Goal: Task Accomplishment & Management: Complete application form

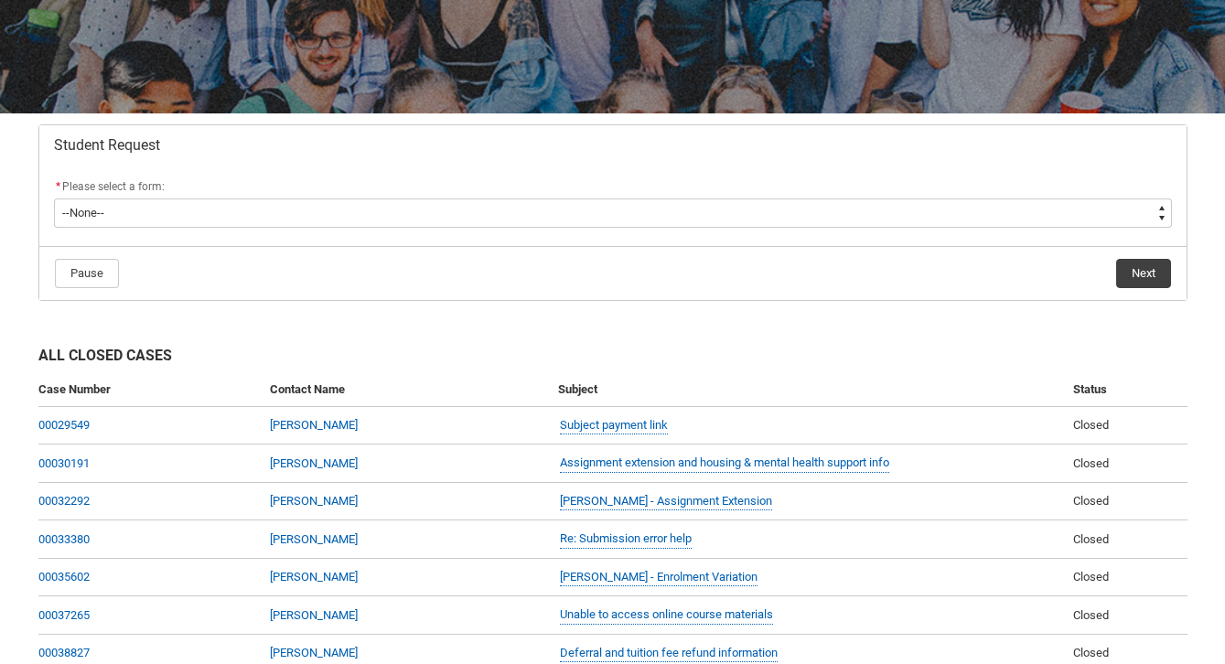
scroll to position [252, 0]
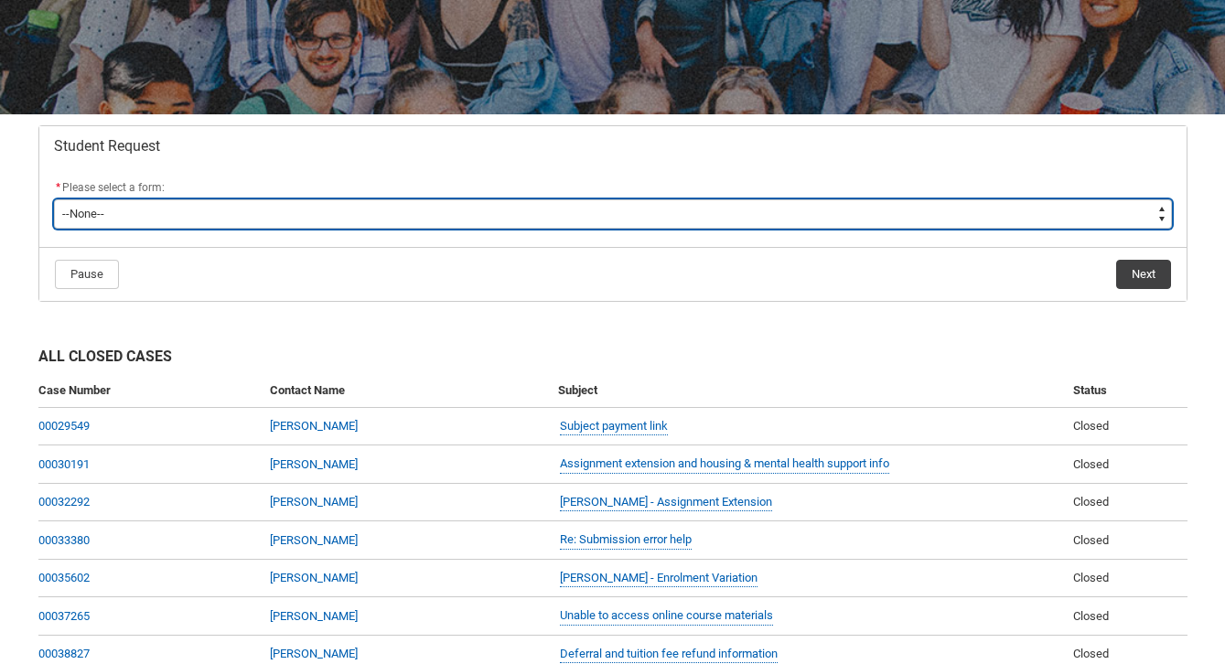
click at [481, 216] on select "--None-- Academic Transcript Application to Appeal Assignment Extension Change …" at bounding box center [613, 213] width 1118 height 29
type lightning-select "Grievance_Choice"
click at [54, 199] on select "--None-- Academic Transcript Application to Appeal Assignment Extension Change …" at bounding box center [613, 213] width 1118 height 29
select select "Grievance_Choice"
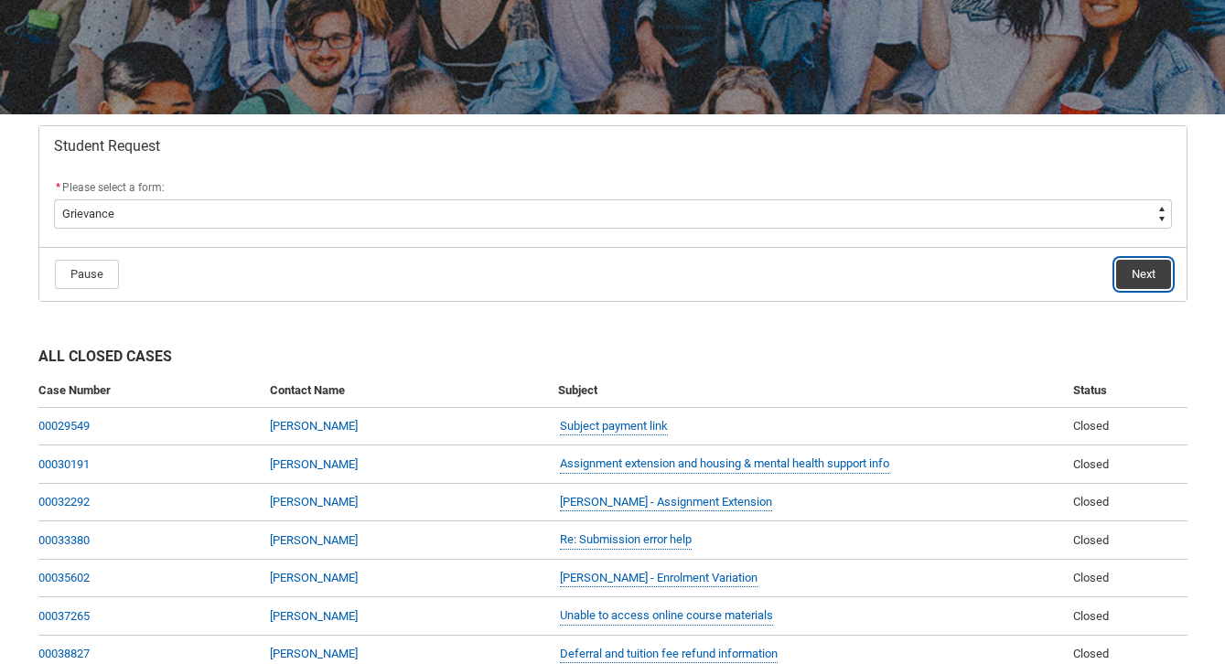
click at [1133, 278] on button "Next" at bounding box center [1143, 274] width 55 height 29
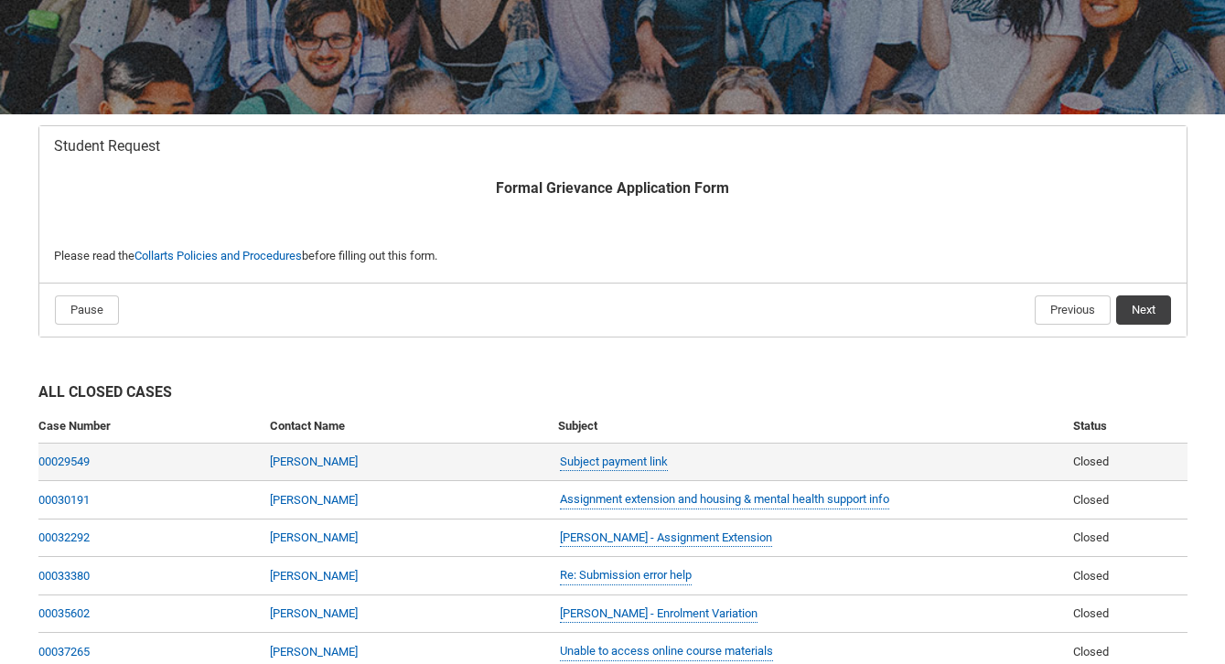
scroll to position [195, 0]
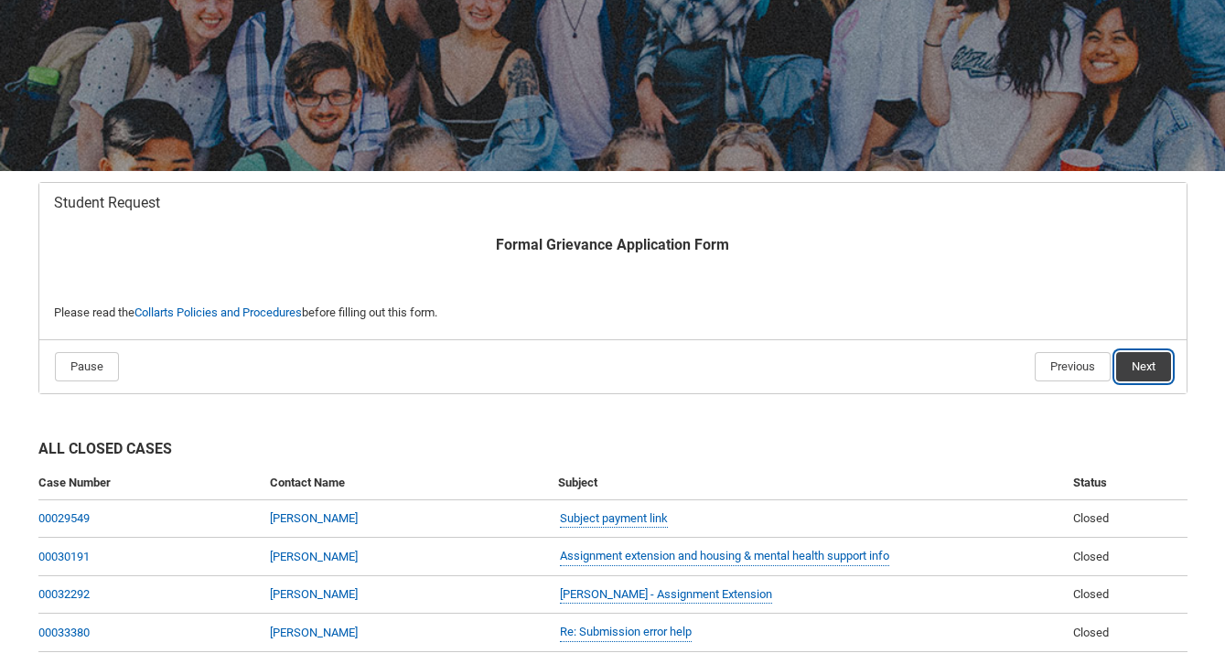
click at [1144, 370] on button "Next" at bounding box center [1143, 366] width 55 height 29
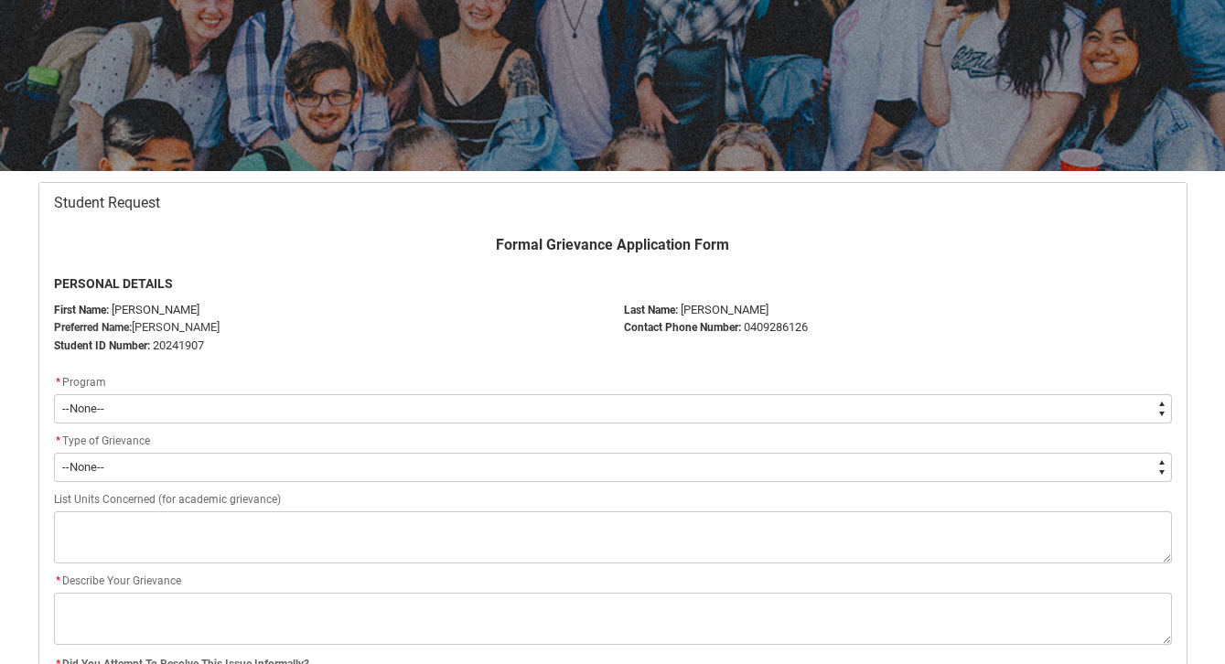
click at [119, 411] on select "--None-- Bachelor of Fashion Marketing (Branding and Communications) V1" at bounding box center [613, 408] width 1118 height 29
type lightning-select "recordPicklist_ProgramEnrollment.a0jOZ000003IqRRYA0"
click at [54, 394] on select "--None-- Bachelor of Fashion Marketing (Branding and Communications) V1" at bounding box center [613, 408] width 1118 height 29
select select "recordPicklist_ProgramEnrollment.a0jOZ000003IqRRYA0"
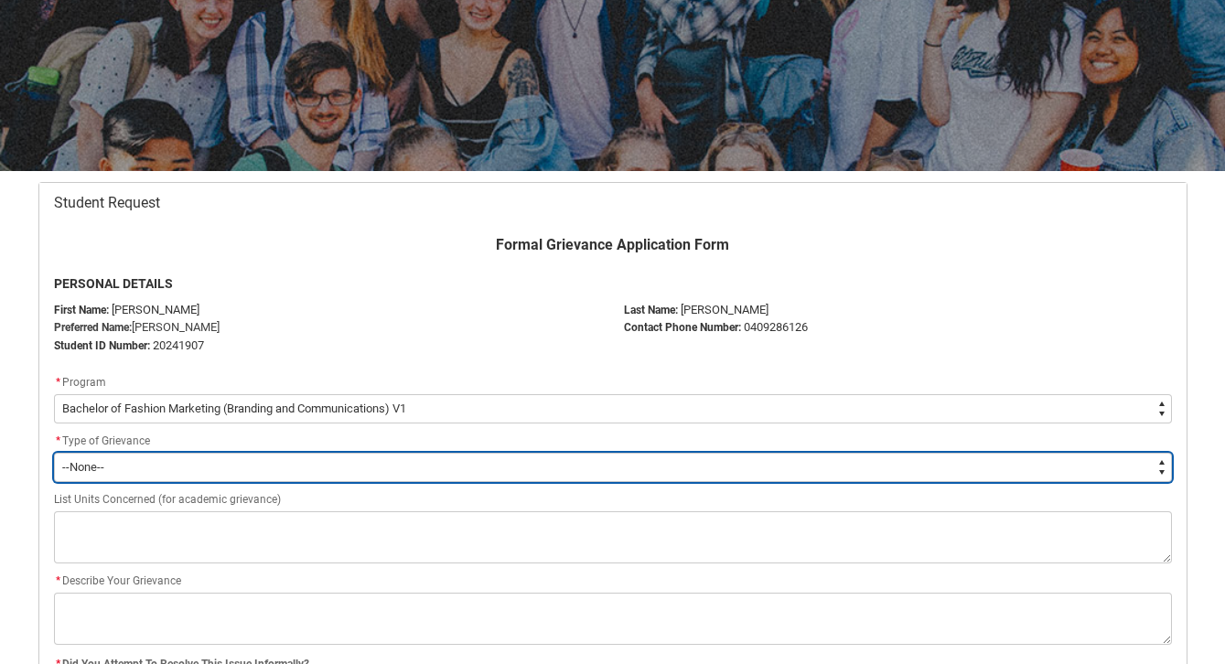
click at [121, 466] on select "--None-- Academic Non-Academic" at bounding box center [613, 467] width 1118 height 29
type lightning-select "choice_Grievance_Academic"
click at [54, 453] on select "--None-- Academic Non-Academic" at bounding box center [613, 467] width 1118 height 29
select select "choice_Grievance_Academic"
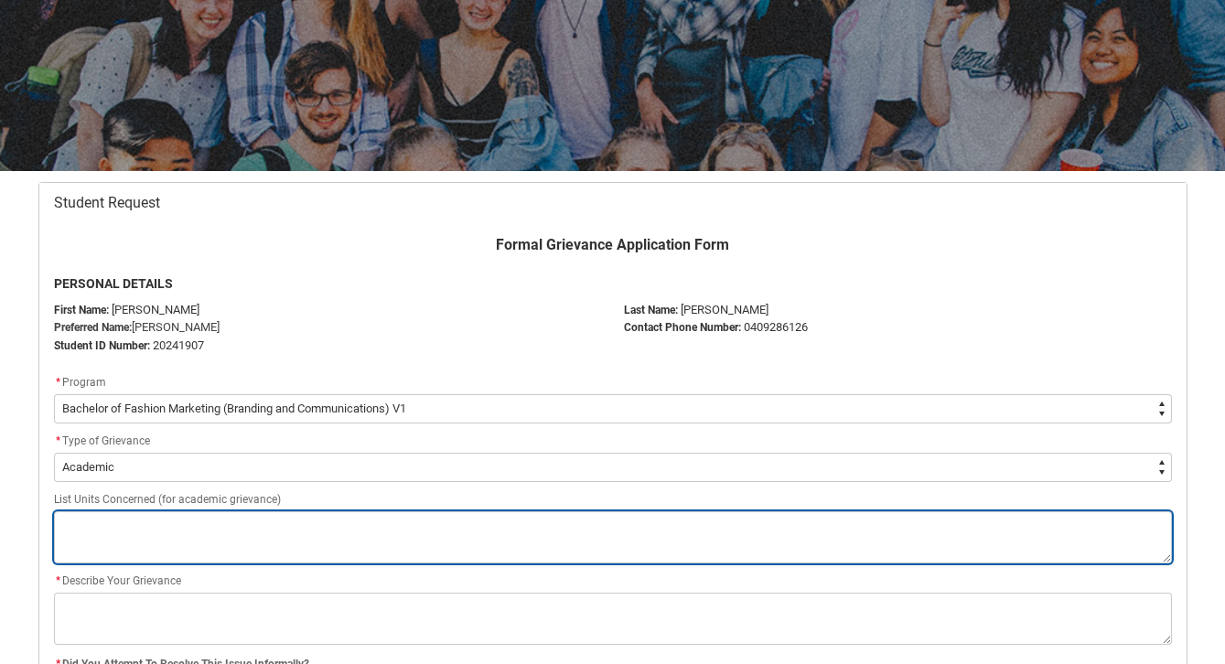
click at [165, 524] on textarea "Redu_Student_Request flow" at bounding box center [613, 537] width 1118 height 52
paste textarea "CRFIFOS"
type lightning-textarea "CRFIFOS"
type textarea "CRFIFOS"
type lightning-textarea "CRFIFOS"
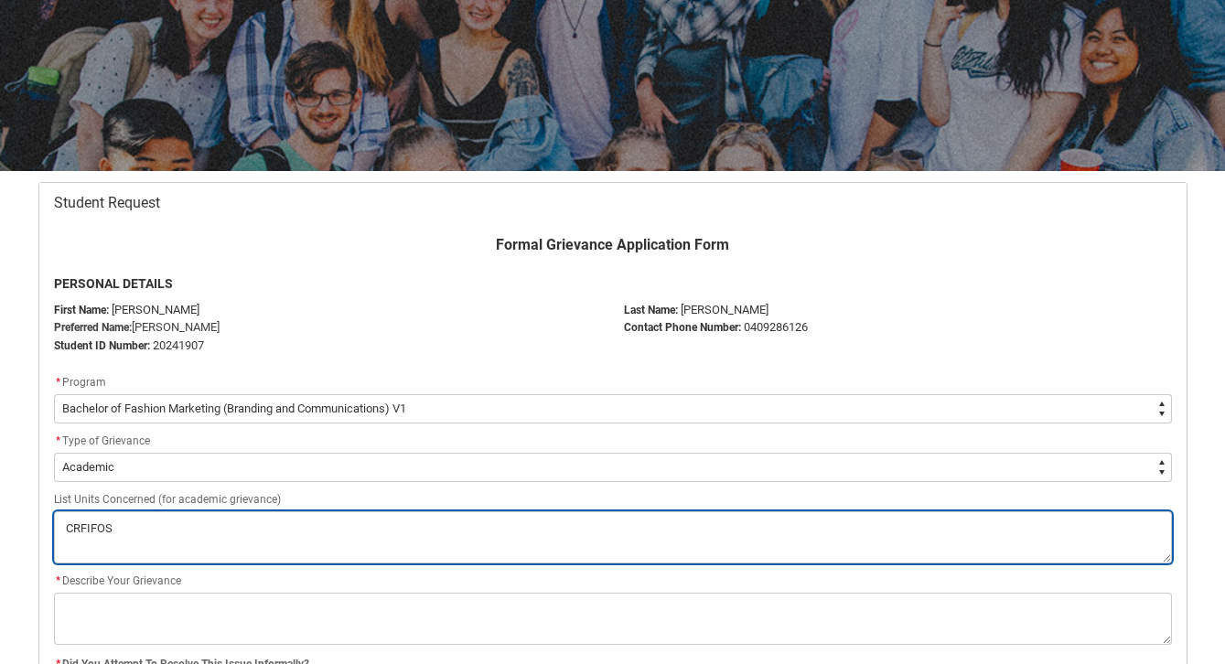
type textarea "CRFIFOS"
type lightning-textarea "CRFIFOS -"
type textarea "CRFIFOS -"
type lightning-textarea "CRFIFOS -"
type textarea "CRFIFOS -"
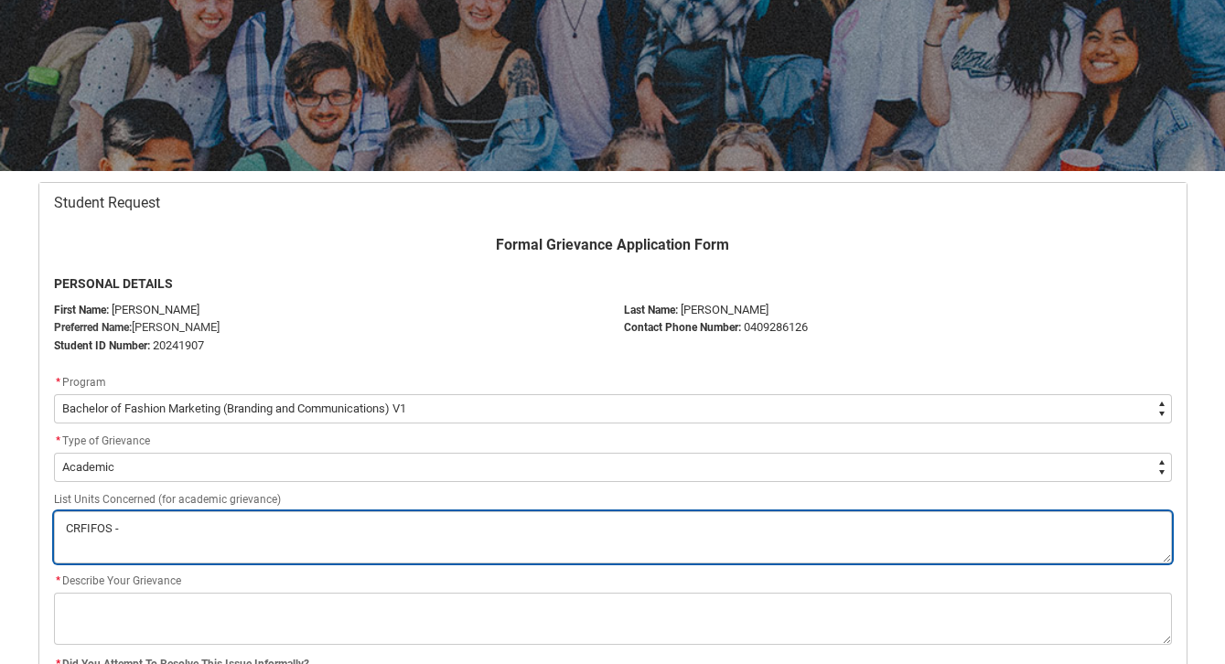
type lightning-textarea "CRFIFOS - I"
type textarea "CRFIFOS - I"
type lightning-textarea "CRFIFOS - In"
type textarea "CRFIFOS - In"
type lightning-textarea "CRFIFOS - [GEOGRAPHIC_DATA]"
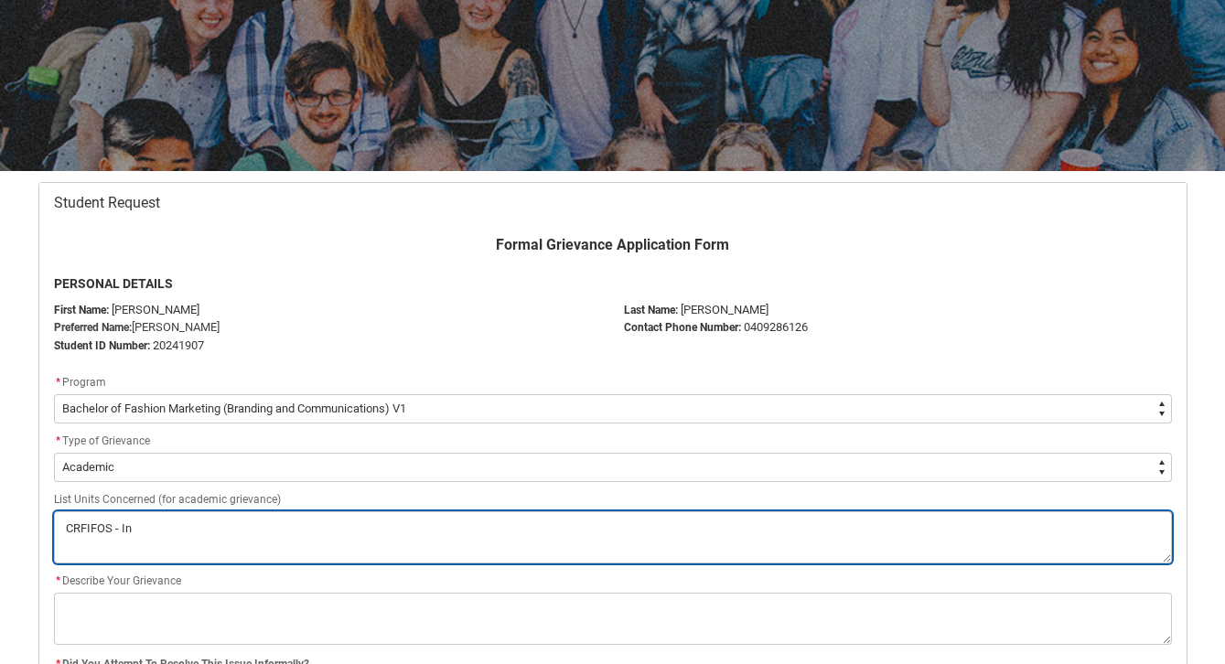
type textarea "CRFIFOS - [GEOGRAPHIC_DATA]"
type lightning-textarea "CRFIFOS - Indu"
type textarea "CRFIFOS - Indu"
type lightning-textarea "CRFIFOS - Indus"
type textarea "CRFIFOS - Indus"
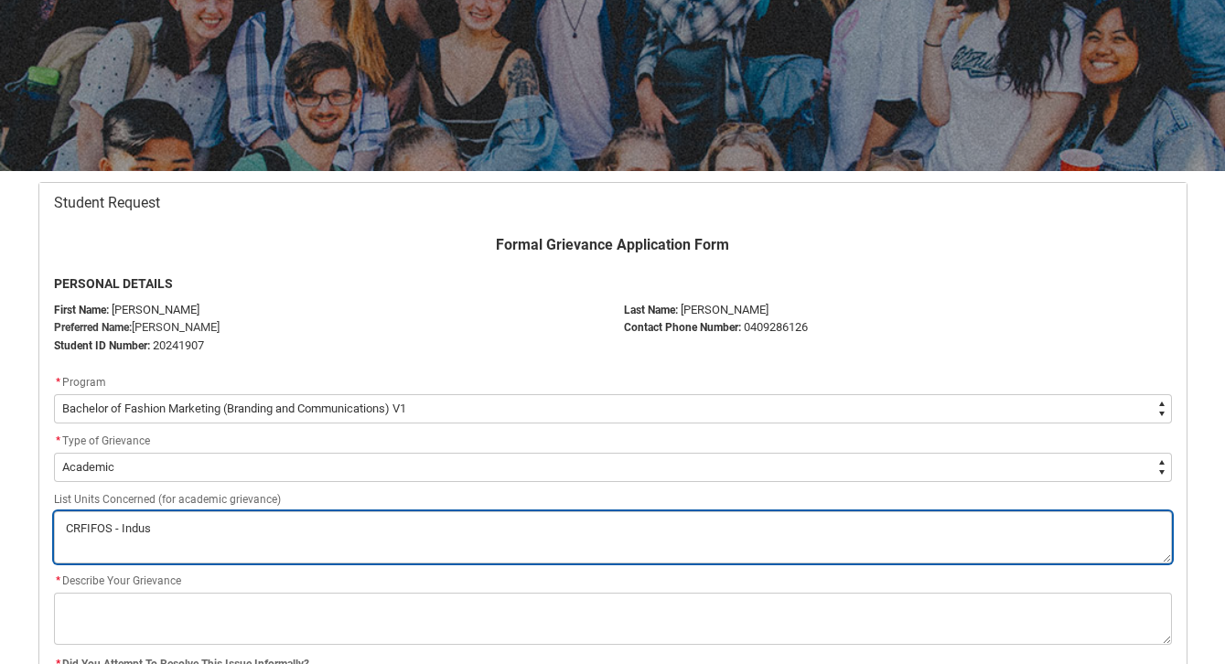
type lightning-textarea "CRFIFOS - Indust"
type textarea "CRFIFOS - Indust"
type lightning-textarea "CRFIFOS - Industr"
type textarea "CRFIFOS - Industr"
type lightning-textarea "CRFIFOS - Industry"
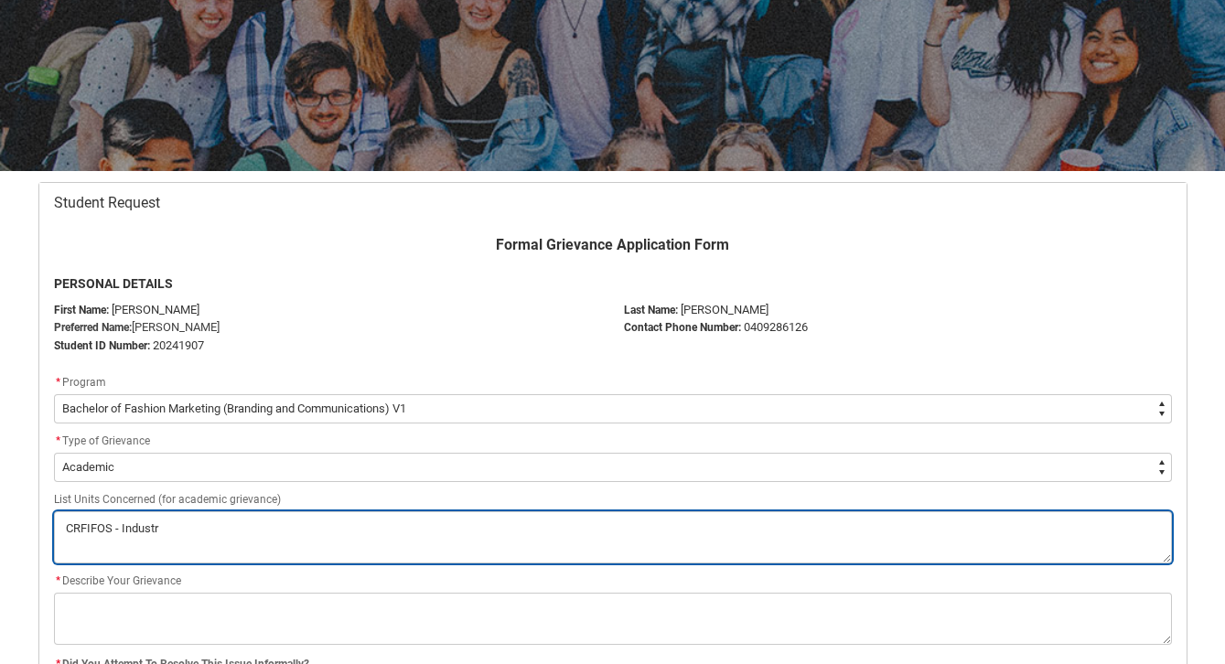
type textarea "CRFIFOS - Industry"
type lightning-textarea "CRFIFOS - Industry"
type textarea "CRFIFOS - Industry"
type lightning-textarea "CRFIFOS - Industry F"
type textarea "CRFIFOS - Industry F"
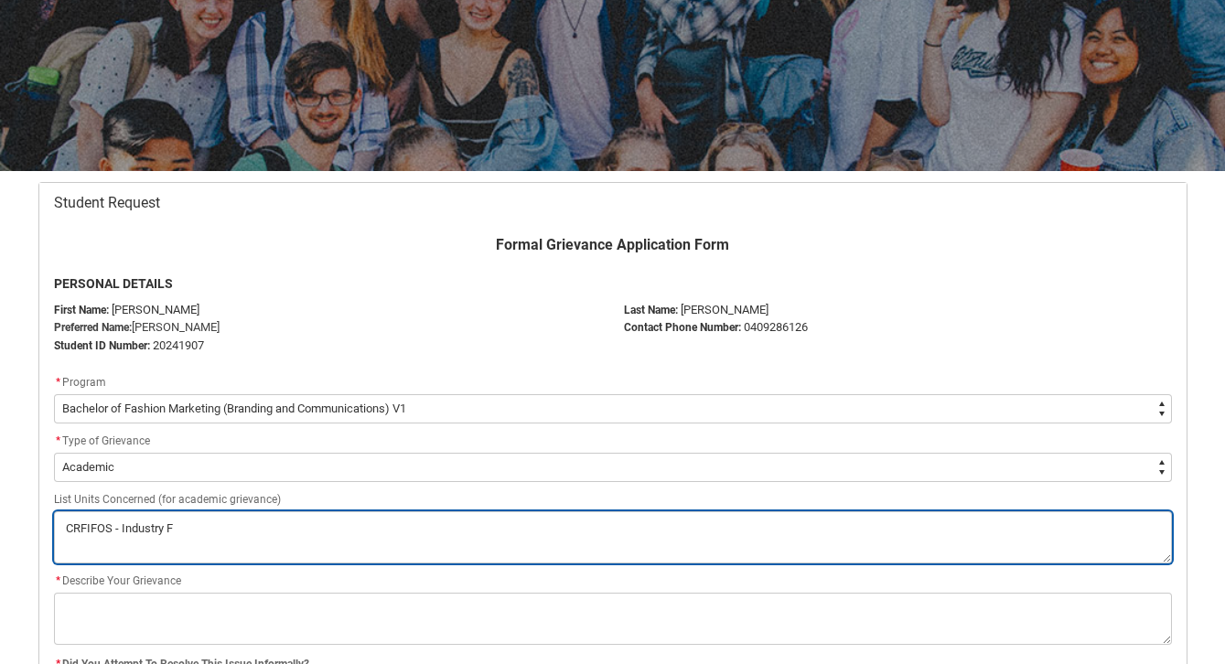
type lightning-textarea "CRFIFOS - Industry Fo"
type textarea "CRFIFOS - Industry Fo"
type lightning-textarea "CRFIFOS - Industry Fou"
type textarea "CRFIFOS - Industry Fou"
type lightning-textarea "CRFIFOS - Industry Foun"
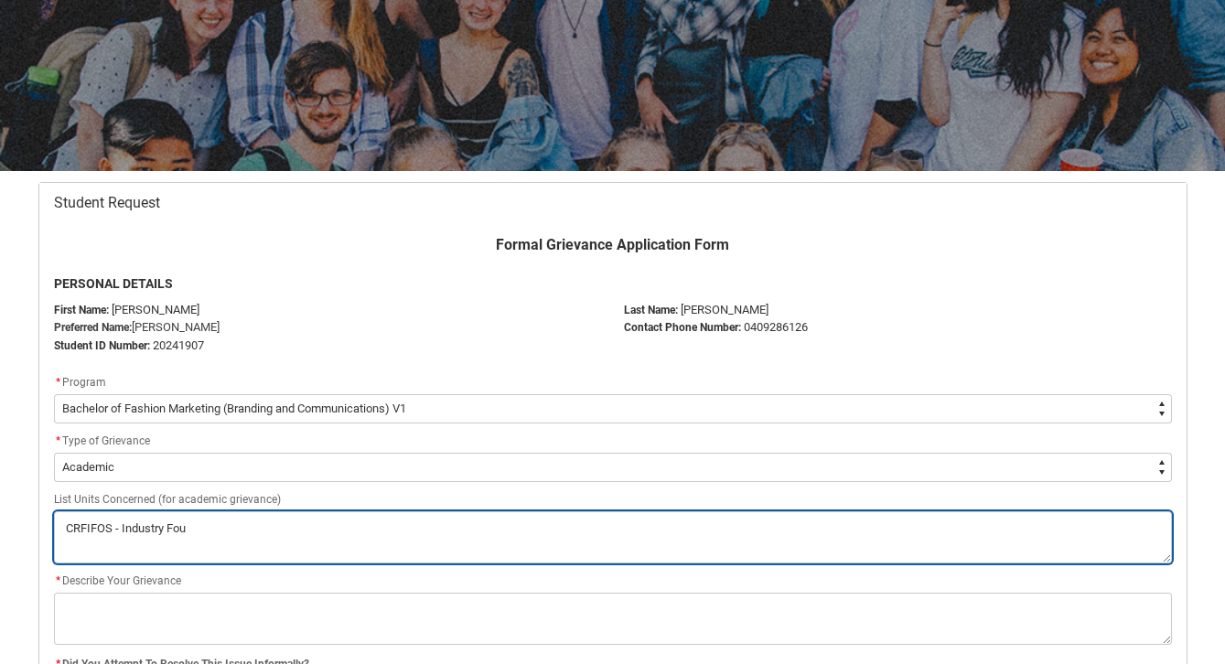
type textarea "CRFIFOS - Industry Foun"
type lightning-textarea "CRFIFOS - Industry Found"
type textarea "CRFIFOS - Industry Found"
type lightning-textarea "CRFIFOS - Industry Founda"
type textarea "CRFIFOS - Industry Founda"
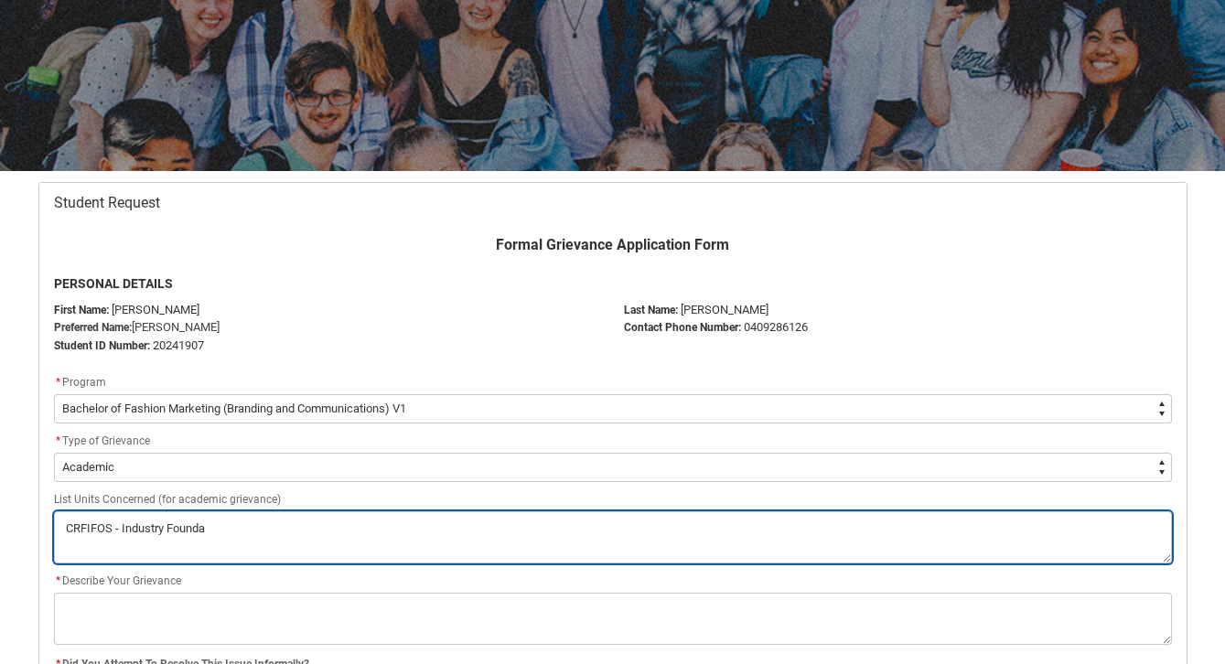
type lightning-textarea "CRFIFOS - Industry Foundat"
type textarea "CRFIFOS - Industry Foundat"
type lightning-textarea "CRFIFOS - Industry Foundati"
type textarea "CRFIFOS - Industry Foundati"
type lightning-textarea "CRFIFOS - Industry Foundatio"
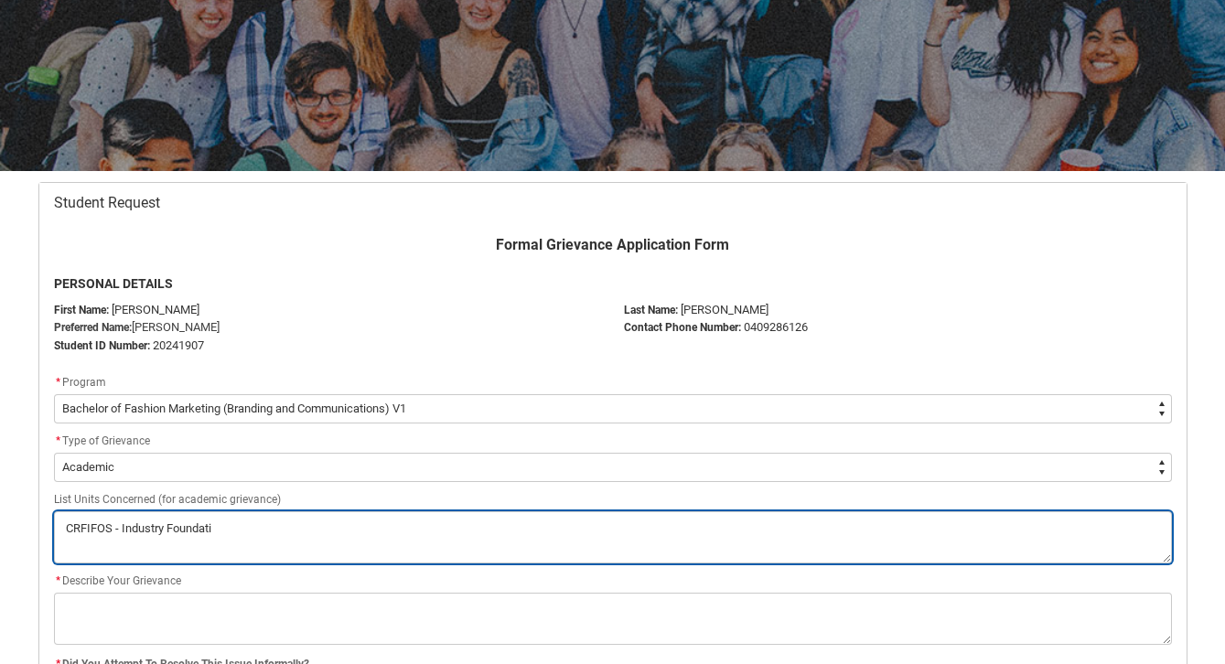
type textarea "CRFIFOS - Industry Foundatio"
type lightning-textarea "CRFIFOS - Industry Foundation"
type textarea "CRFIFOS - Industry Foundation"
type lightning-textarea "CRFIFOS - Industry Foundations"
type textarea "CRFIFOS - Industry Foundations"
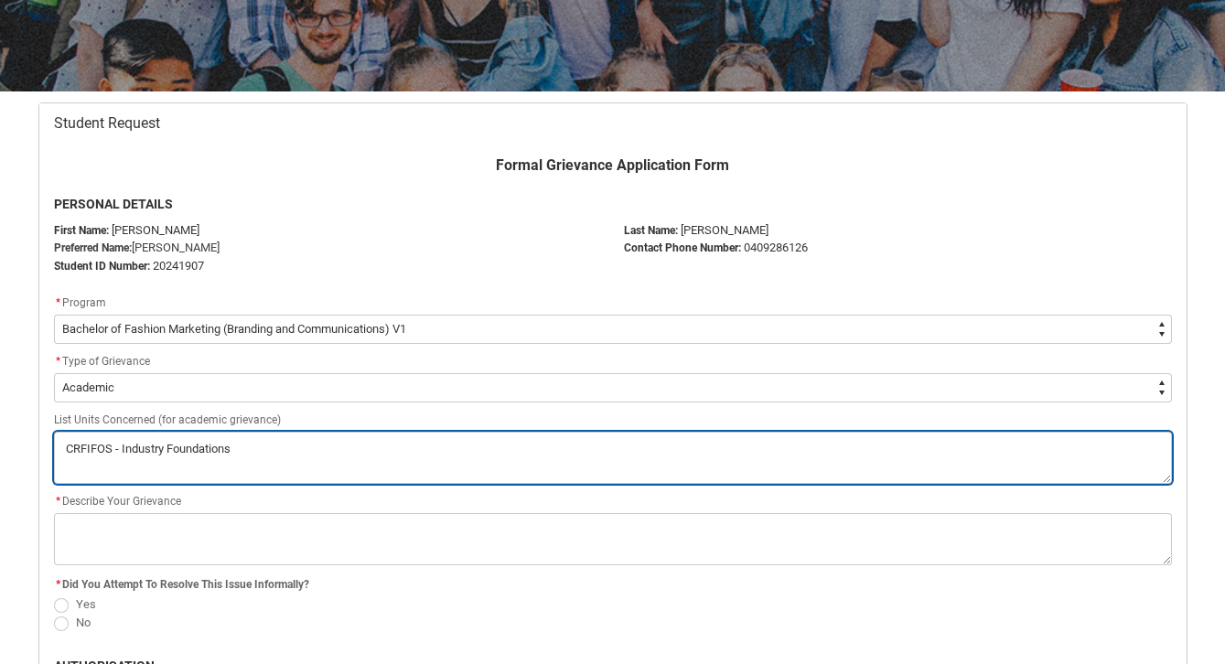
scroll to position [327, 0]
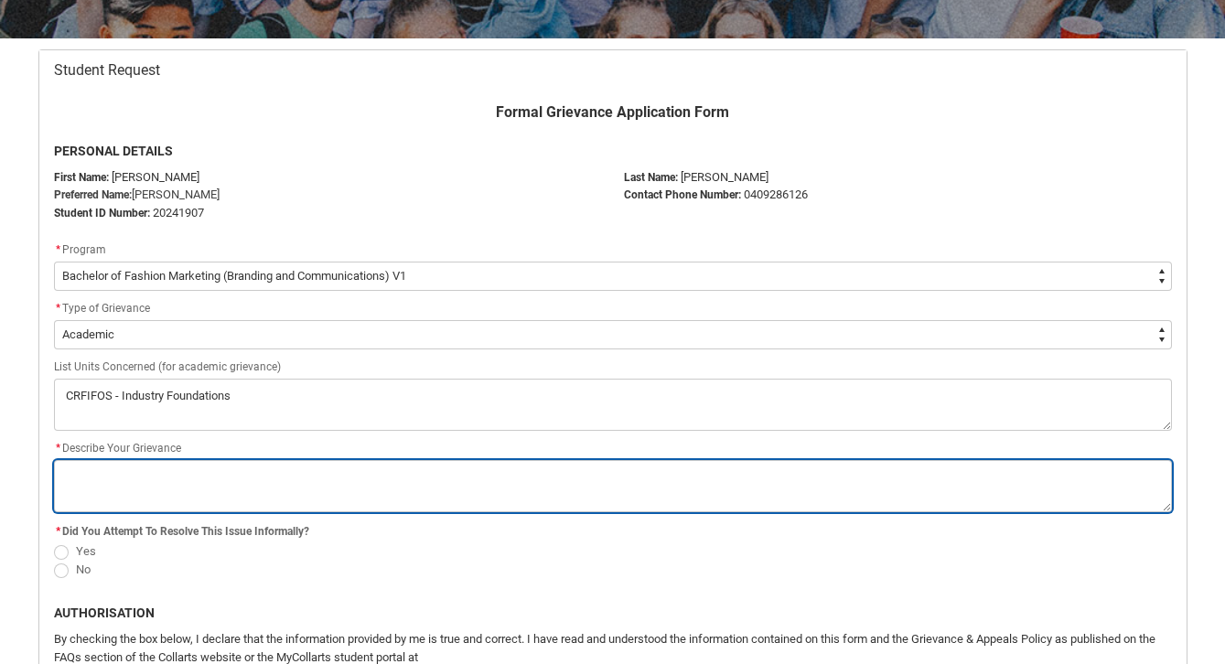
click at [211, 466] on textarea "*" at bounding box center [613, 486] width 1118 height 52
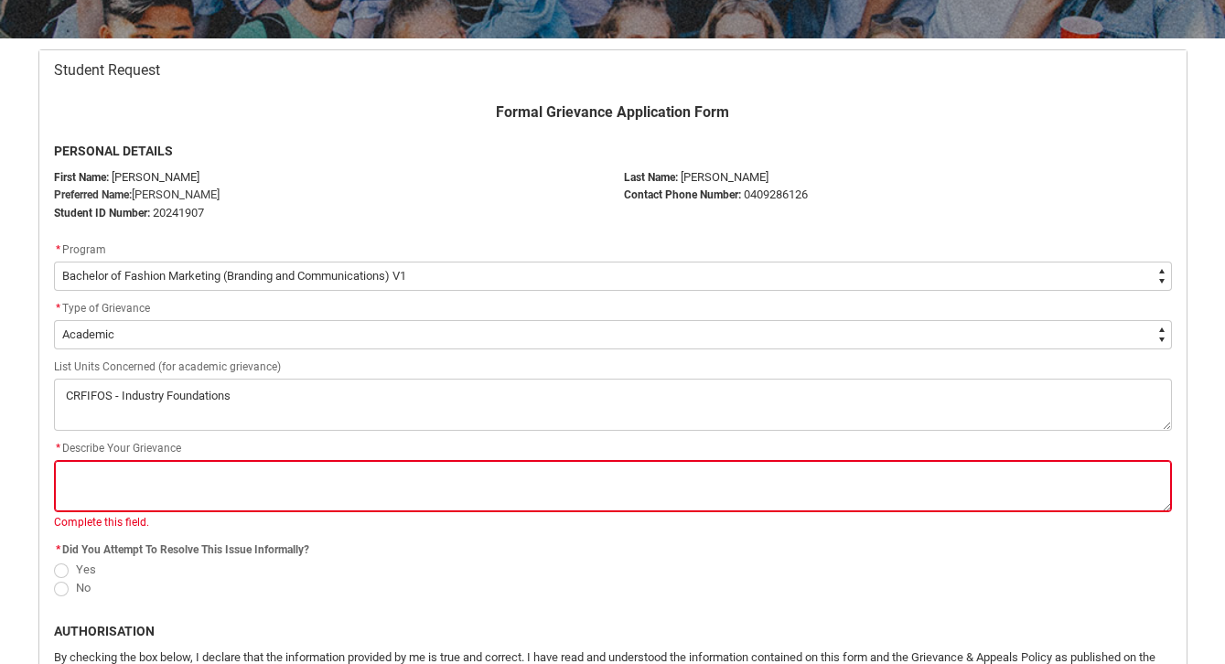
click at [60, 551] on fieldset "* Did You Attempt To Resolve This Issue Informally? Yes No" at bounding box center [613, 567] width 1118 height 59
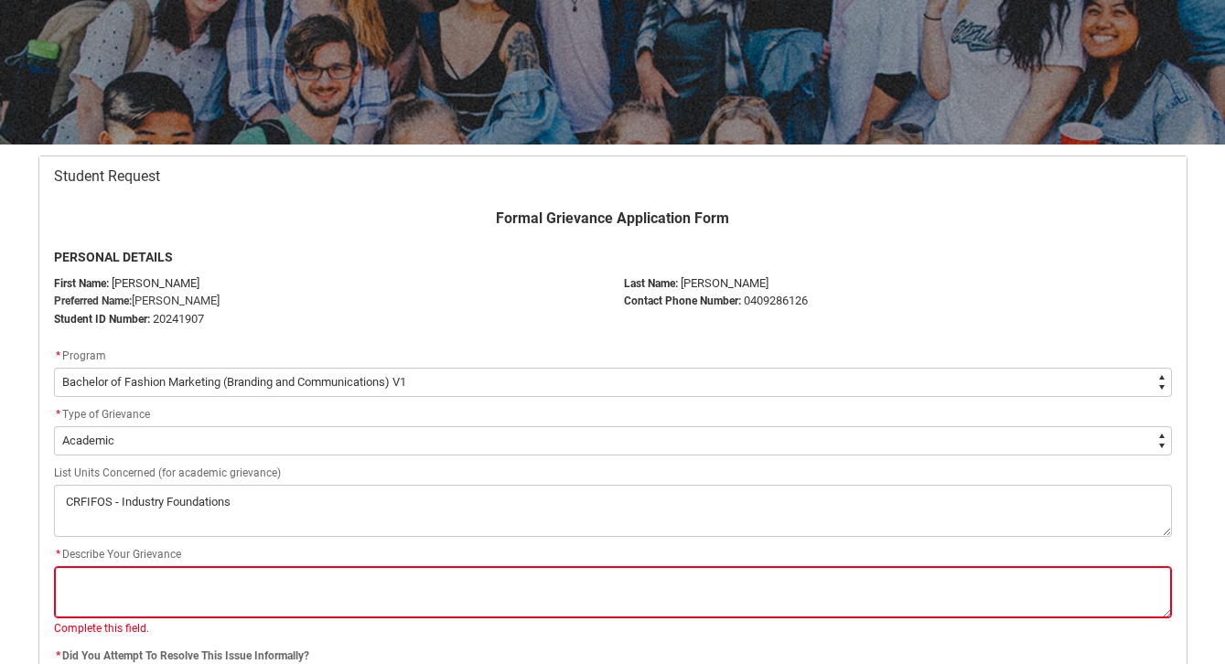
scroll to position [217, 0]
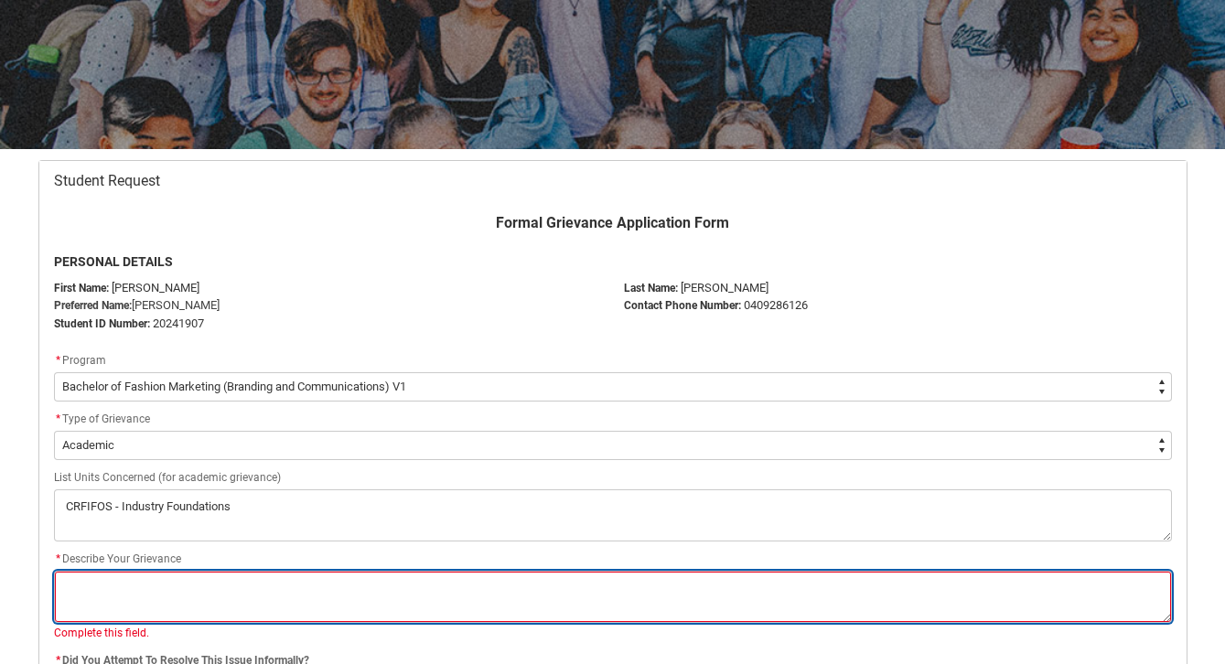
click at [153, 595] on textarea "*" at bounding box center [613, 597] width 1118 height 52
type lightning-textarea "T"
type textarea "T"
type lightning-textarea "Th"
type textarea "Th"
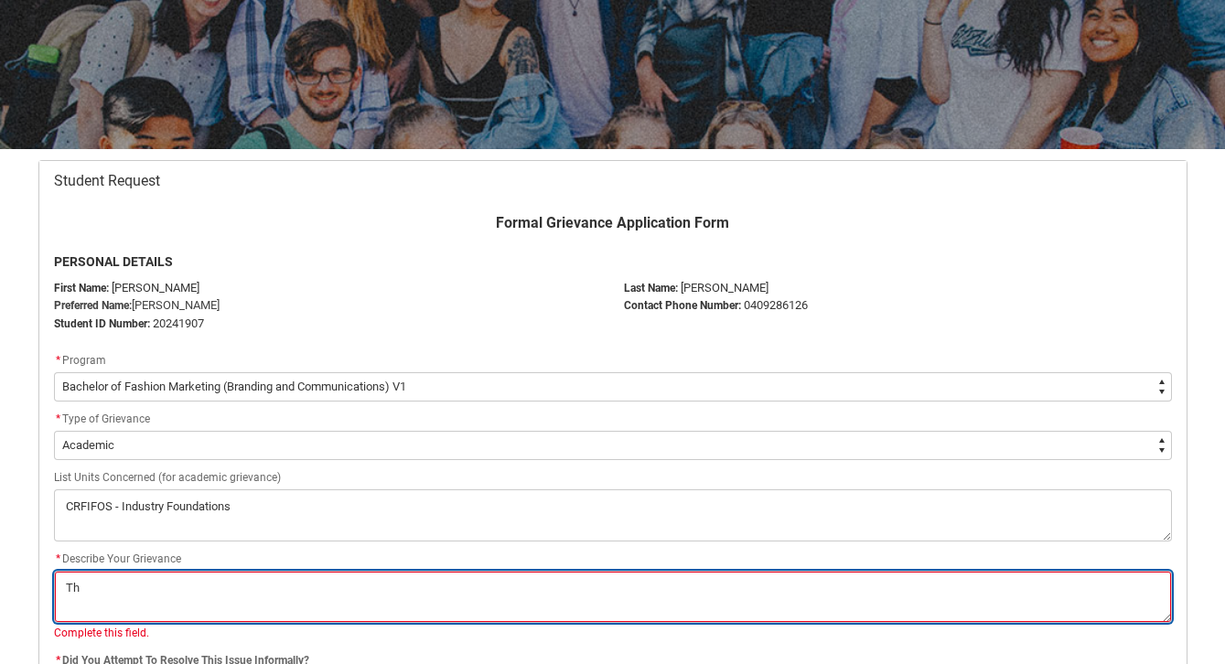
type lightning-textarea "T"
type textarea "T"
type lightning-textarea "T"
type textarea "T"
type lightning-textarea "Th"
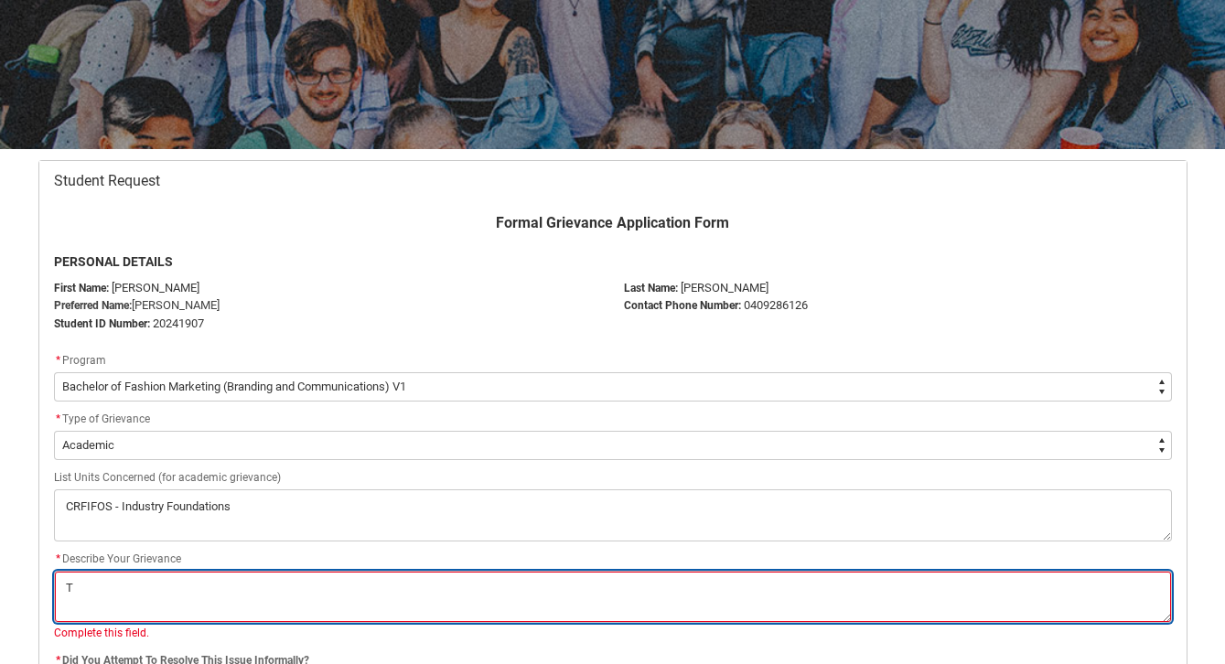
type textarea "Th"
type lightning-textarea "The"
type textarea "The"
type lightning-textarea "The"
type textarea "The"
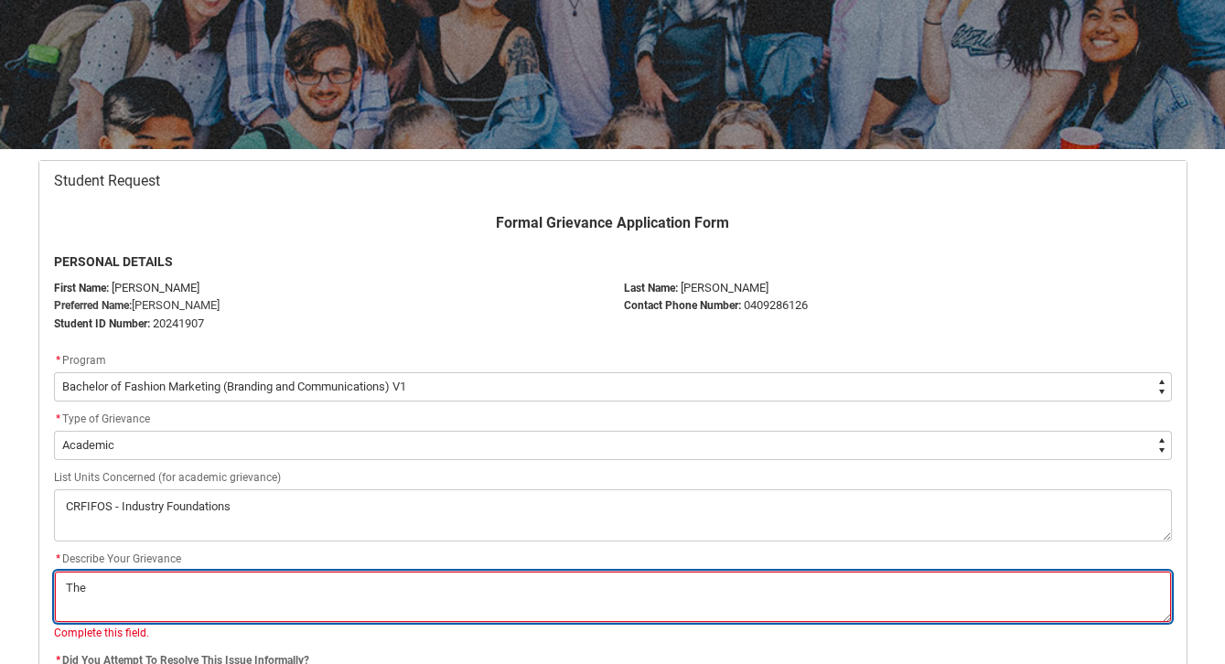
type lightning-textarea "The s"
type textarea "The s"
type lightning-textarea "The su"
type textarea "The su"
type lightning-textarea "The sub"
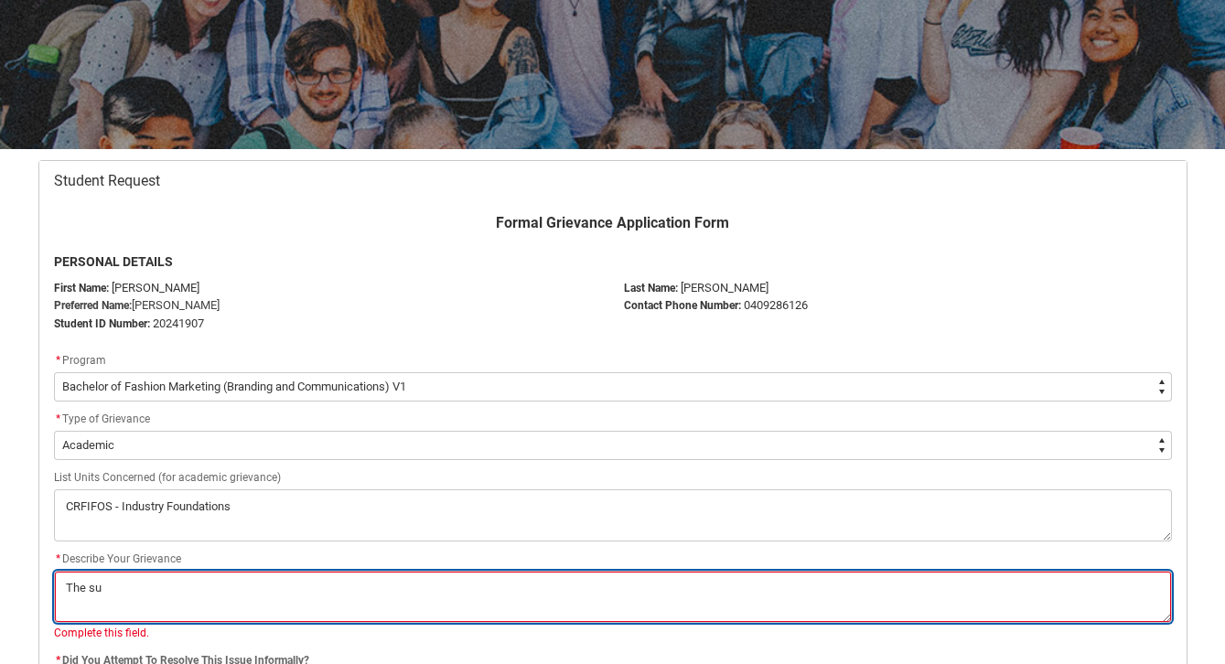
type textarea "The sub"
type lightning-textarea "The subj"
type textarea "The subj"
type lightning-textarea "The subje"
type textarea "The subje"
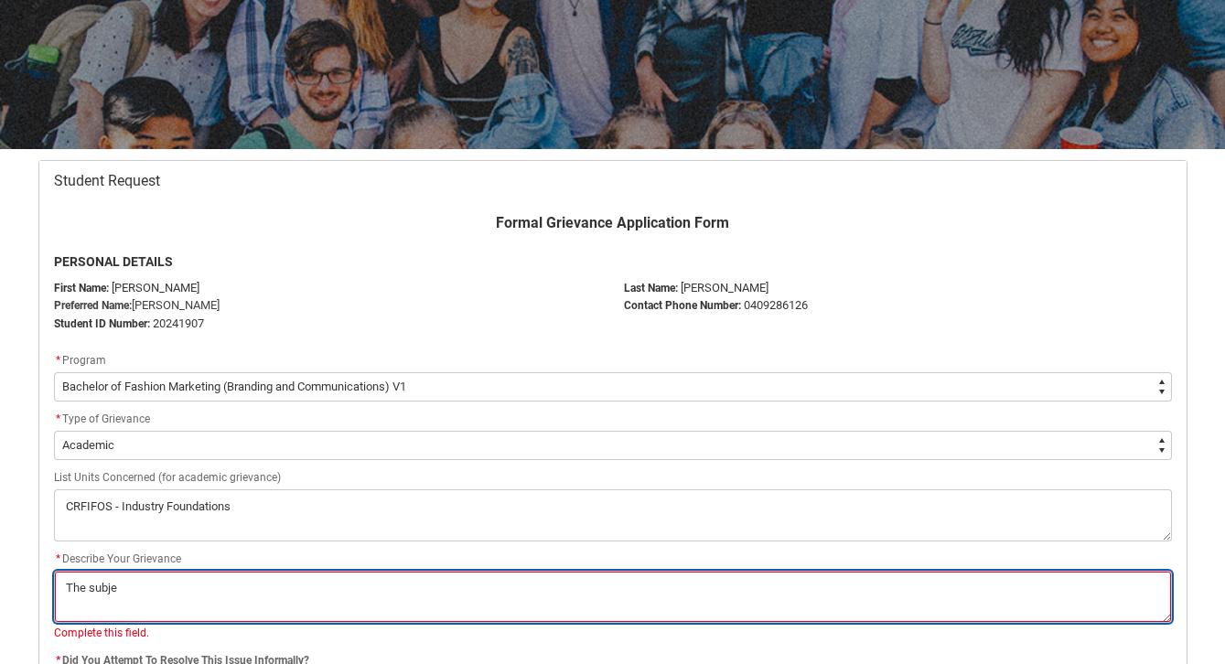
type lightning-textarea "The subjec"
type textarea "The subjec"
type lightning-textarea "The subject"
type textarea "The subject"
type lightning-textarea "The subject"
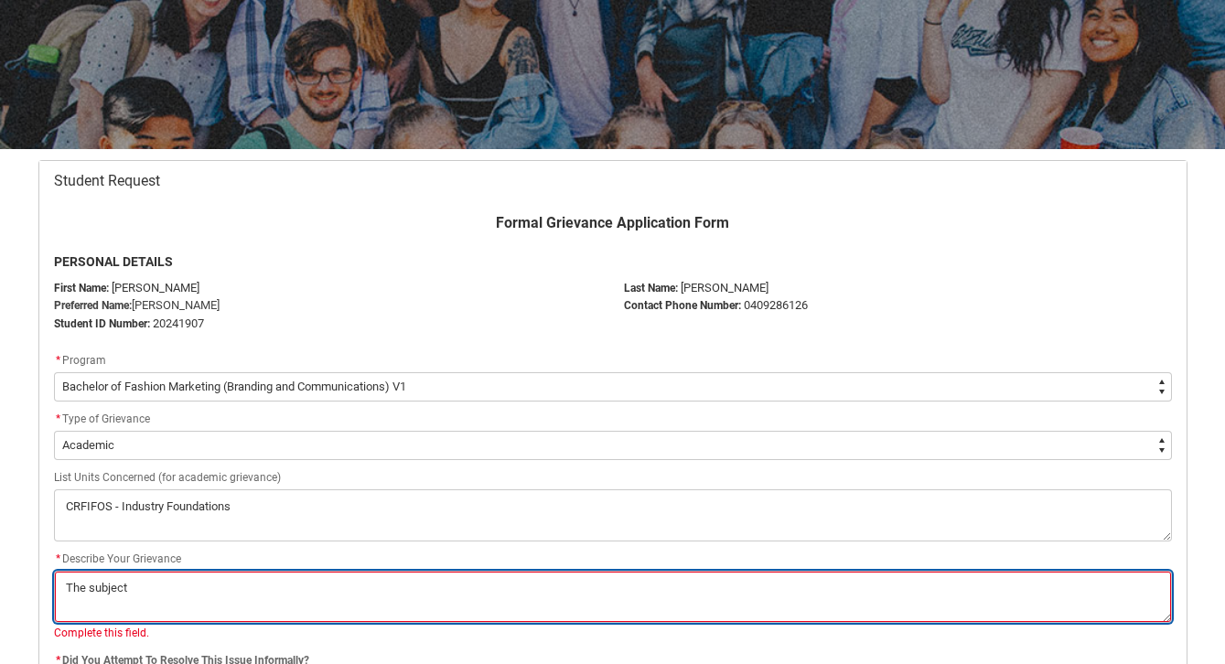
type textarea "The subject"
type lightning-textarea "The subject I"
type textarea "The subject I"
type lightning-textarea "The subject"
type textarea "The subject"
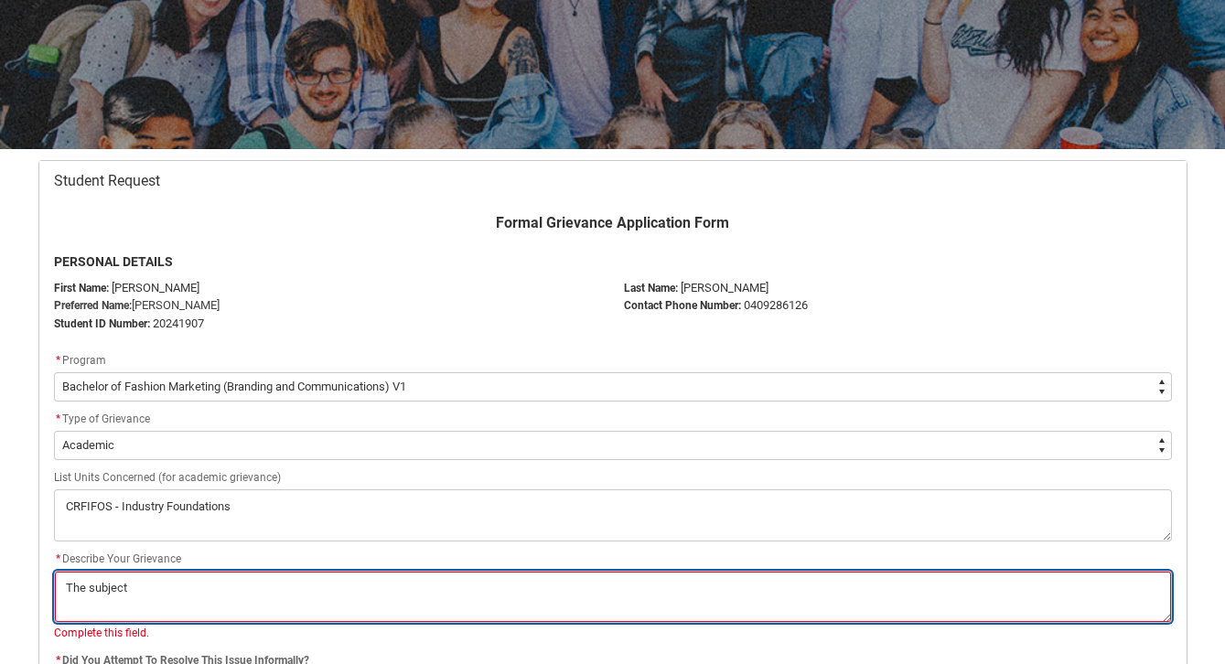
type lightning-textarea "The subject i"
type textarea "The subject i"
type lightning-textarea "The subject in"
type textarea "The subject in"
type lightning-textarea "The subject in"
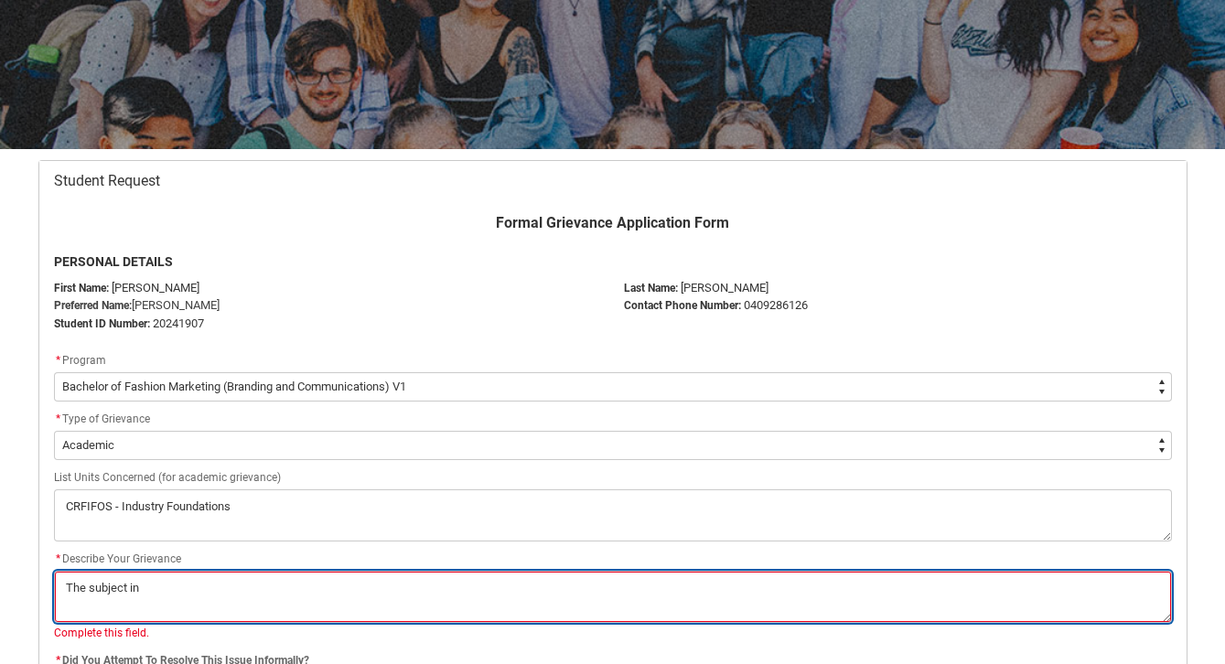
type textarea "The subject in"
type lightning-textarea "The subject in m"
type textarea "The subject in m"
type lightning-textarea "The subject in my"
type textarea "The subject in my"
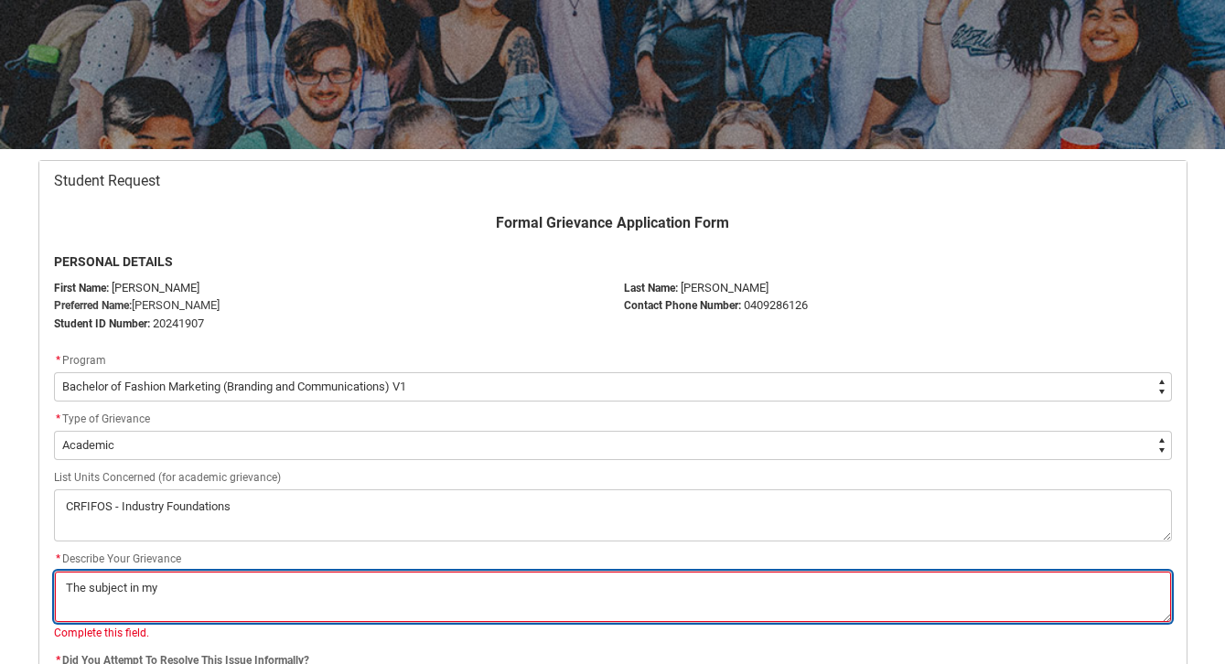
type lightning-textarea "The subject in my"
type textarea "The subject in my"
type lightning-textarea "The subject in my o"
type textarea "The subject in my o"
type lightning-textarea "The subject in my op"
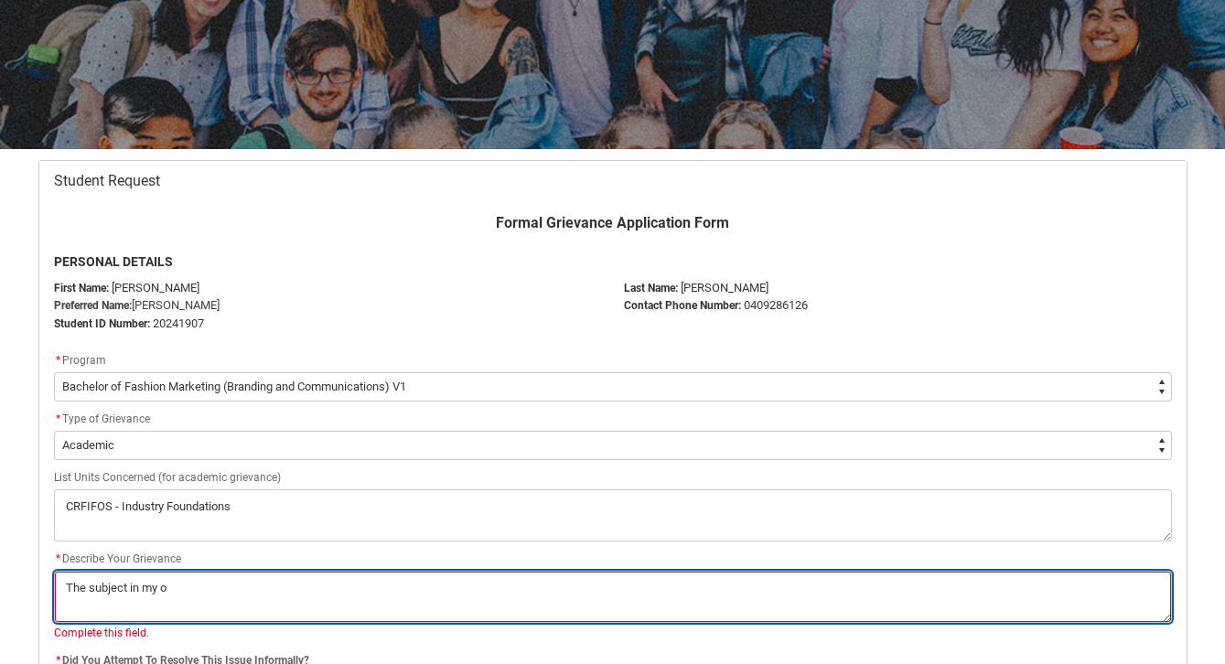
type textarea "The subject in my op"
type lightning-textarea "The subject in my opi"
type textarea "The subject in my opi"
type lightning-textarea "The subject in my opin"
type textarea "The subject in my opin"
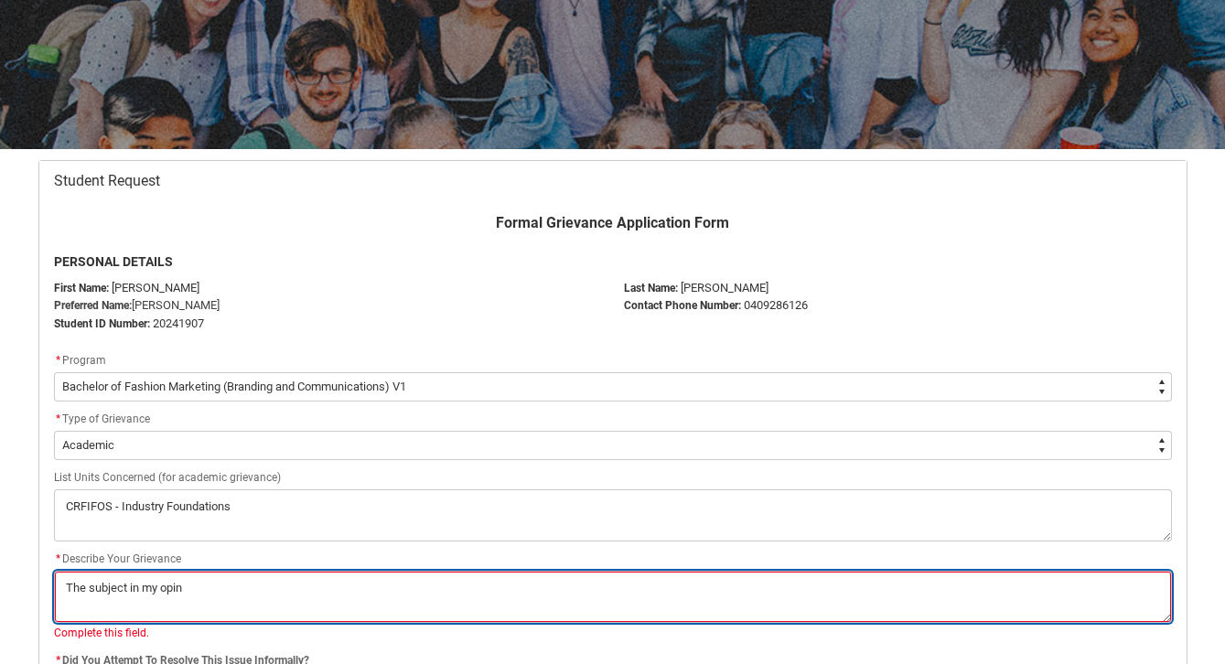
type lightning-textarea "The subject in my opini"
type textarea "The subject in my opini"
type lightning-textarea "The subject in my opinio"
type textarea "The subject in my opinio"
type lightning-textarea "The subject in my opinion"
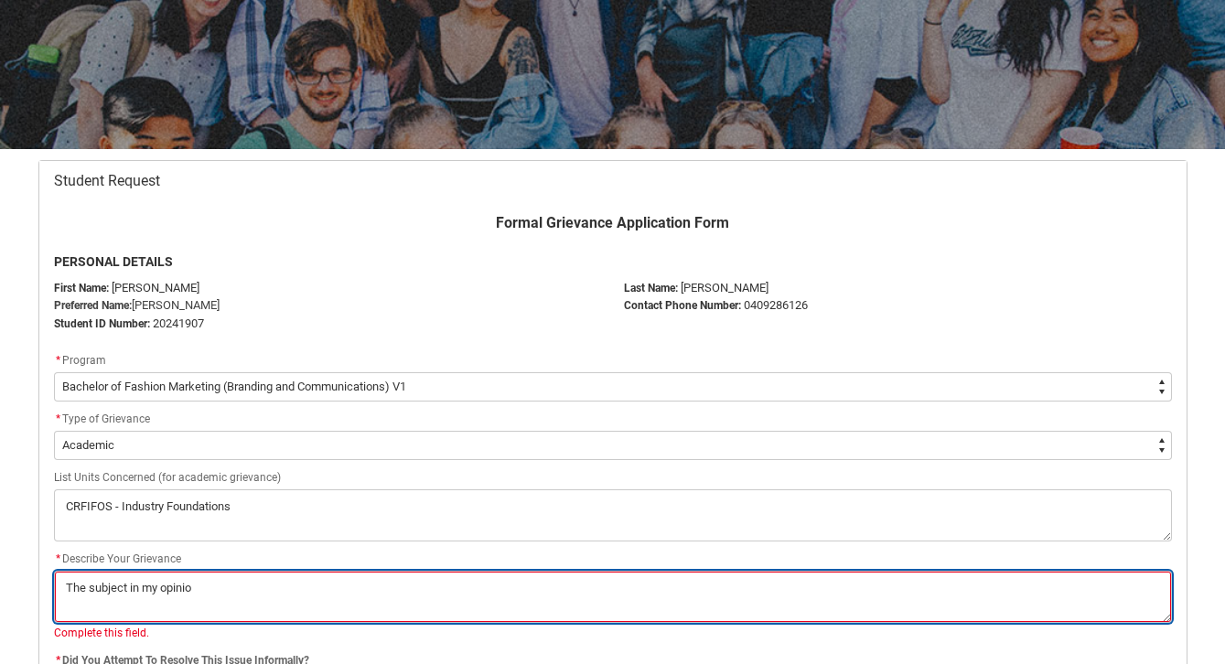
type textarea "The subject in my opinion"
type lightning-textarea "The subject in my opinion"
type textarea "The subject in my opinion"
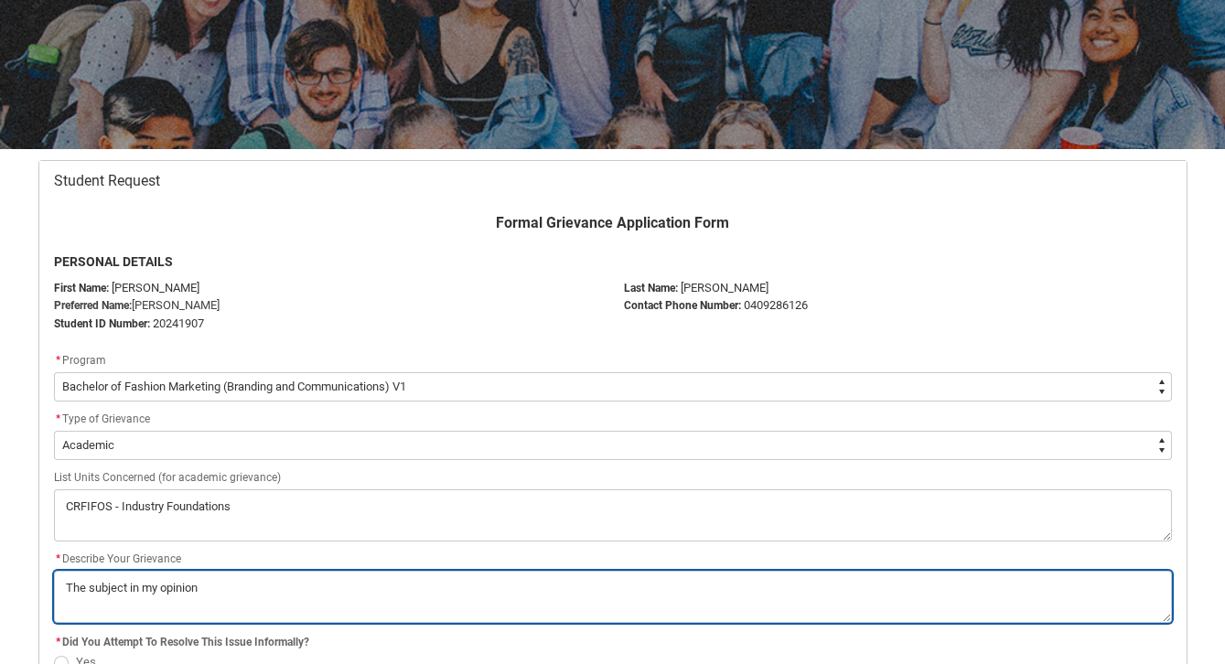
type lightning-textarea "The subject in my opinion w"
type textarea "The subject in my opinion w"
type lightning-textarea "The subject in my opinion wa"
type textarea "The subject in my opinion wa"
type lightning-textarea "The subject in my opinion was"
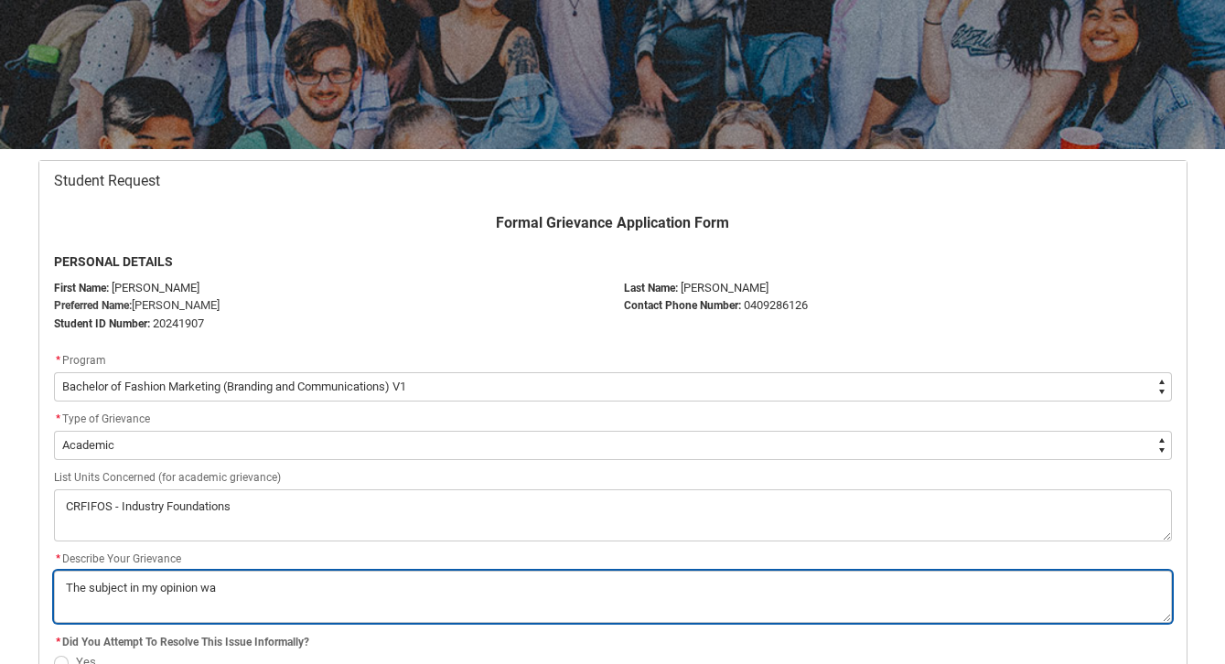
type textarea "The subject in my opinion was"
type lightning-textarea "The subject in my opinion was"
type textarea "The subject in my opinion was"
type lightning-textarea "The subject in my opinion was a"
type textarea "The subject in my opinion was a"
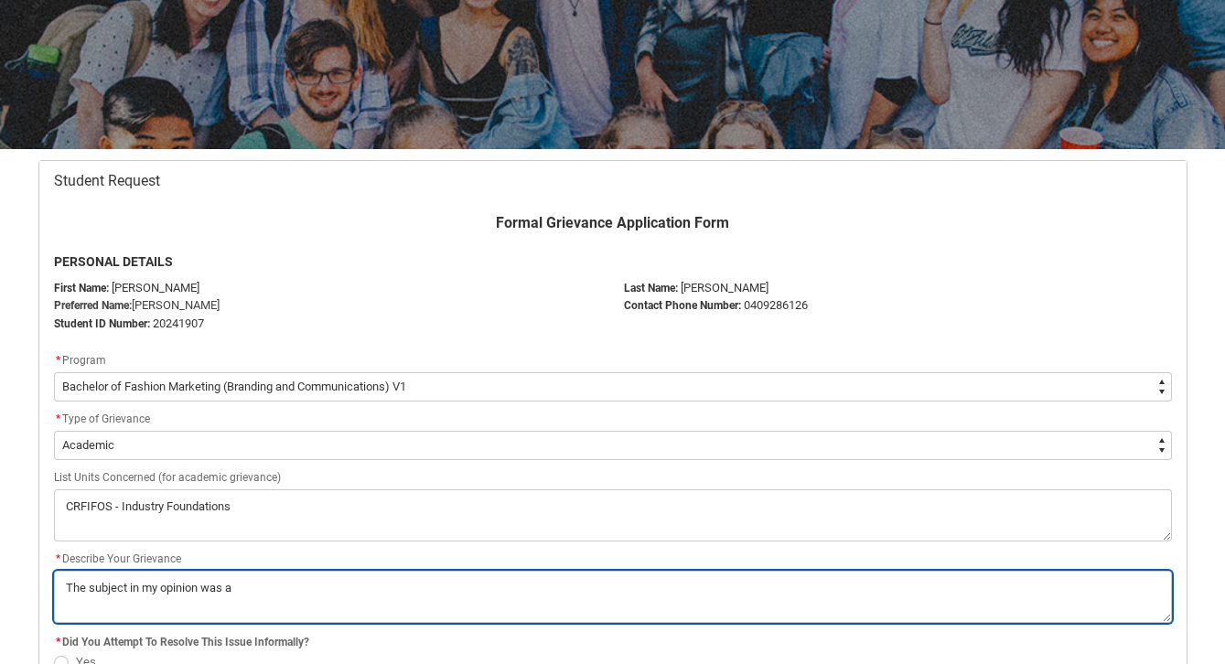
type lightning-textarea "The subject in my opinion was an"
type textarea "The subject in my opinion was an"
type lightning-textarea "The subject in my opinion was an"
type textarea "The subject in my opinion was an"
type lightning-textarea "The subject in my opinion was an a"
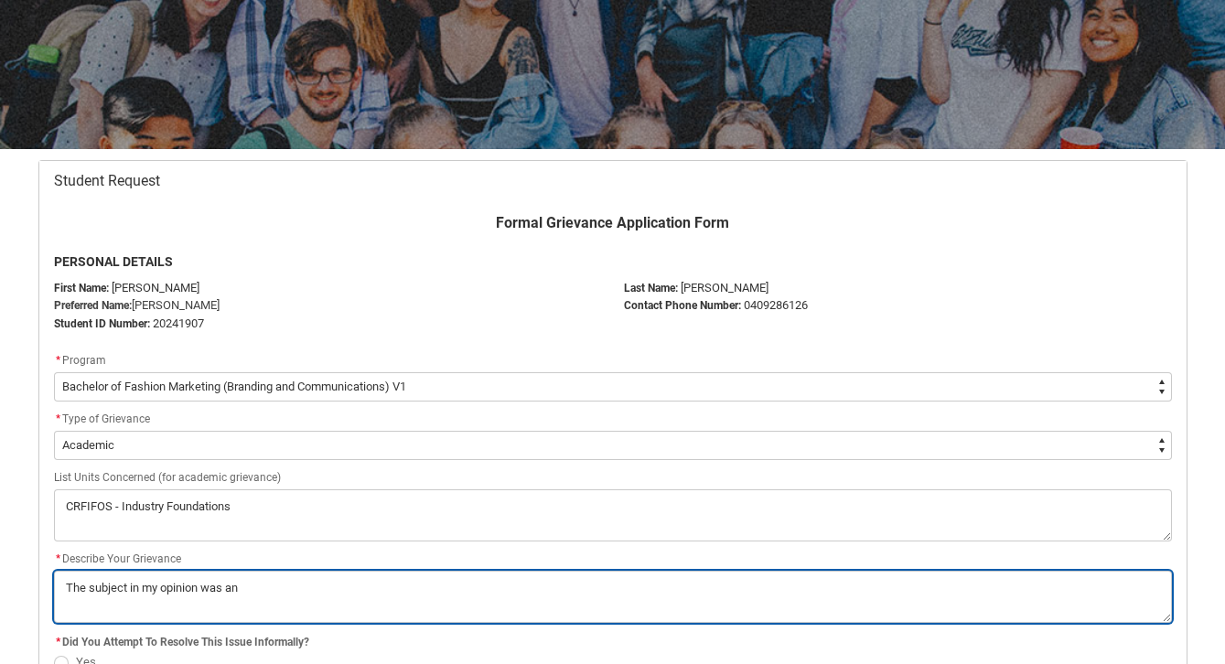
type textarea "The subject in my opinion was an a"
type lightning-textarea "The subject in my opinion was an ab"
type textarea "The subject in my opinion was an ab"
type lightning-textarea "The subject in my opinion was an abs"
type textarea "The subject in my opinion was an abs"
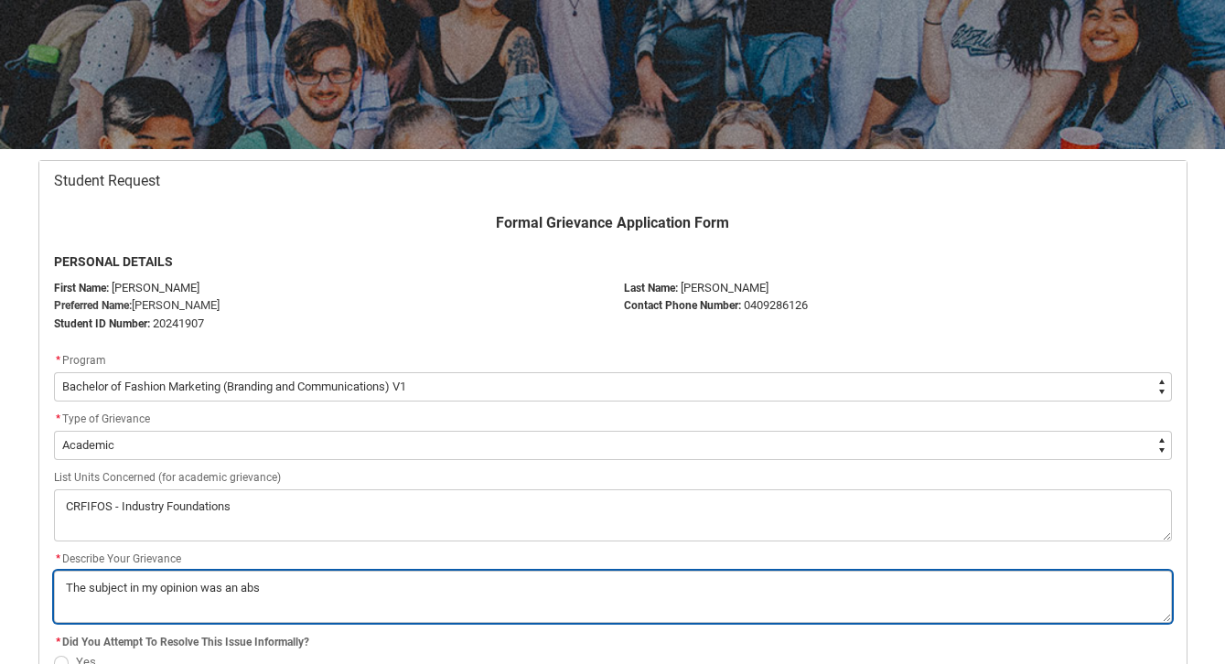
type lightning-textarea "The subject in my opinion was an abso"
type textarea "The subject in my opinion was an abso"
type lightning-textarea "The subject in my opinion was an absol"
type textarea "The subject in my opinion was an absol"
type lightning-textarea "The subject in my opinion was an absolu"
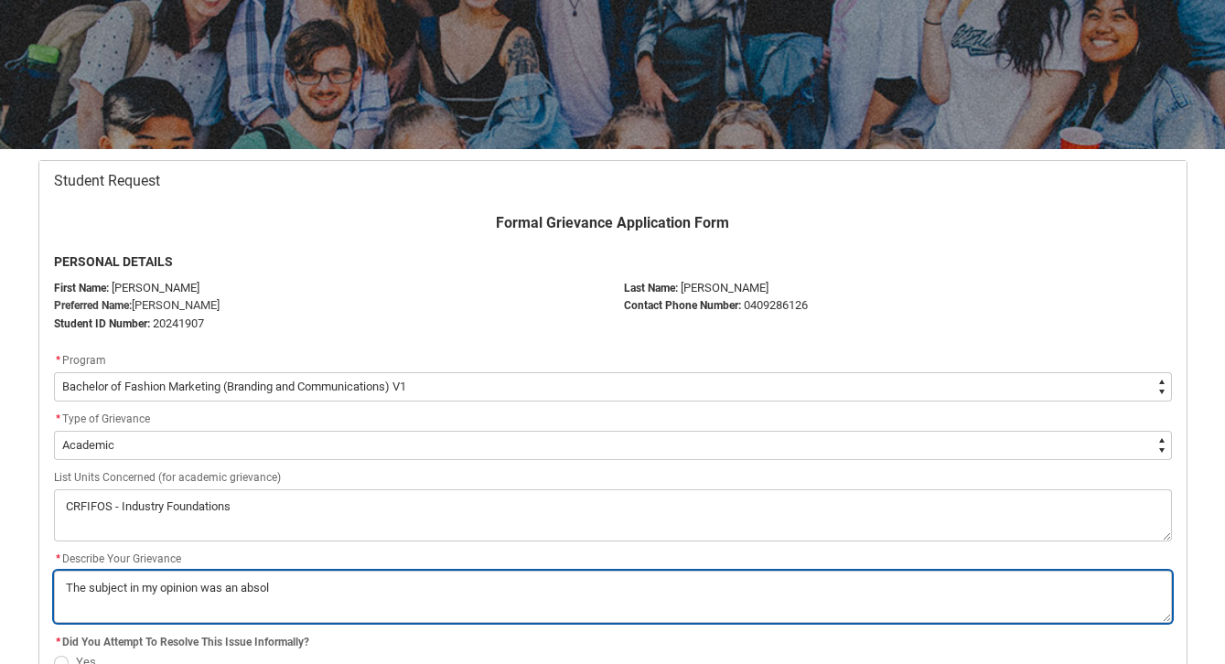
type textarea "The subject in my opinion was an absolu"
type lightning-textarea "The subject in my opinion was an absolut"
type textarea "The subject in my opinion was an absolut"
type lightning-textarea "The subject in my opinion was an absolute"
type textarea "The subject in my opinion was an absolute"
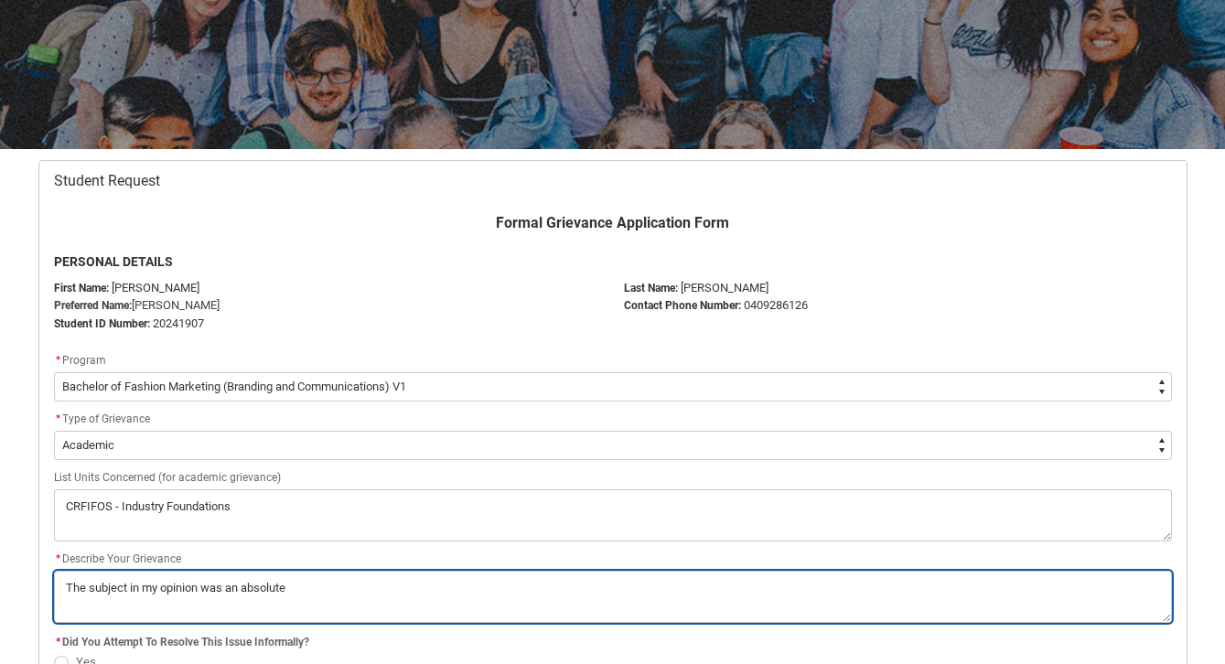
type lightning-textarea "The subject in my opinion was an absolute"
type textarea "The subject in my opinion was an absolute"
type lightning-textarea "The subject in my opinion was an absolute f"
type textarea "The subject in my opinion was an absolute f"
type lightning-textarea "The subject in my opinion was an absolute fa"
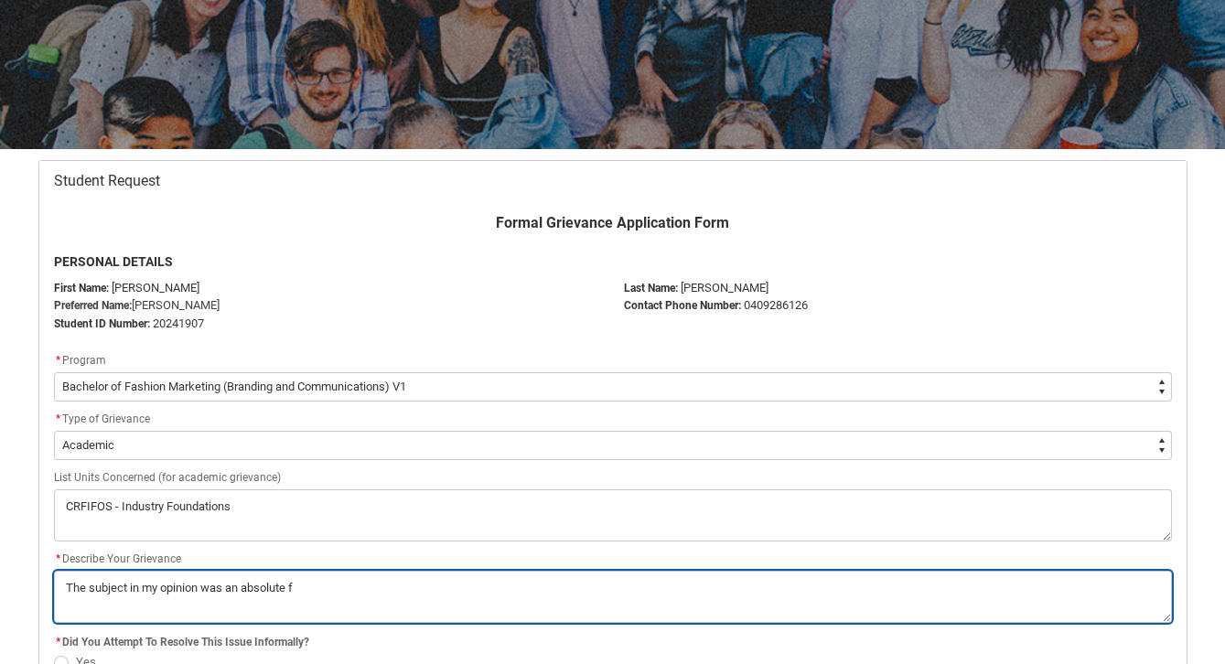
type textarea "The subject in my opinion was an absolute fa"
type lightning-textarea "The subject in my opinion was an absolute far"
type textarea "The subject in my opinion was an absolute far"
type lightning-textarea "The subject in my opinion was an absolute farc"
type textarea "The subject in my opinion was an absolute farc"
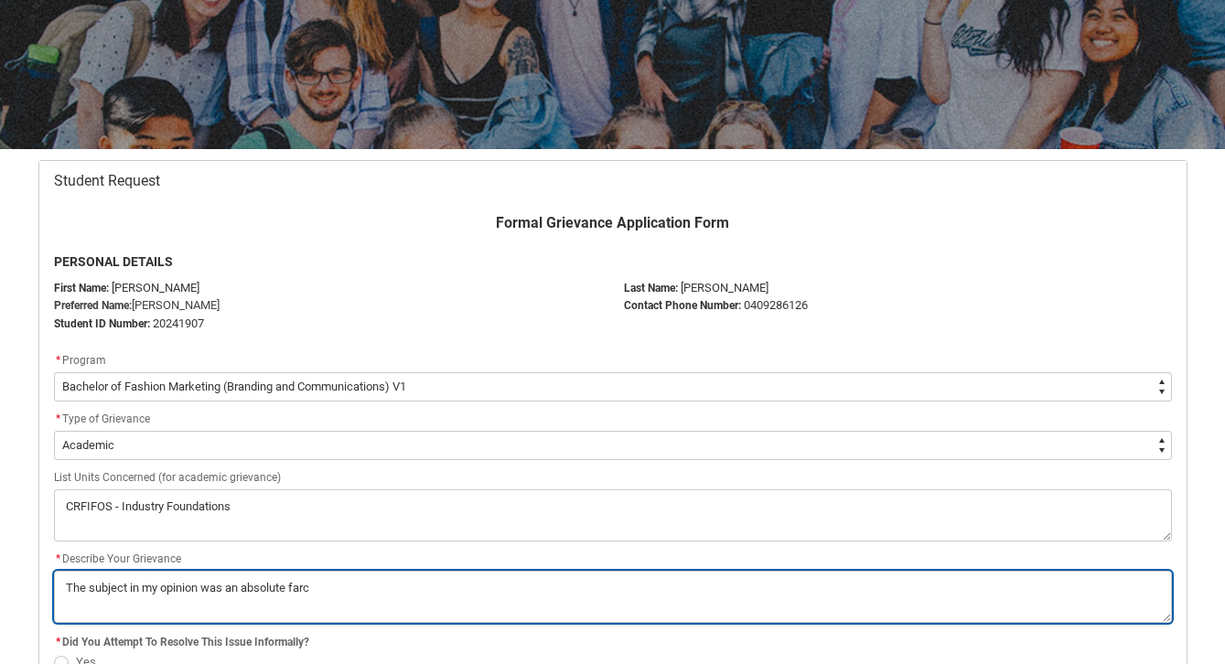
type lightning-textarea "The subject in my opinion was an absolute farce"
type textarea "The subject in my opinion was an absolute farce"
type lightning-textarea "The subject in my opinion was an absolute farce."
type textarea "The subject in my opinion was an absolute farce."
type lightning-textarea "The subject in my opinion was an absolute farce."
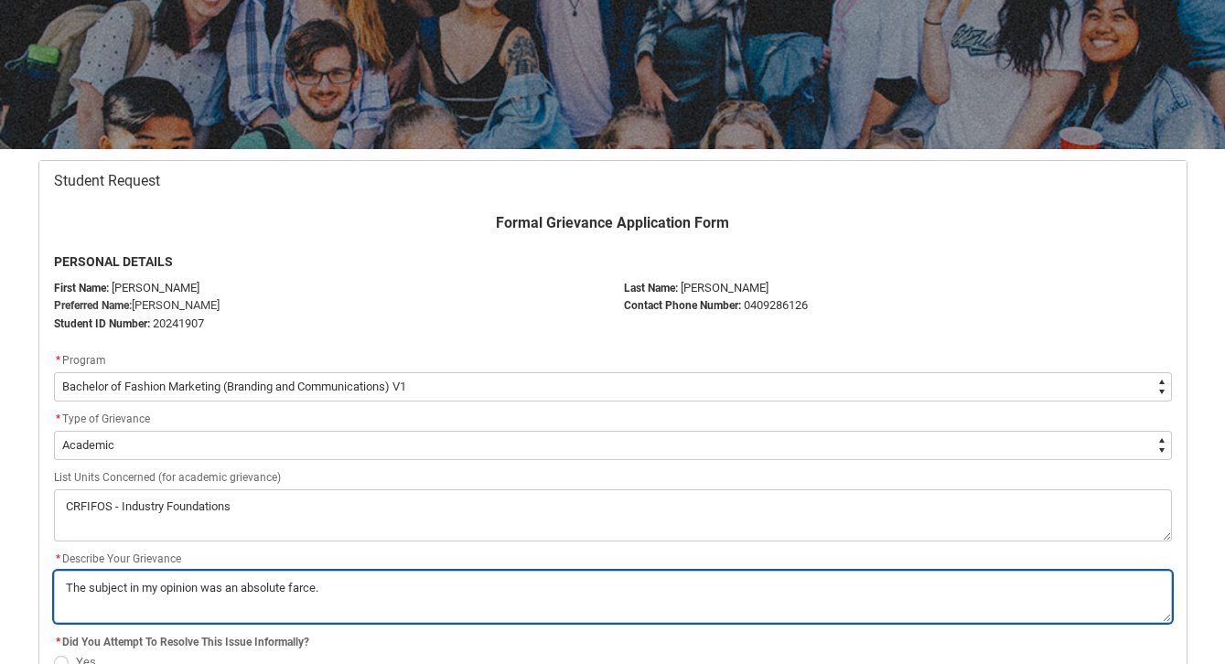
type textarea "The subject in my opinion was an absolute farce."
type lightning-textarea "The subject in my opinion was an absolute farce."
type textarea "The subject in my opinion was an absolute farce."
type lightning-textarea "The subject in my opinion was an absolute farce. T"
type textarea "The subject in my opinion was an absolute farce. T"
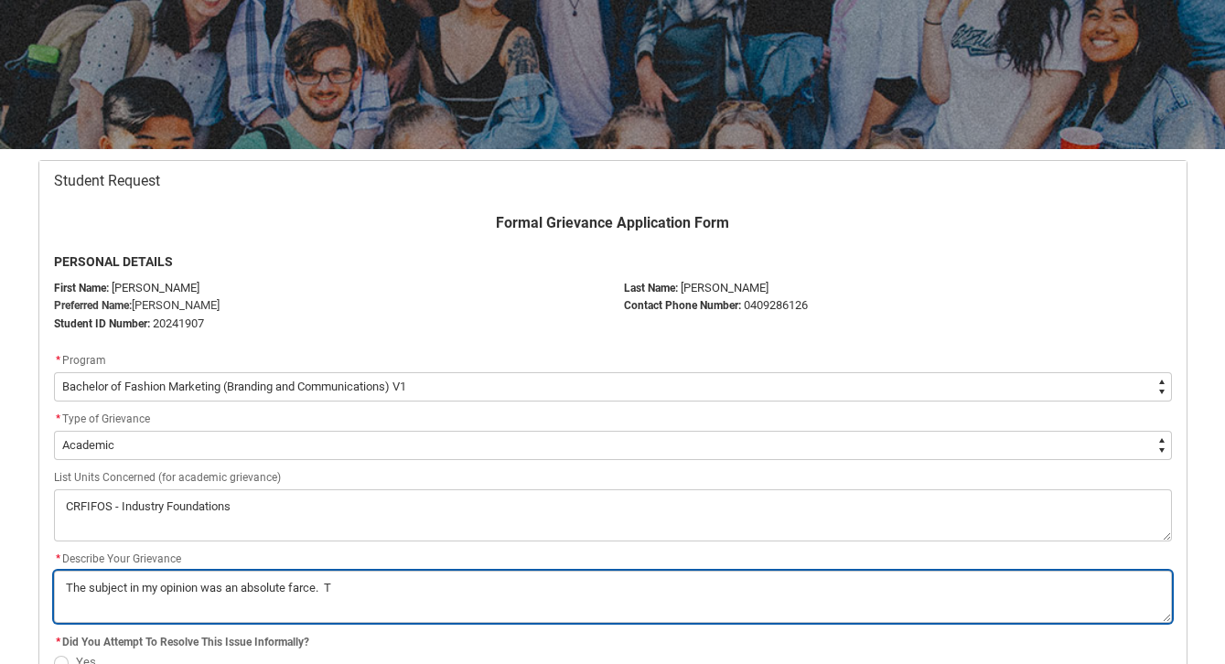
type lightning-textarea "The subject in my opinion was an absolute farce. Th"
type textarea "The subject in my opinion was an absolute farce. Th"
type lightning-textarea "The subject in my opinion was an absolute farce. The"
type textarea "The subject in my opinion was an absolute farce. The"
type lightning-textarea "The subject in my opinion was an absolute farce. The"
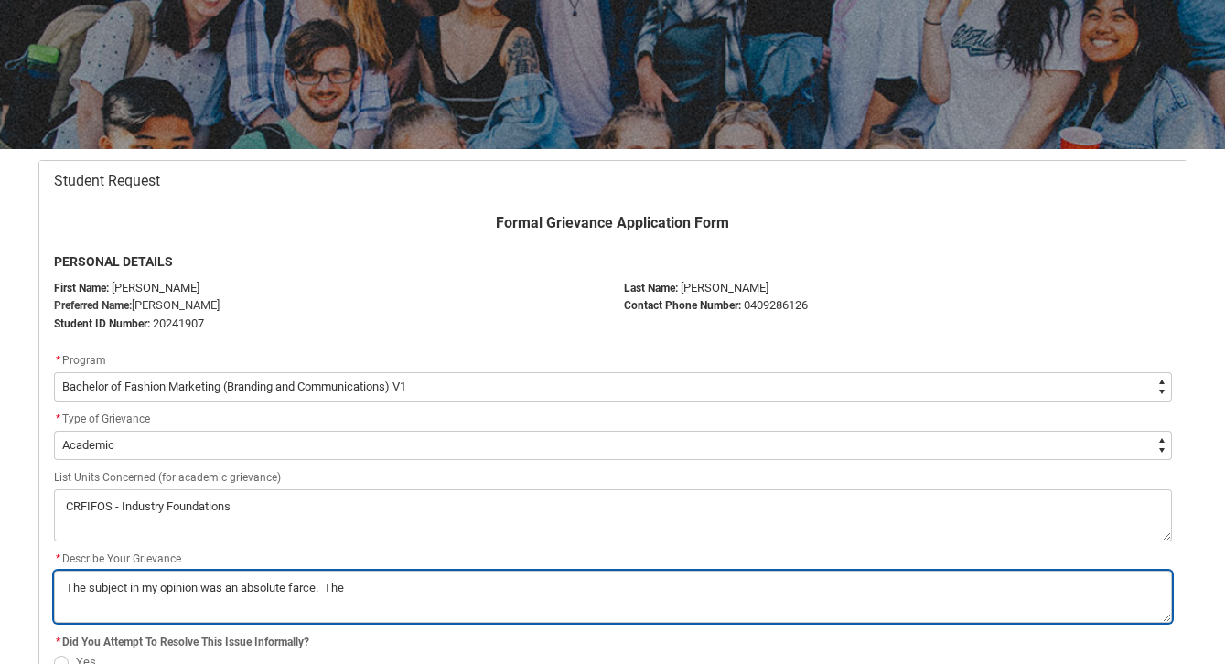
type textarea "The subject in my opinion was an absolute farce. The"
type lightning-textarea "The subject in my opinion was an absolute farce. The t"
type textarea "The subject in my opinion was an absolute farce. The t"
type lightning-textarea "The subject in my opinion was an absolute farce. The te"
type textarea "The subject in my opinion was an absolute farce. The te"
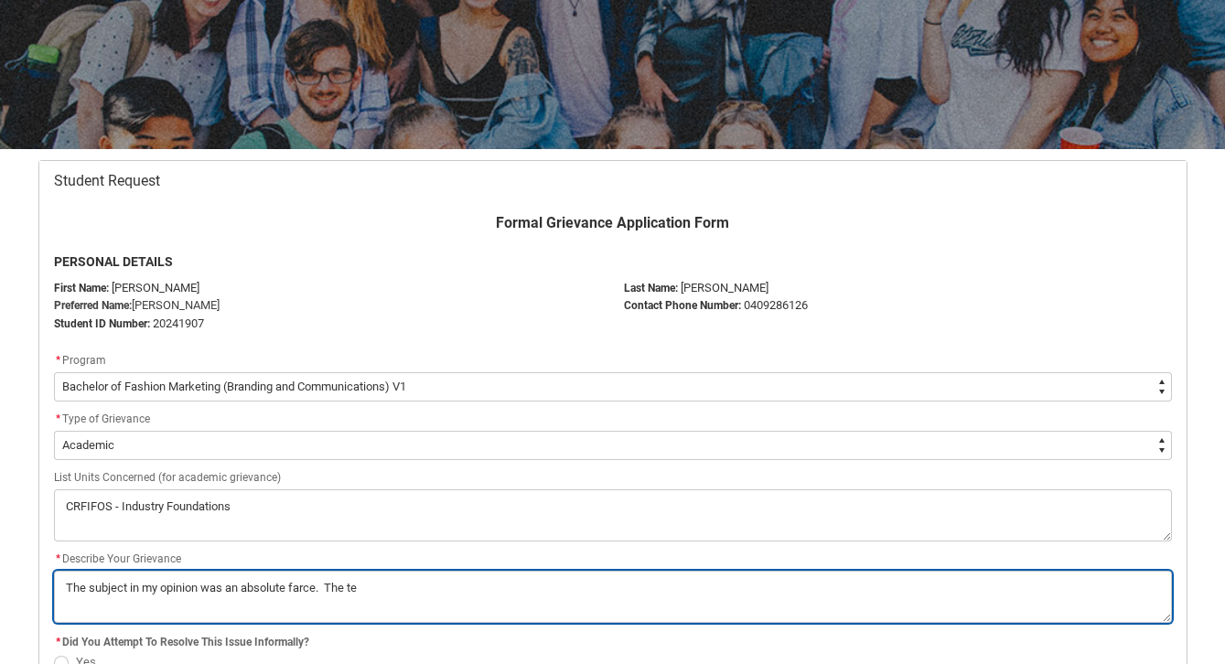
type lightning-textarea "The subject in my opinion was an absolute farce. The tea"
type textarea "The subject in my opinion was an absolute farce. The tea"
type lightning-textarea "The subject in my opinion was an absolute farce. The teac"
type textarea "The subject in my opinion was an absolute farce. The teac"
type lightning-textarea "The subject in my opinion was an absolute farce. The teach"
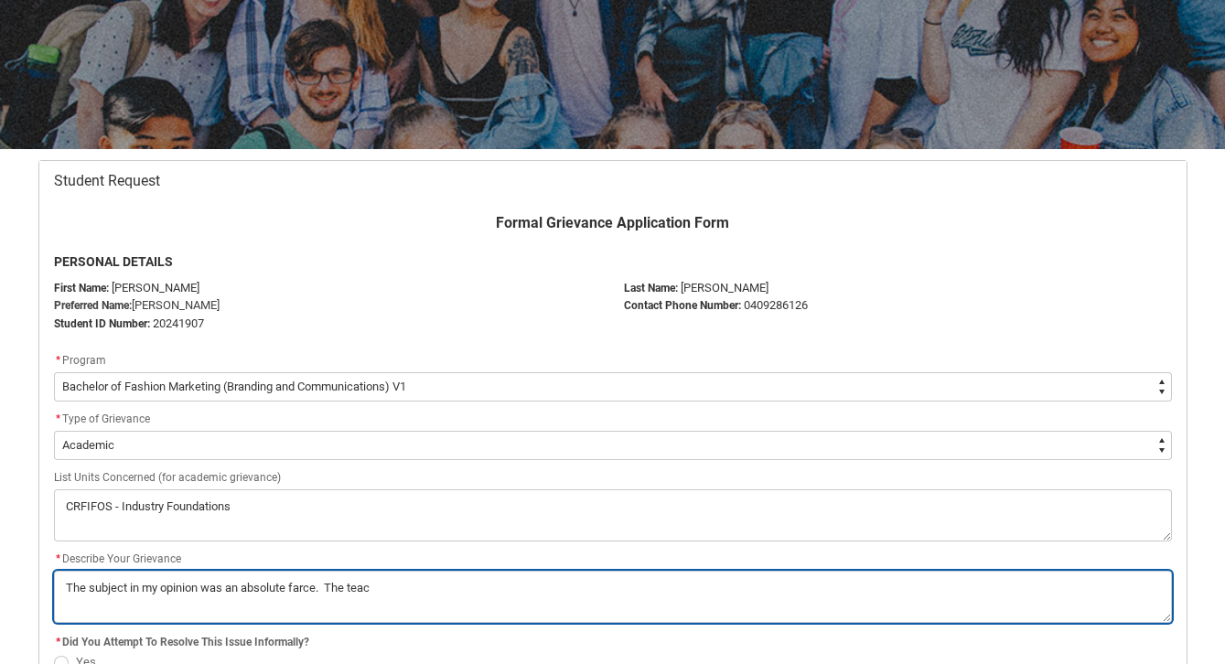
type textarea "The subject in my opinion was an absolute farce. The teach"
type lightning-textarea "The subject in my opinion was an absolute farce. The teache"
type textarea "The subject in my opinion was an absolute farce. The teache"
type lightning-textarea "The subject in my opinion was an absolute farce. The teacher"
type textarea "The subject in my opinion was an absolute farce. The teacher"
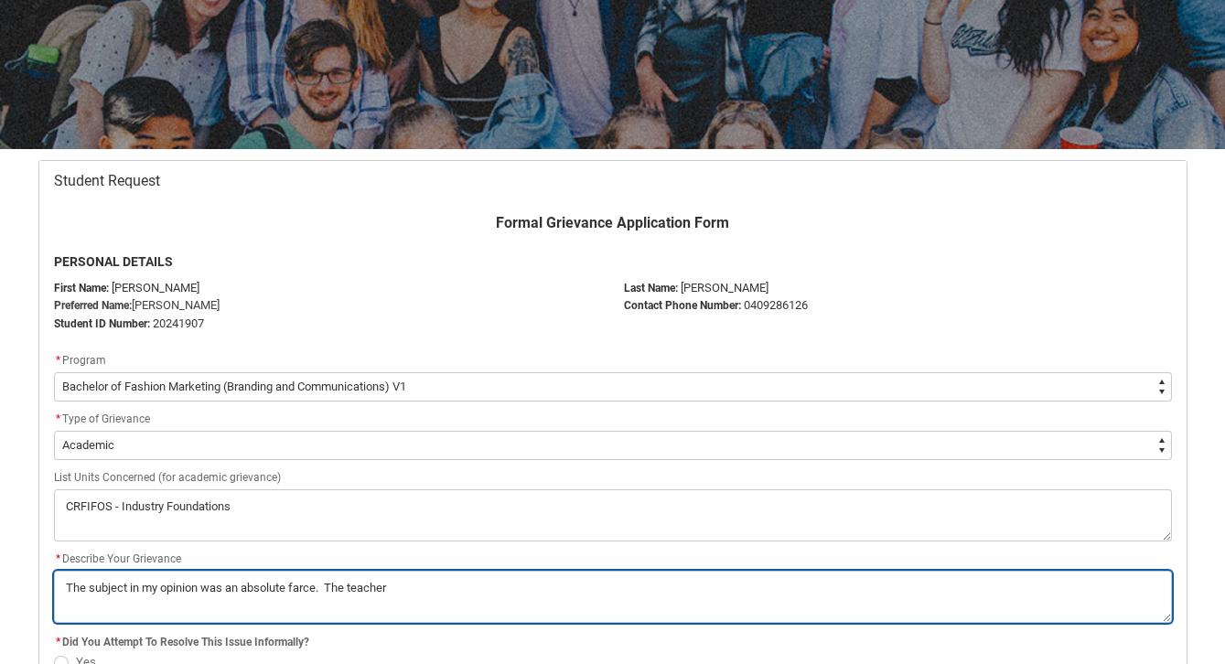
type lightning-textarea "The subject in my opinion was an absolute farce. The teacher"
type textarea "The subject in my opinion was an absolute farce. The teacher"
type lightning-textarea "The subject in my opinion was an absolute farce. The teacher w"
type textarea "The subject in my opinion was an absolute farce. The teacher w"
type lightning-textarea "The subject in my opinion was an absolute farce. The teacher wa"
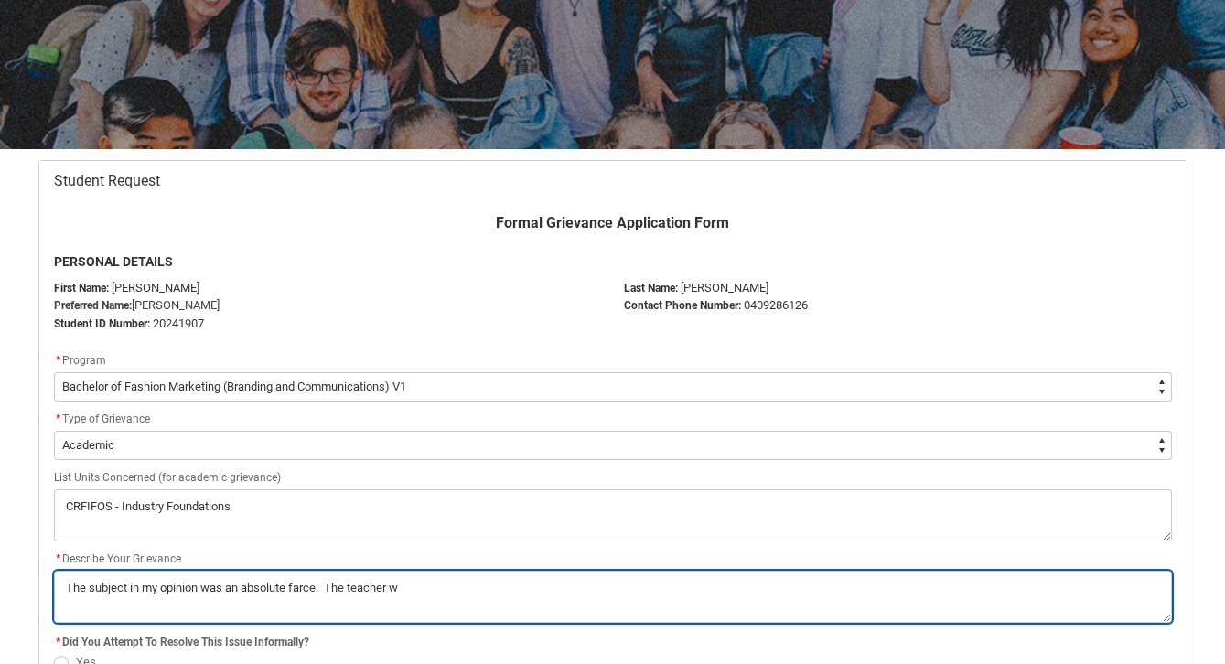
type textarea "The subject in my opinion was an absolute farce. The teacher wa"
type lightning-textarea "The subject in my opinion was an absolute farce. The teacher was"
type textarea "The subject in my opinion was an absolute farce. The teacher was"
type lightning-textarea "The subject in my opinion was an absolute farce. The teacher was"
type textarea "The subject in my opinion was an absolute farce. The teacher was"
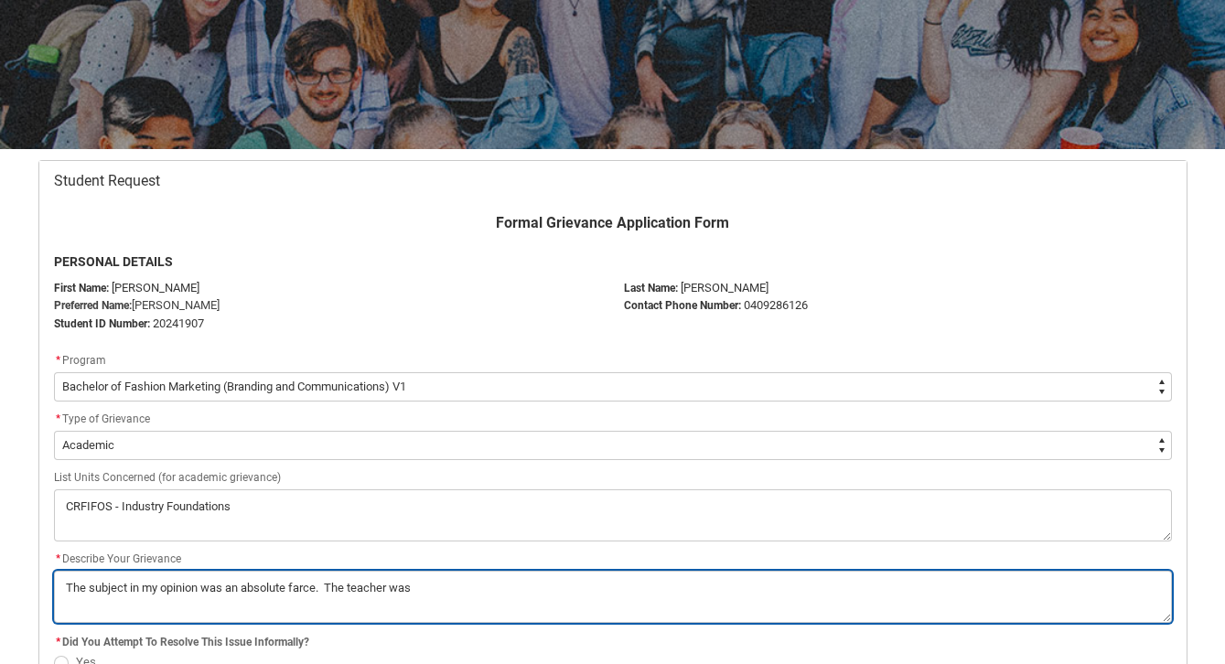
type lightning-textarea "The subject in my opinion was an absolute farce. The teacher was"
type textarea "The subject in my opinion was an absolute farce. The teacher was"
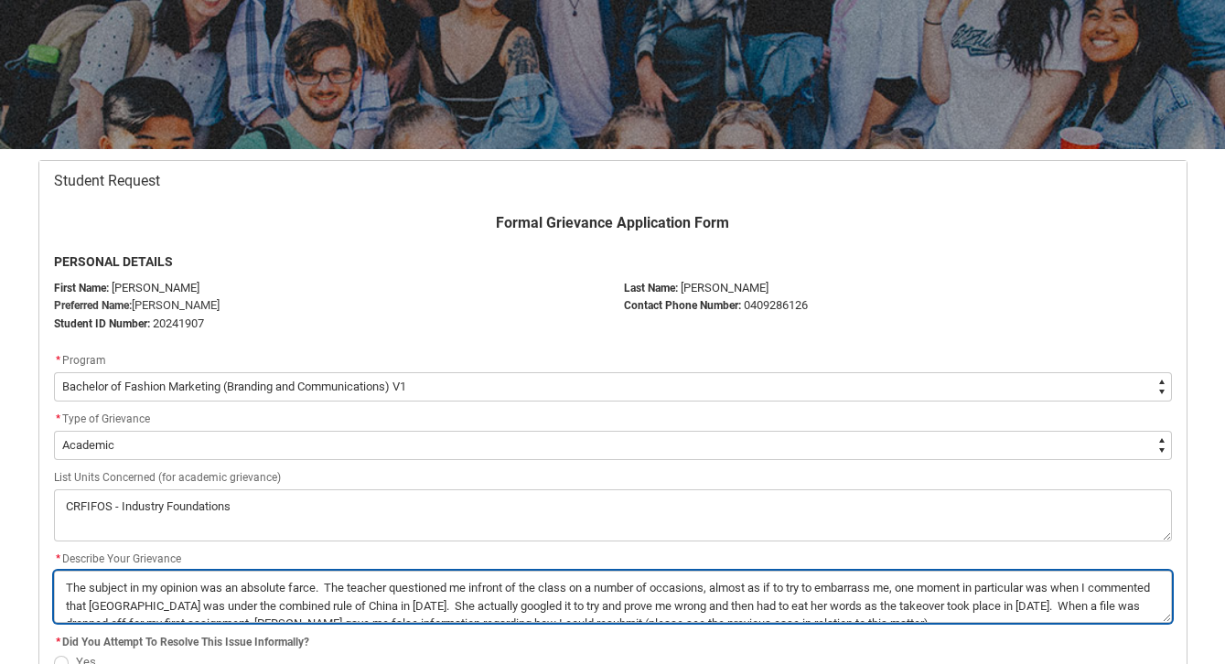
click at [978, 611] on textarea "*" at bounding box center [613, 597] width 1118 height 52
click at [1034, 611] on textarea "*" at bounding box center [613, 597] width 1118 height 52
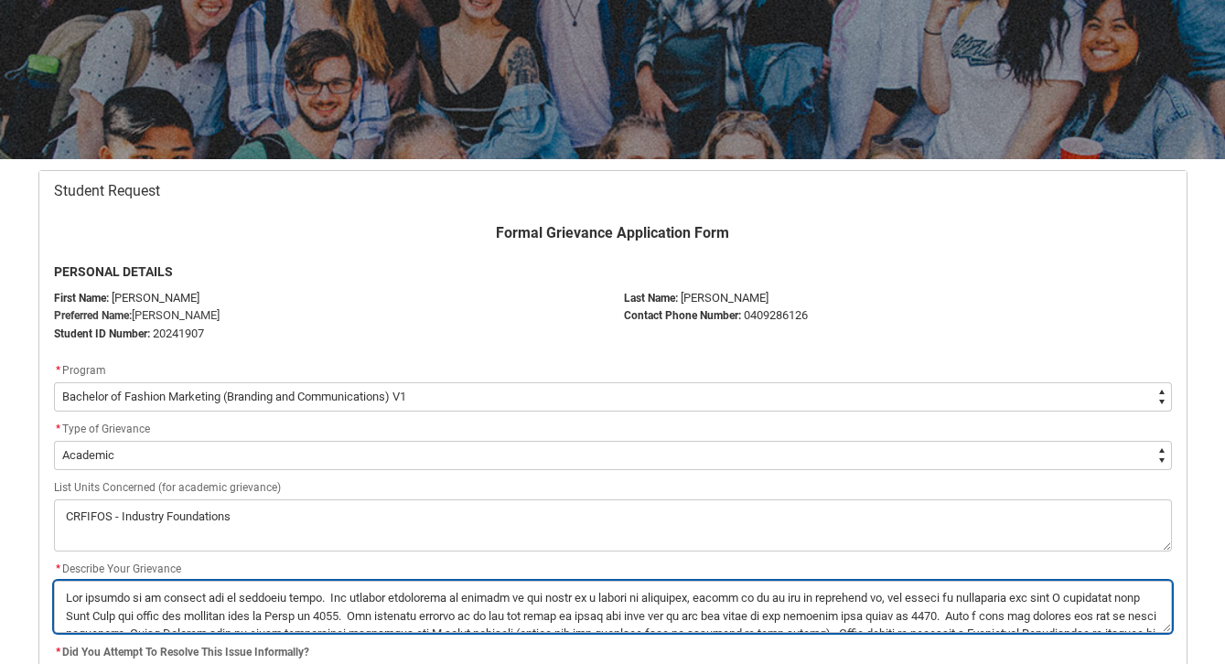
click at [1017, 610] on textarea "*" at bounding box center [613, 607] width 1118 height 52
click at [697, 627] on textarea "*" at bounding box center [613, 607] width 1118 height 52
click at [805, 614] on textarea "*" at bounding box center [613, 607] width 1118 height 52
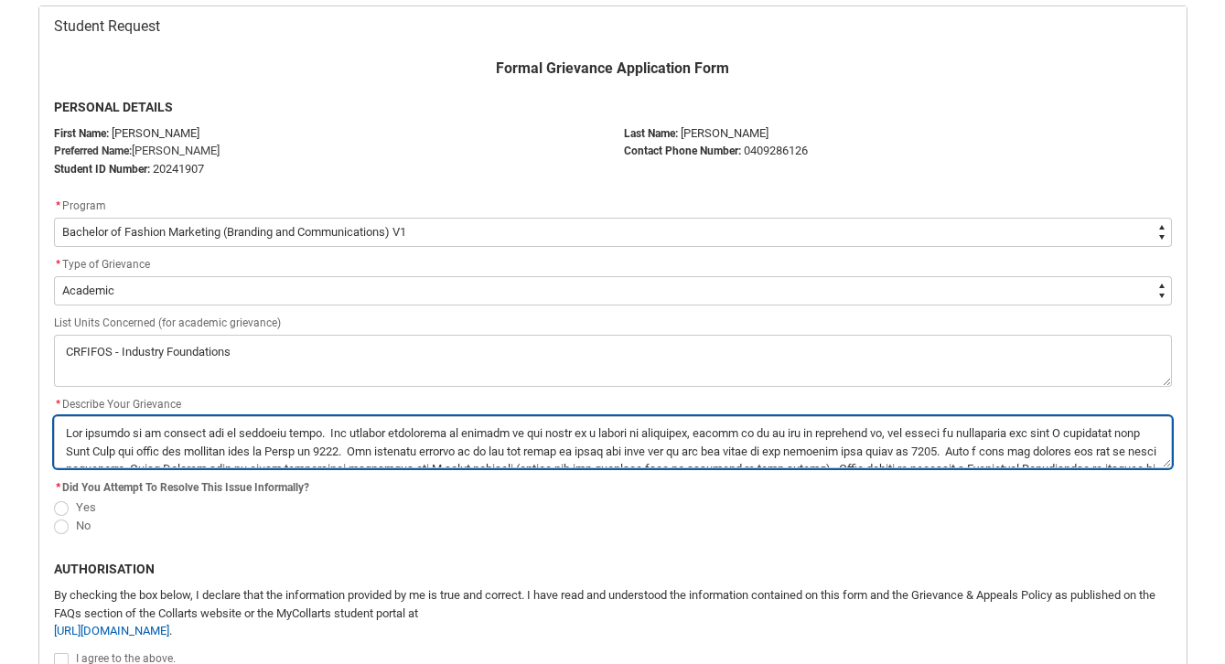
scroll to position [404, 0]
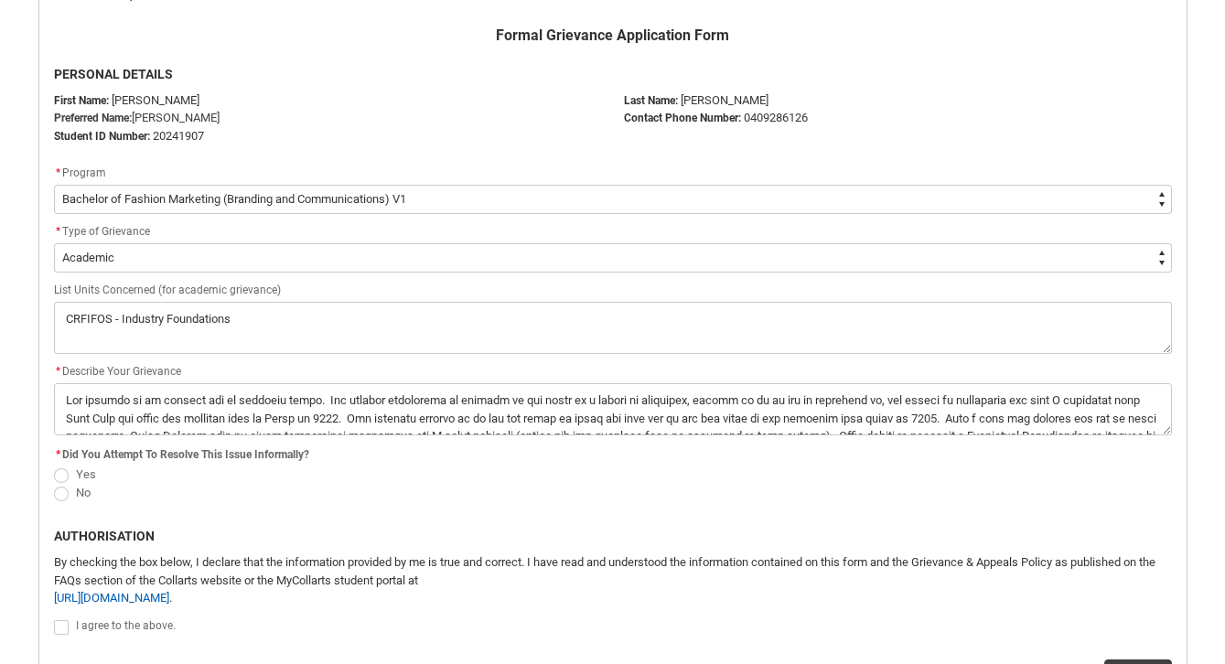
click at [60, 473] on span "Redu_Student_Request flow" at bounding box center [61, 475] width 15 height 15
click at [54, 465] on input "Yes" at bounding box center [53, 464] width 1 height 1
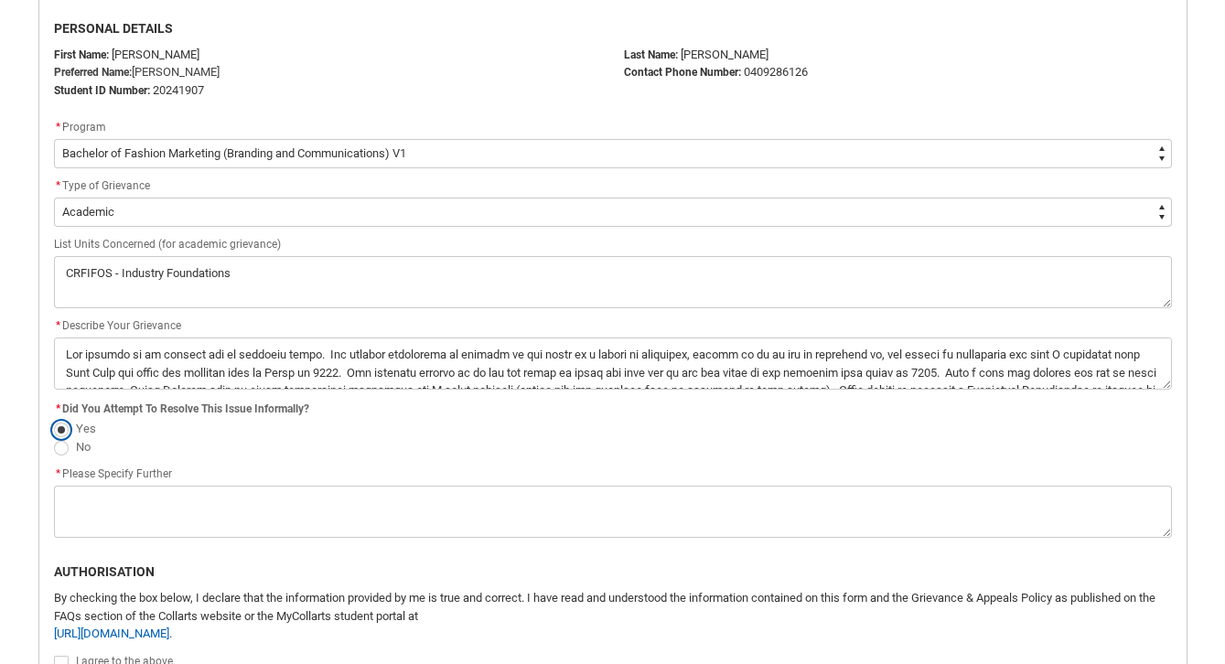
scroll to position [452, 0]
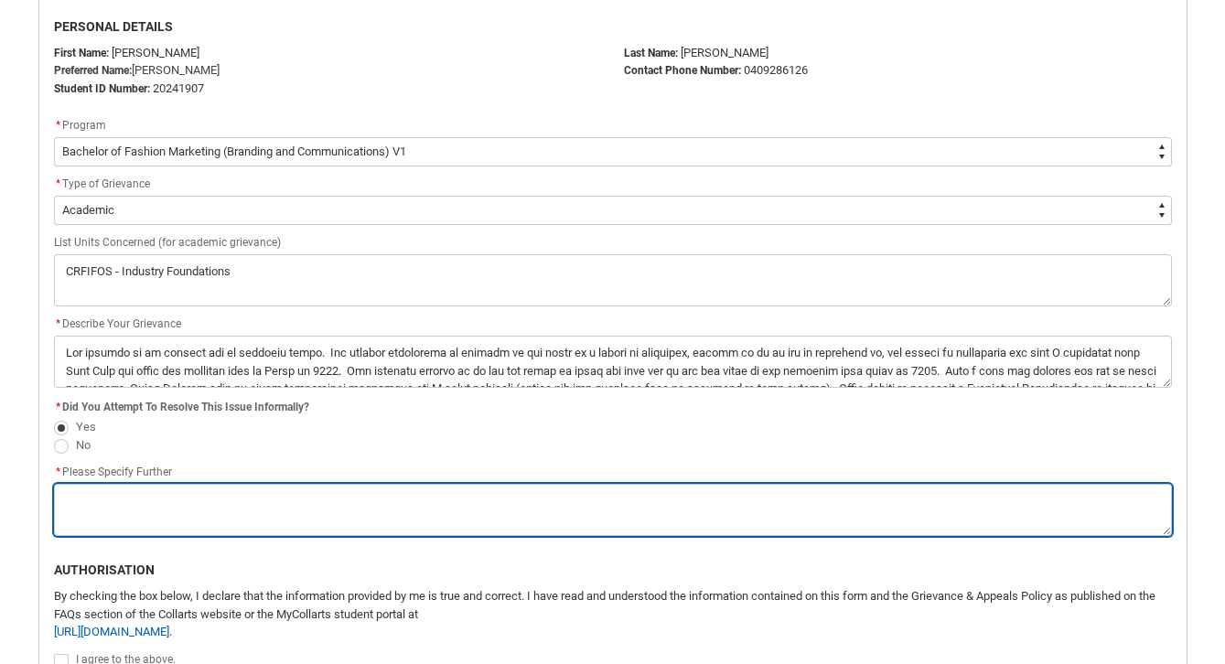
click at [323, 531] on textarea "*" at bounding box center [613, 510] width 1118 height 52
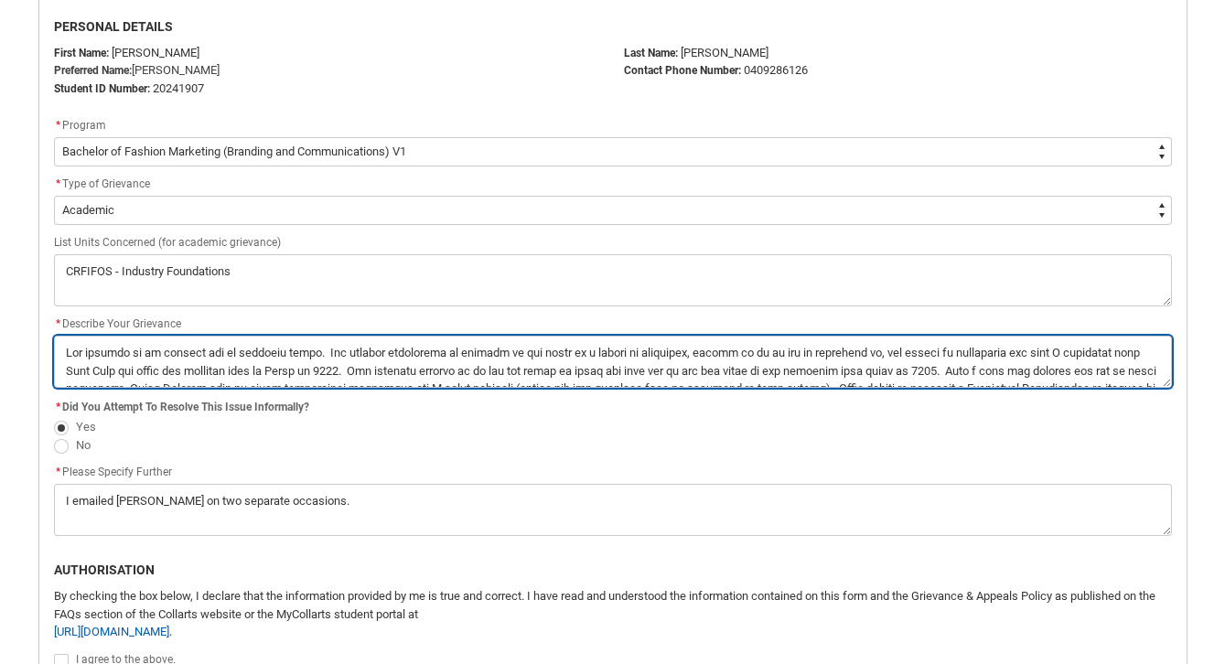
click at [764, 378] on textarea "*" at bounding box center [613, 362] width 1118 height 52
click at [105, 377] on textarea "*" at bounding box center [613, 362] width 1118 height 52
click at [672, 378] on textarea "*" at bounding box center [613, 362] width 1118 height 52
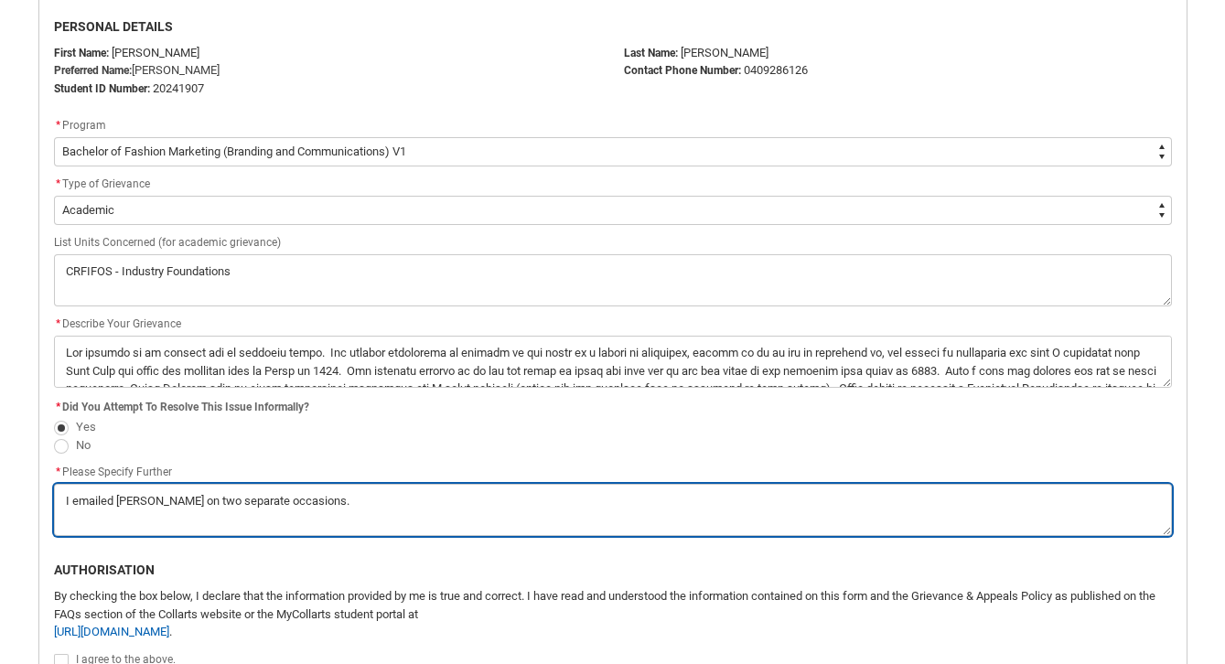
click at [399, 510] on textarea "*" at bounding box center [613, 510] width 1118 height 52
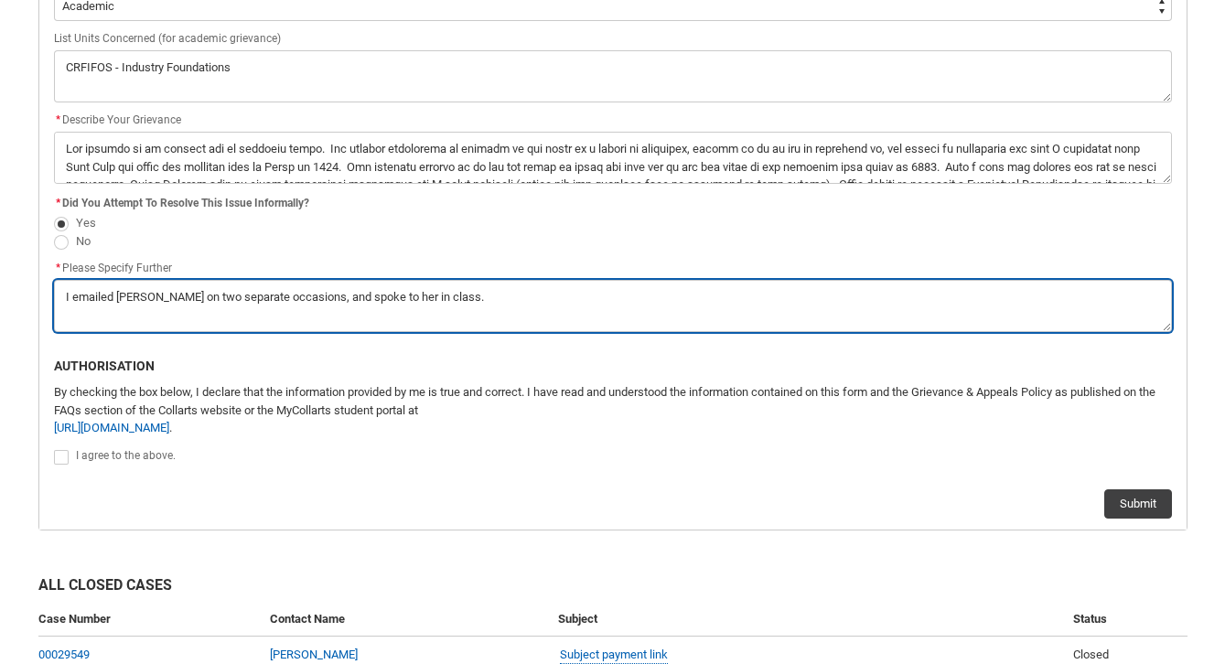
scroll to position [665, 0]
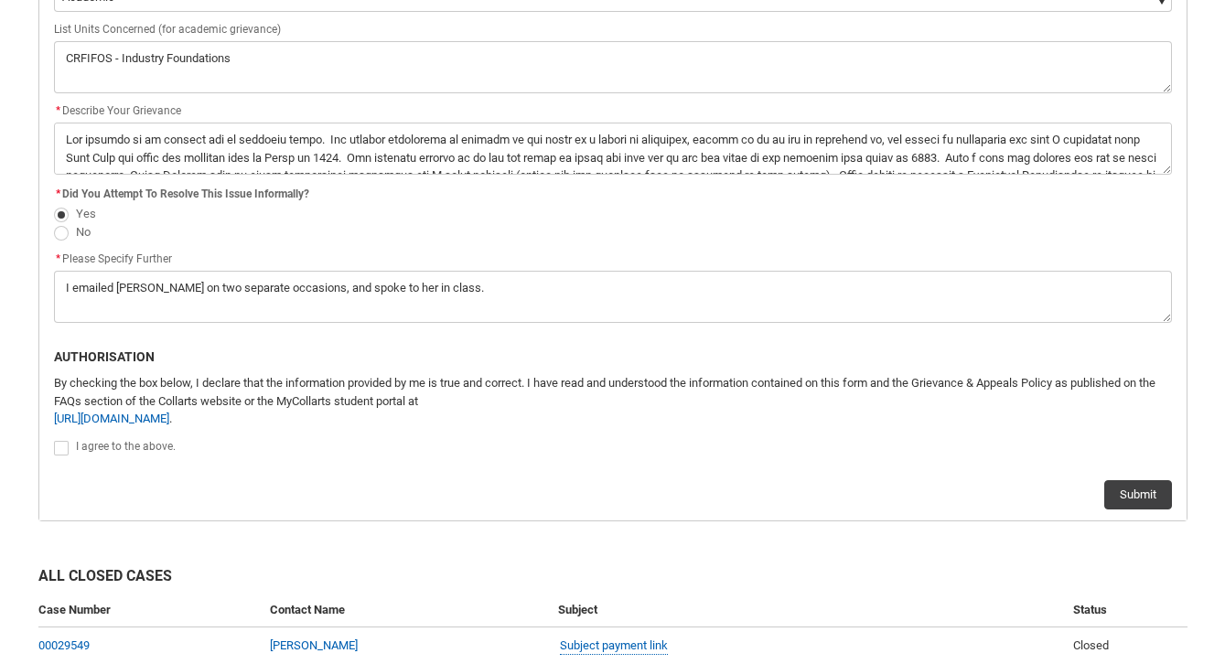
click at [58, 454] on span "Redu_Student_Request flow" at bounding box center [61, 448] width 15 height 15
click at [54, 439] on input "Redu_Student_Request flow" at bounding box center [53, 438] width 1 height 1
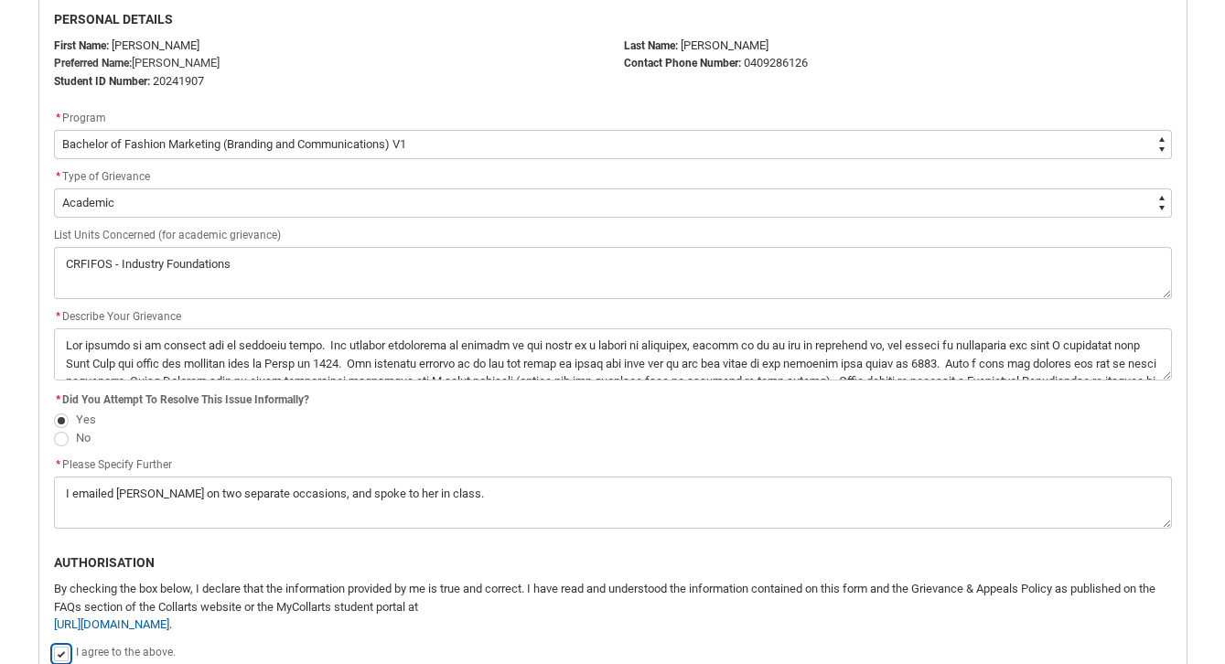
scroll to position [455, 0]
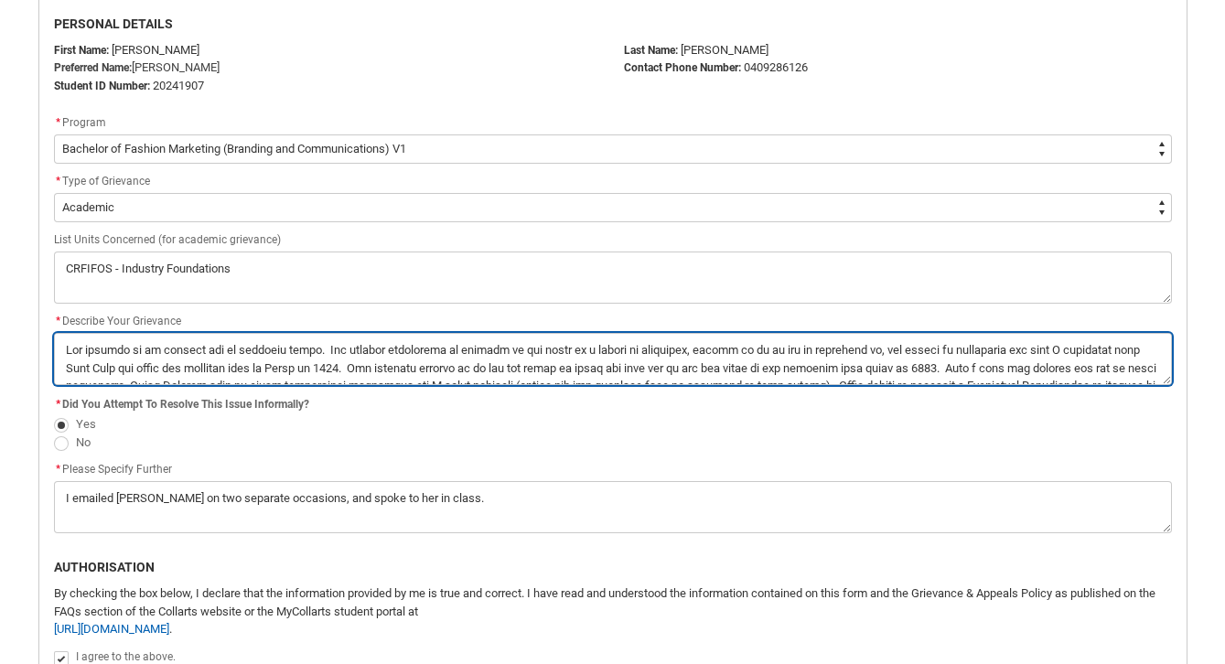
click at [703, 363] on textarea "*" at bounding box center [613, 359] width 1118 height 52
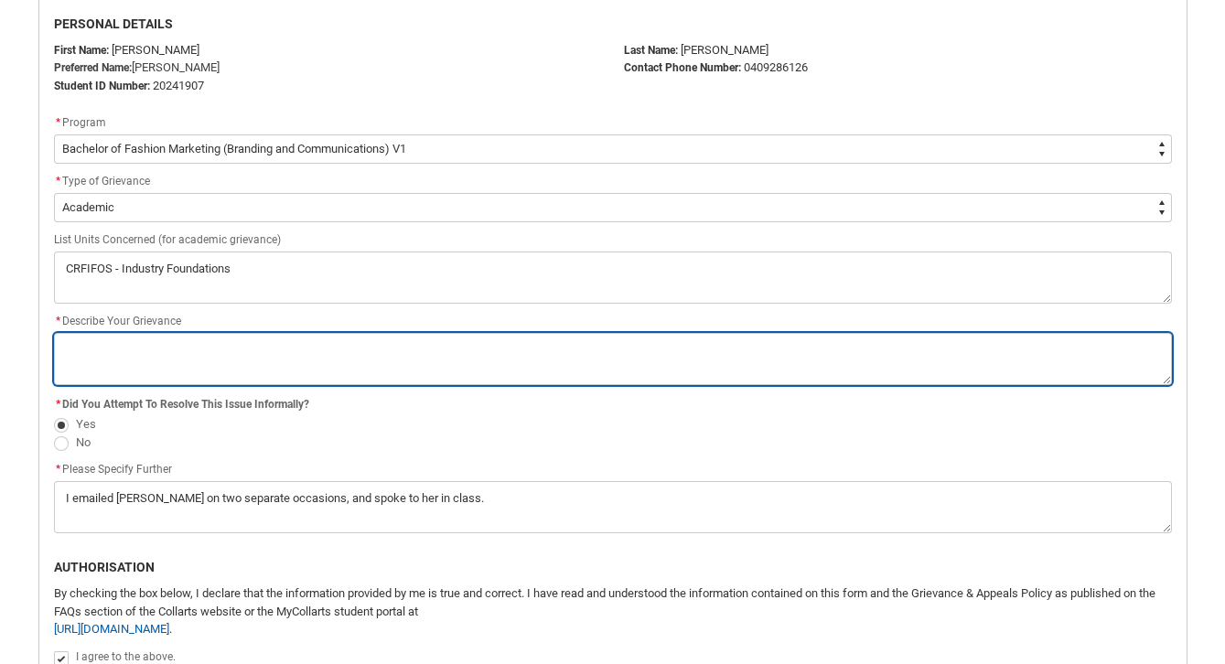
paste textarea "The subject was an absolute farce. The teacher questioned me in front of the cl…"
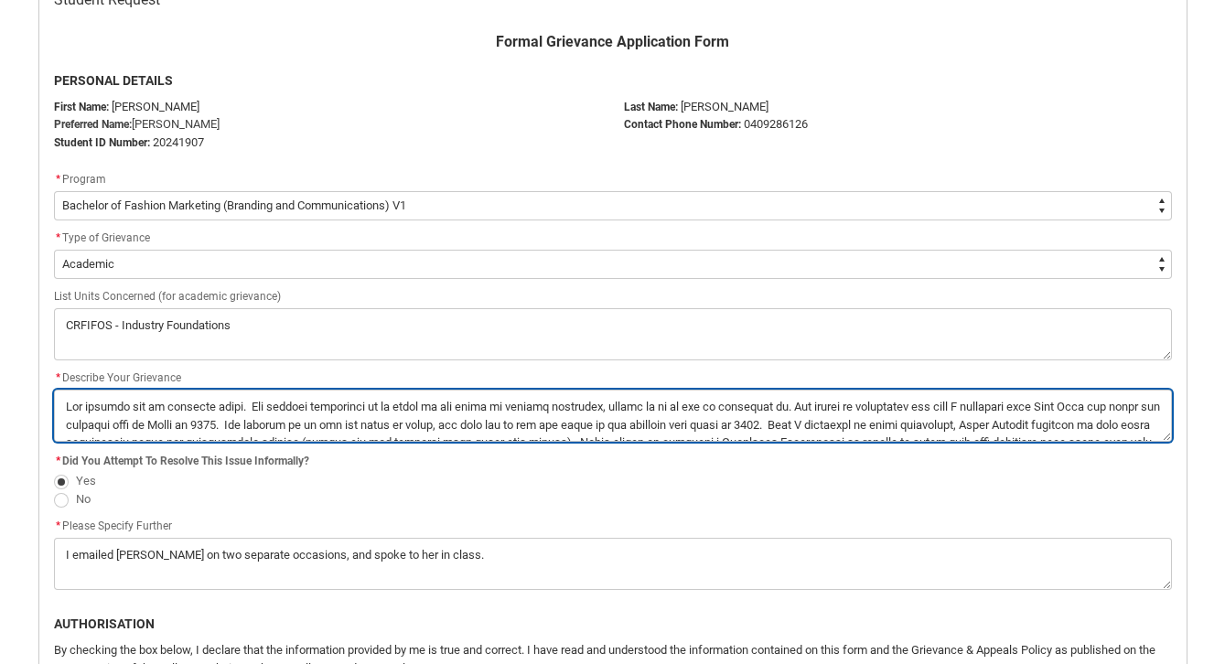
scroll to position [396, 0]
click at [149, 433] on textarea "*" at bounding box center [613, 417] width 1118 height 52
click at [162, 436] on textarea "*" at bounding box center [613, 417] width 1118 height 52
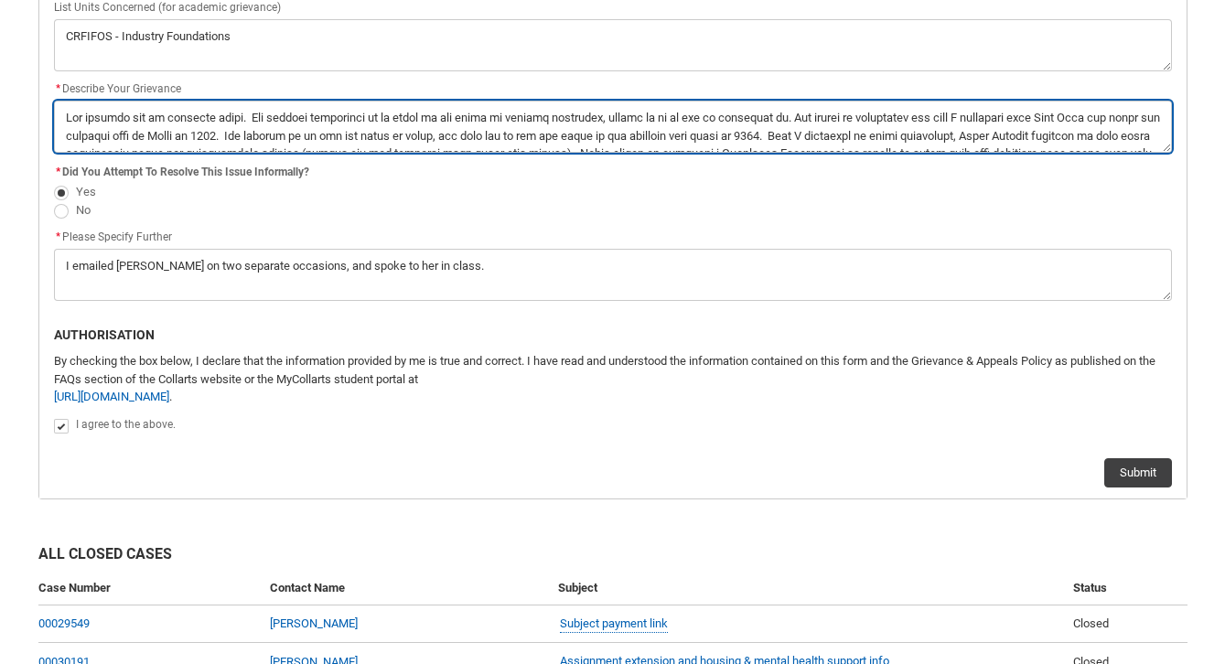
scroll to position [703, 0]
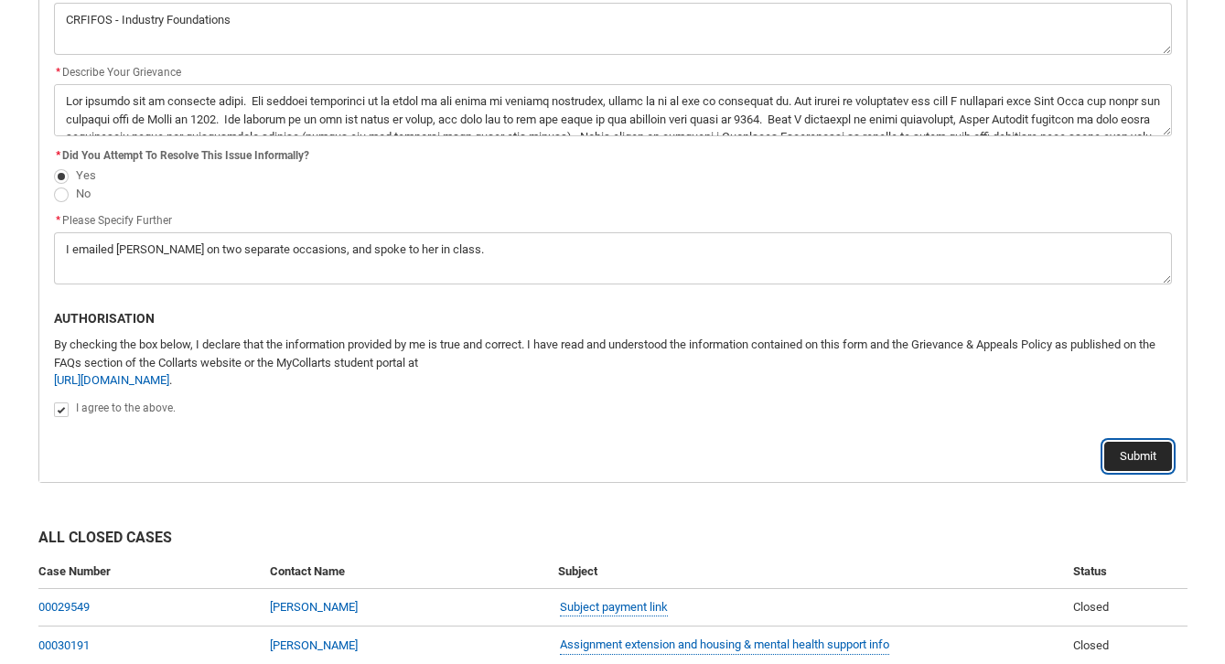
click at [1135, 450] on button "Submit" at bounding box center [1138, 456] width 68 height 29
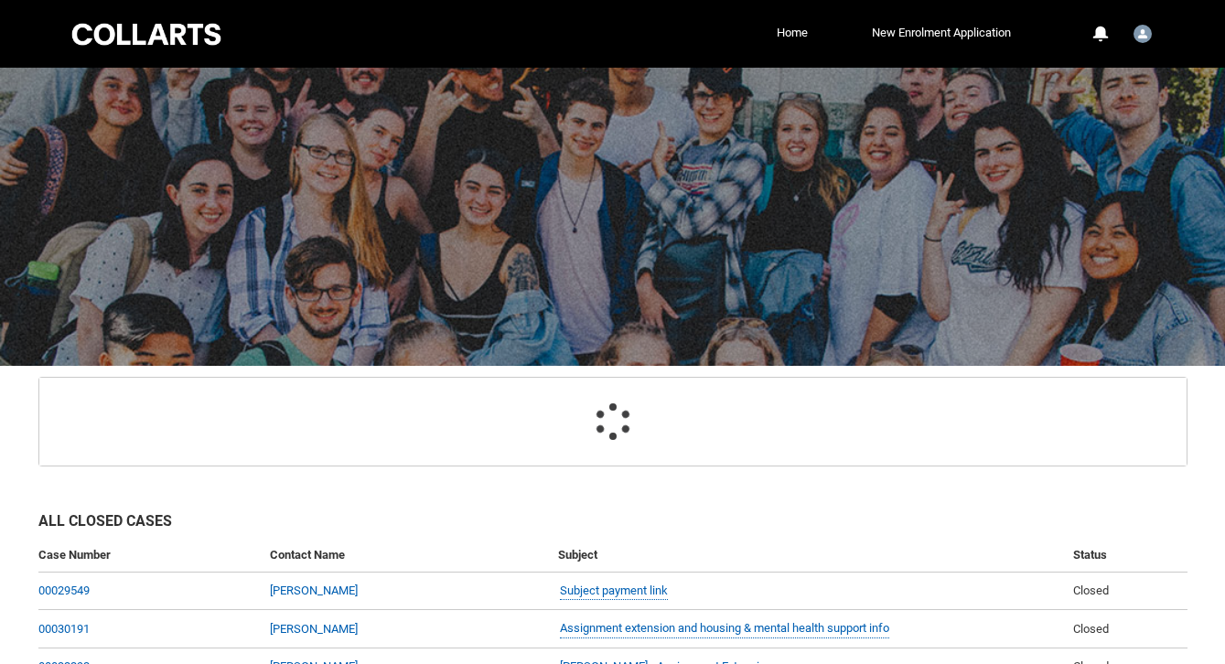
scroll to position [195, 0]
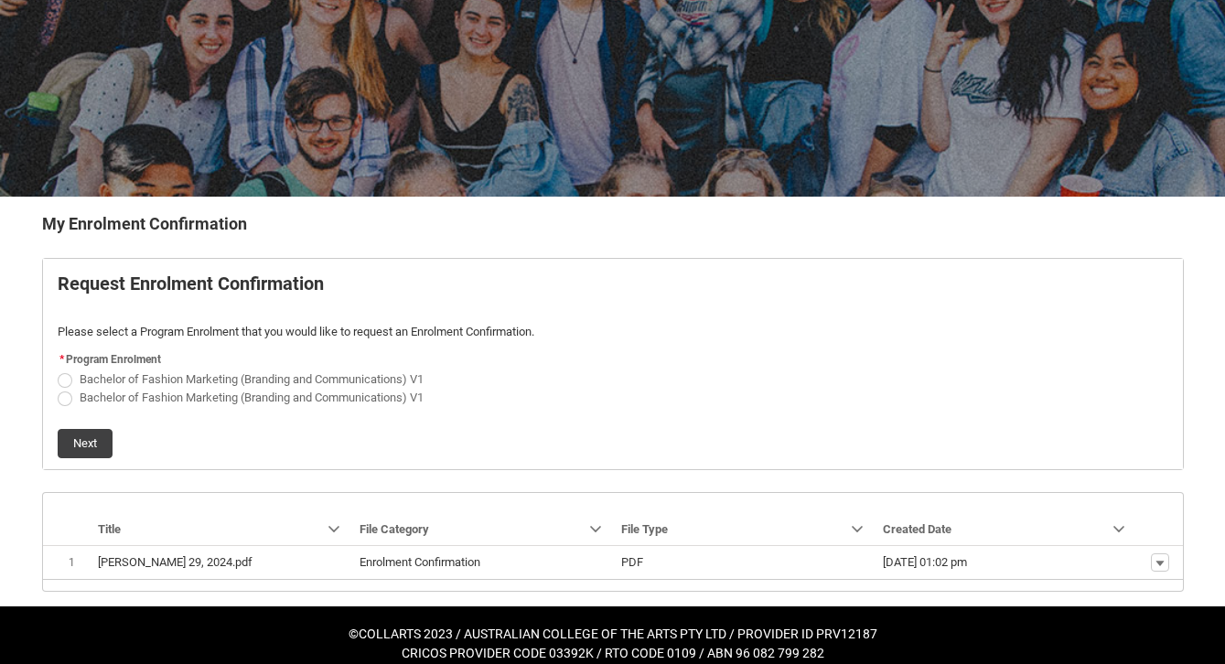
scroll to position [164, 0]
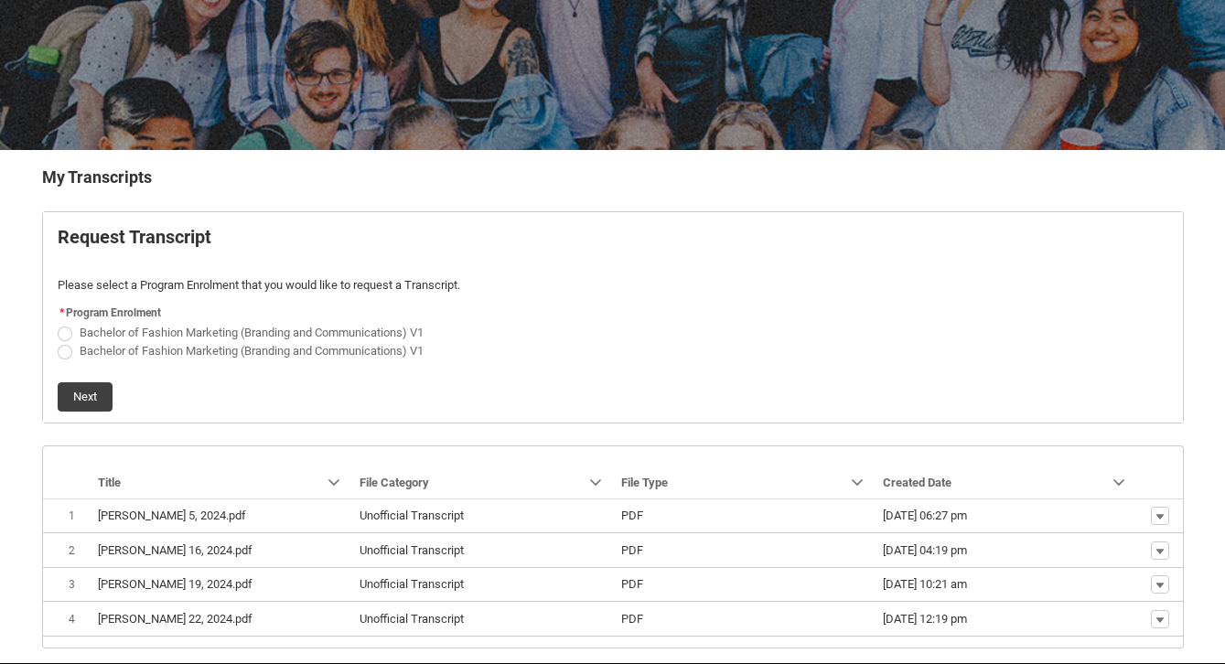
scroll to position [289, 0]
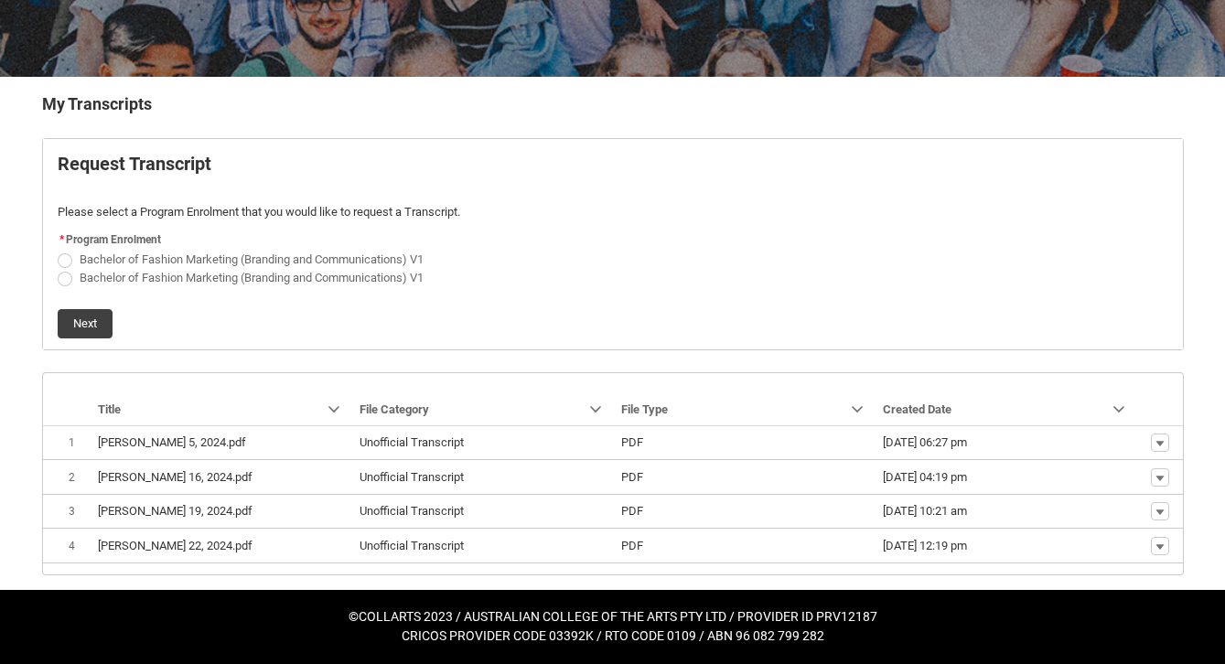
click at [166, 274] on span "Bachelor of Fashion Marketing (Branding and Communications) V1" at bounding box center [252, 278] width 344 height 14
click at [58, 268] on input "Bachelor of Fashion Marketing (Branding and Communications) V1" at bounding box center [57, 267] width 1 height 1
radio input "true"
click at [101, 320] on button "Next" at bounding box center [85, 323] width 55 height 29
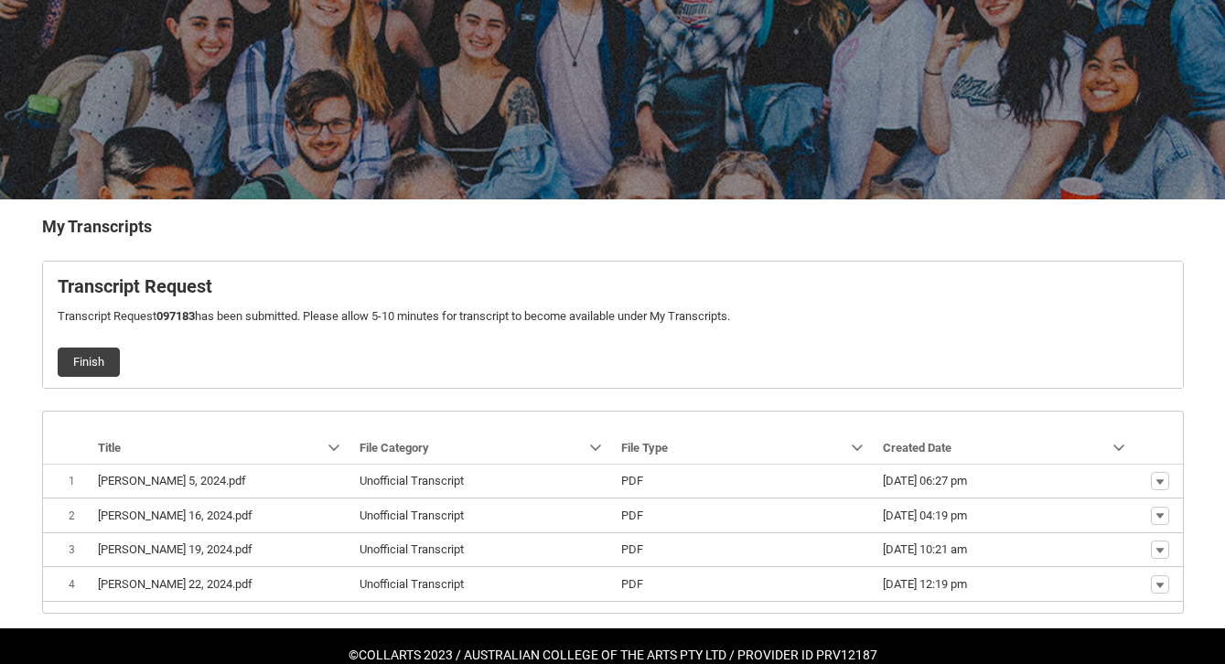
scroll to position [205, 0]
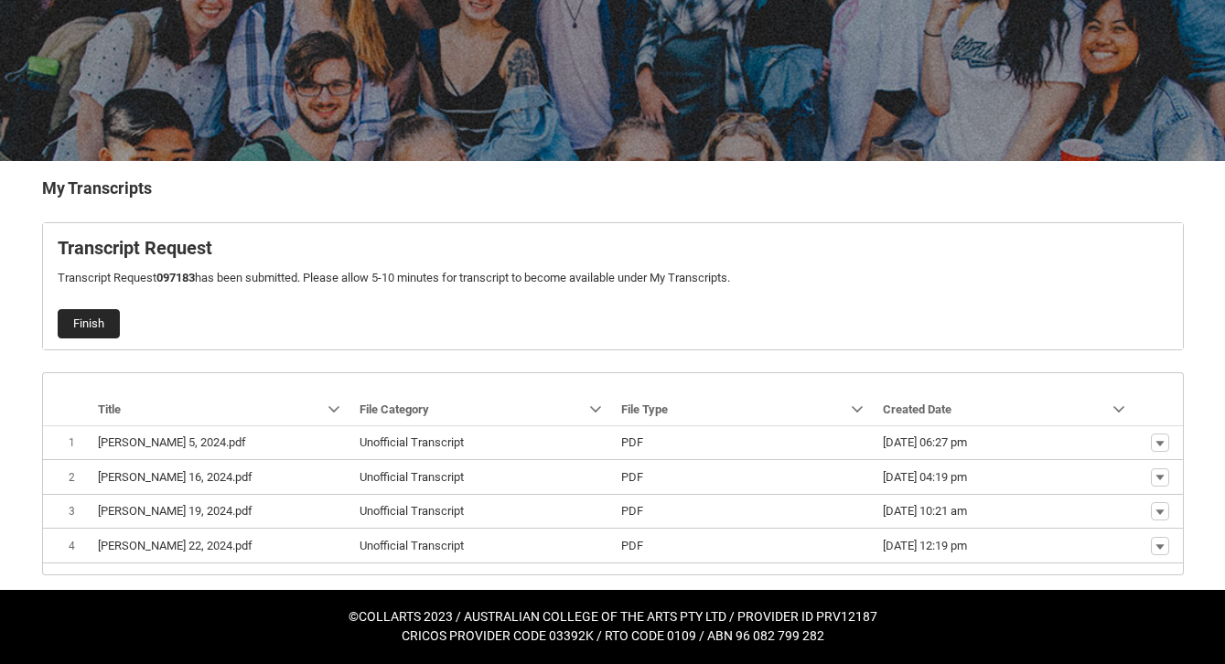
click at [91, 319] on button "Finish" at bounding box center [89, 323] width 62 height 29
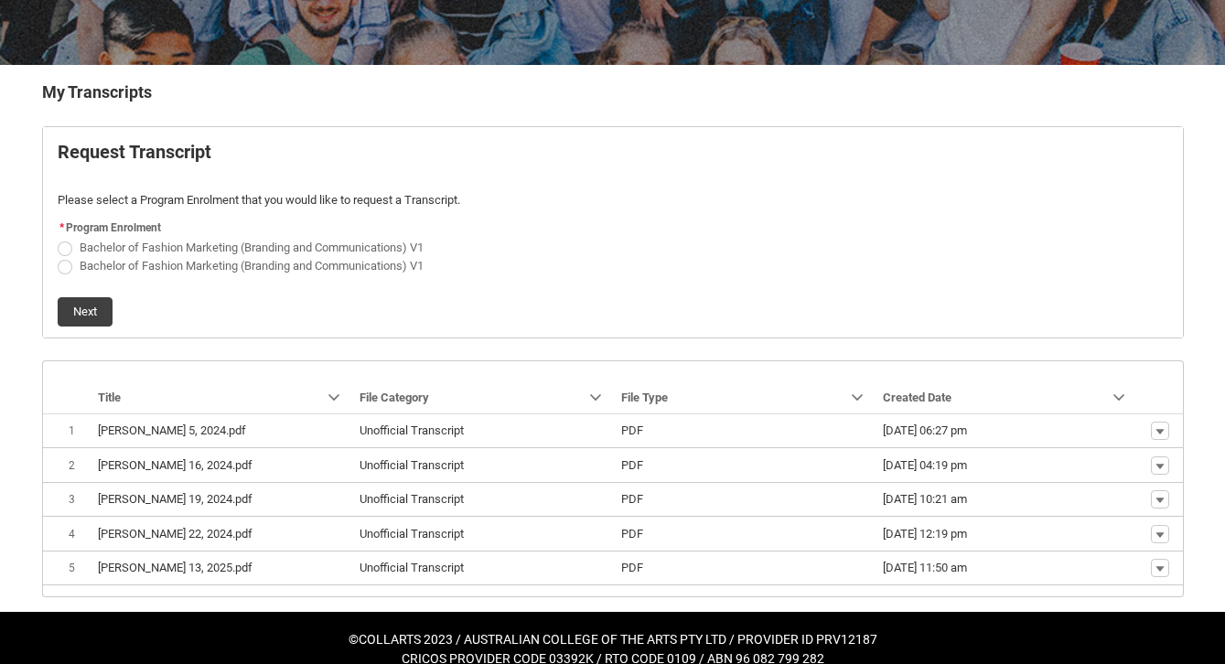
scroll to position [302, 0]
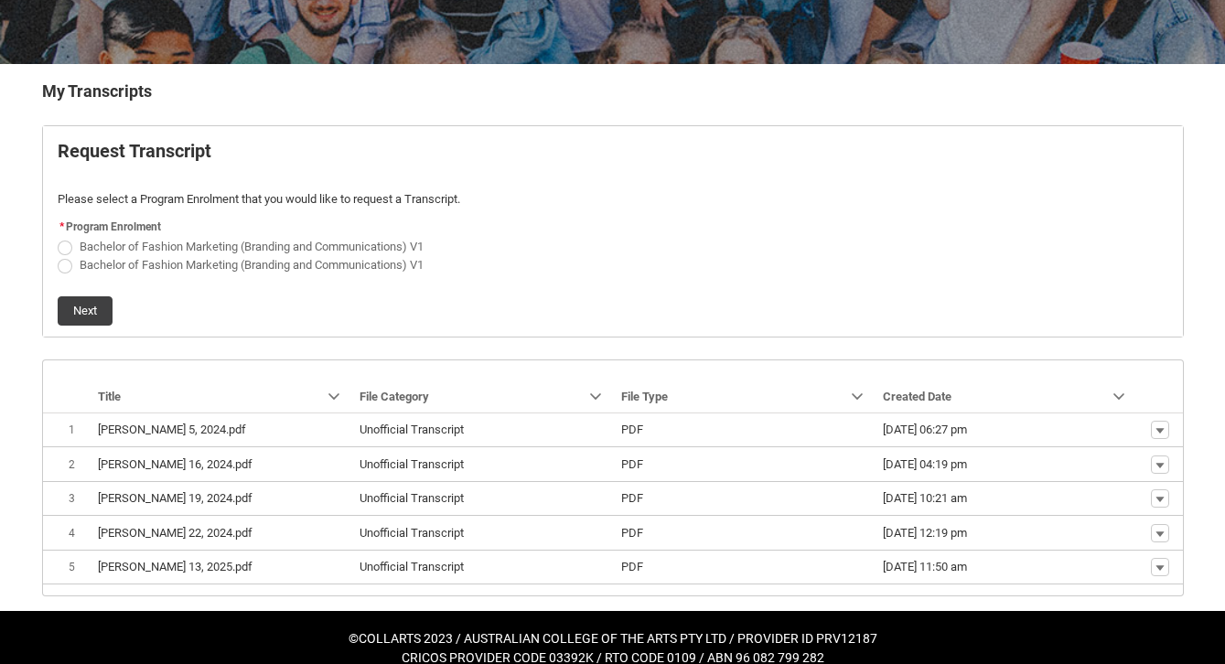
click at [64, 250] on span "Request_Student_Transcript flow" at bounding box center [65, 248] width 15 height 15
click at [58, 237] on input "Bachelor of Fashion Marketing (Branding and Communications) V1" at bounding box center [57, 236] width 1 height 1
radio input "true"
click at [86, 311] on button "Next" at bounding box center [85, 310] width 55 height 29
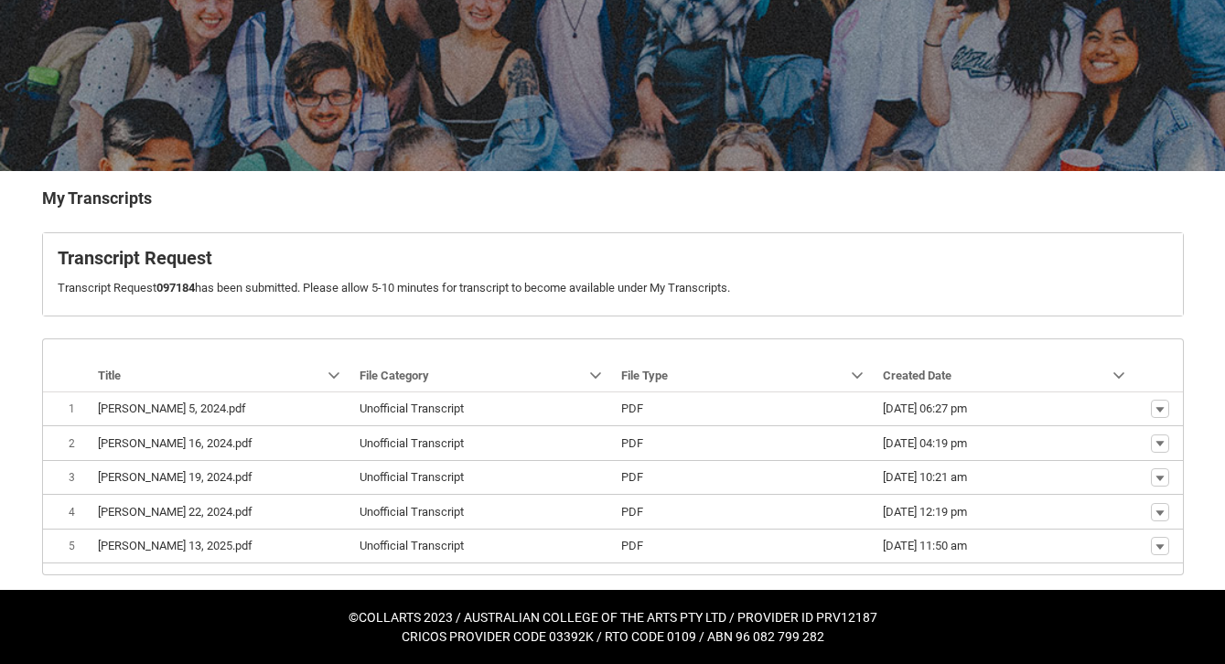
scroll to position [239, 0]
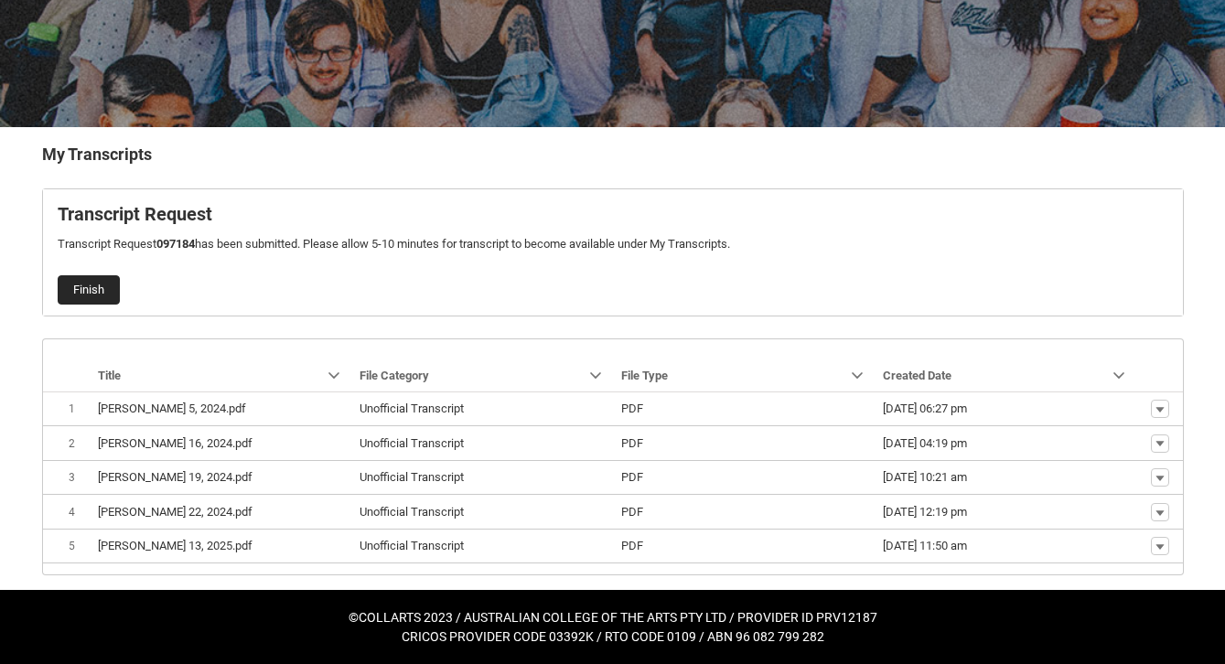
click at [78, 288] on button "Finish" at bounding box center [89, 289] width 62 height 29
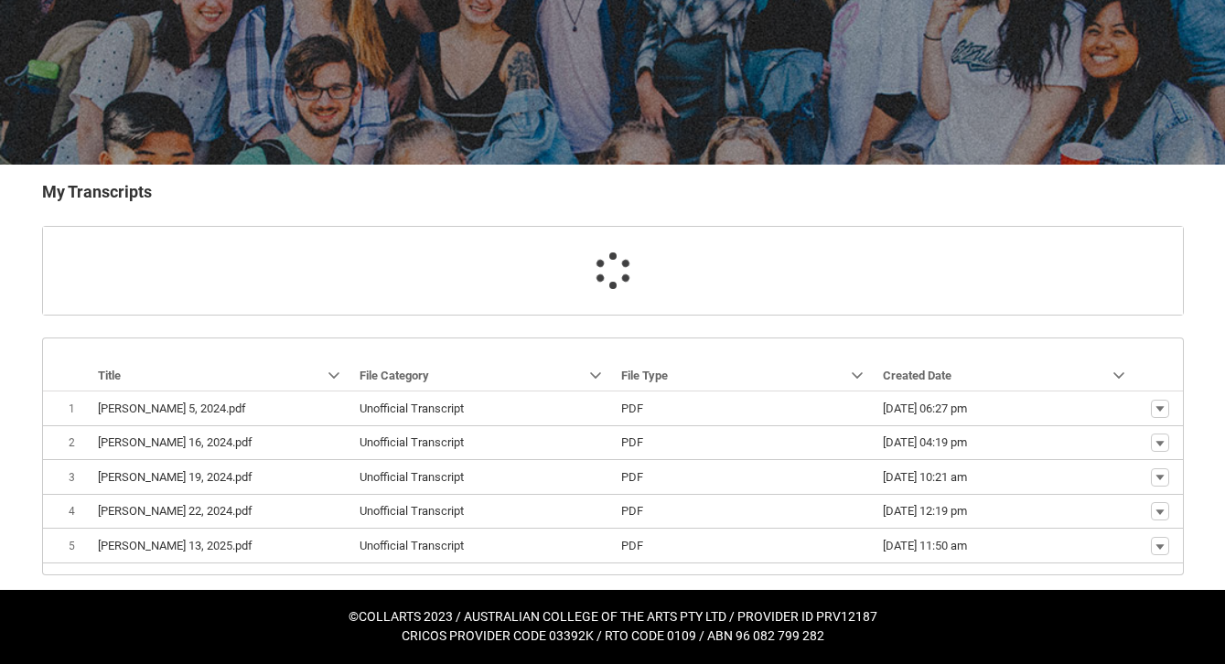
scroll to position [201, 0]
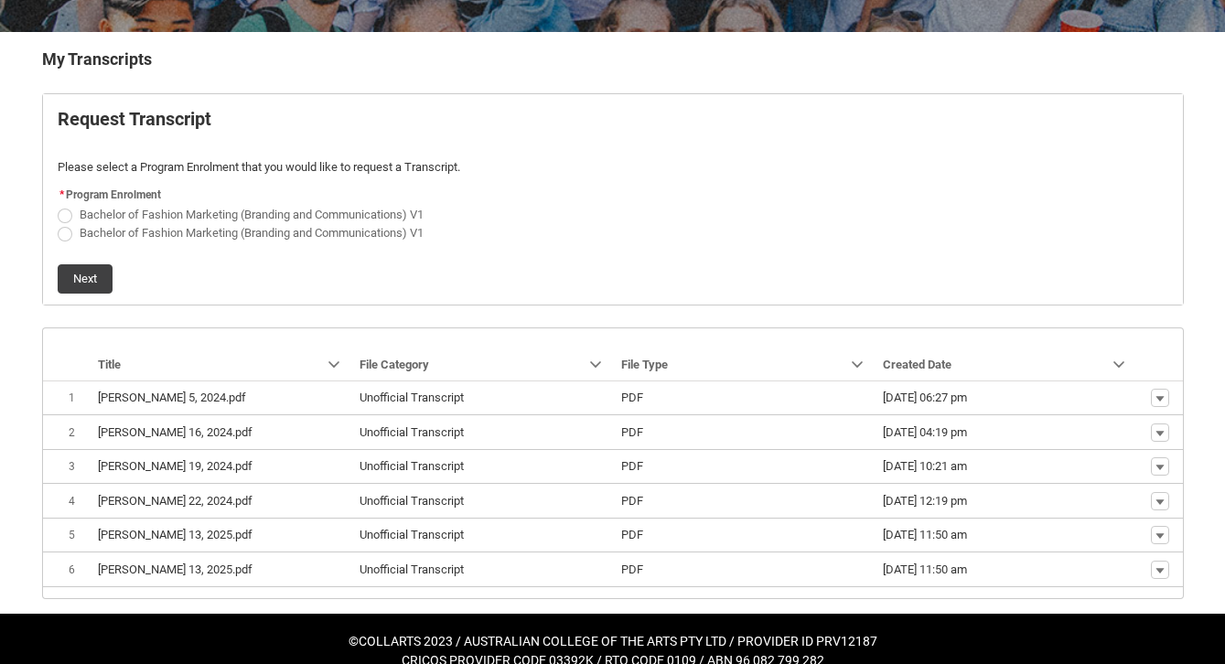
scroll to position [358, 0]
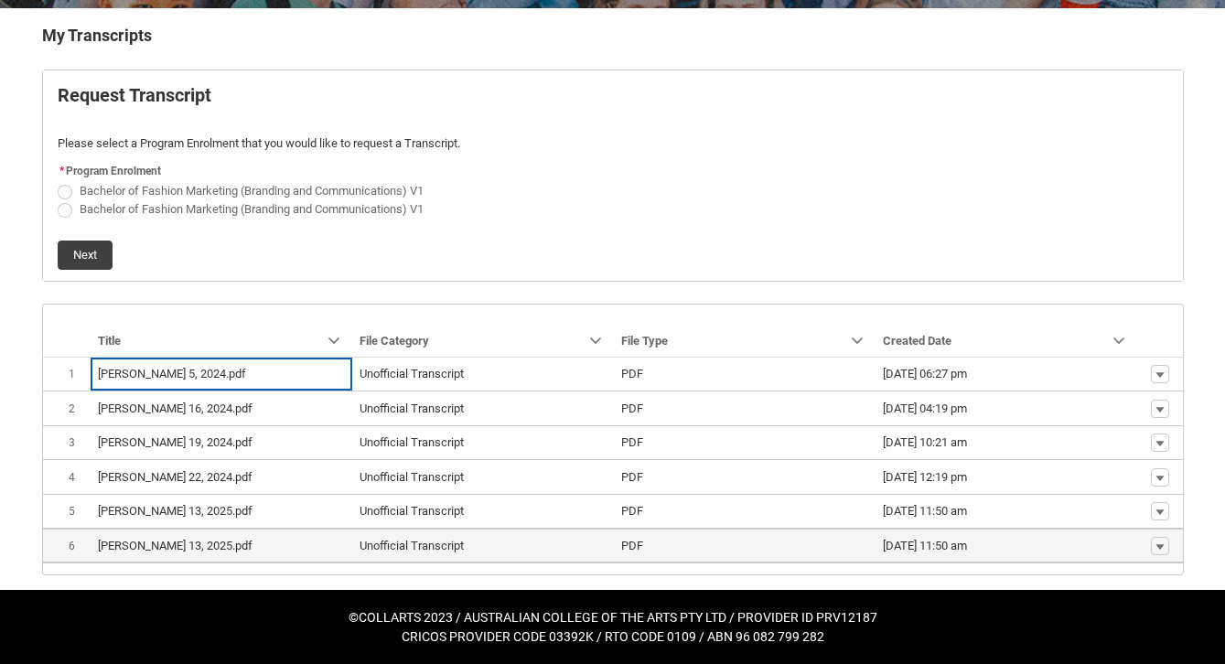
click at [890, 545] on lightning-formatted-date-time "13/08/2025, 11:50 am" at bounding box center [925, 546] width 84 height 14
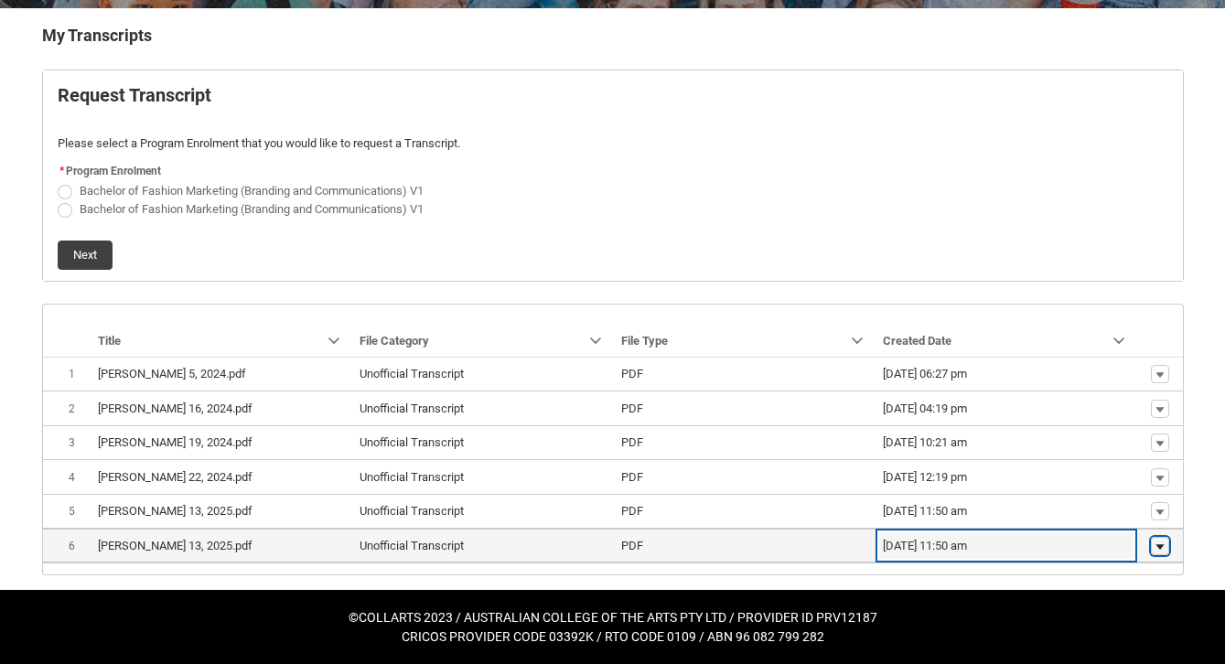
click at [1156, 545] on lightning-primitive-icon "button" at bounding box center [1159, 546] width 11 height 13
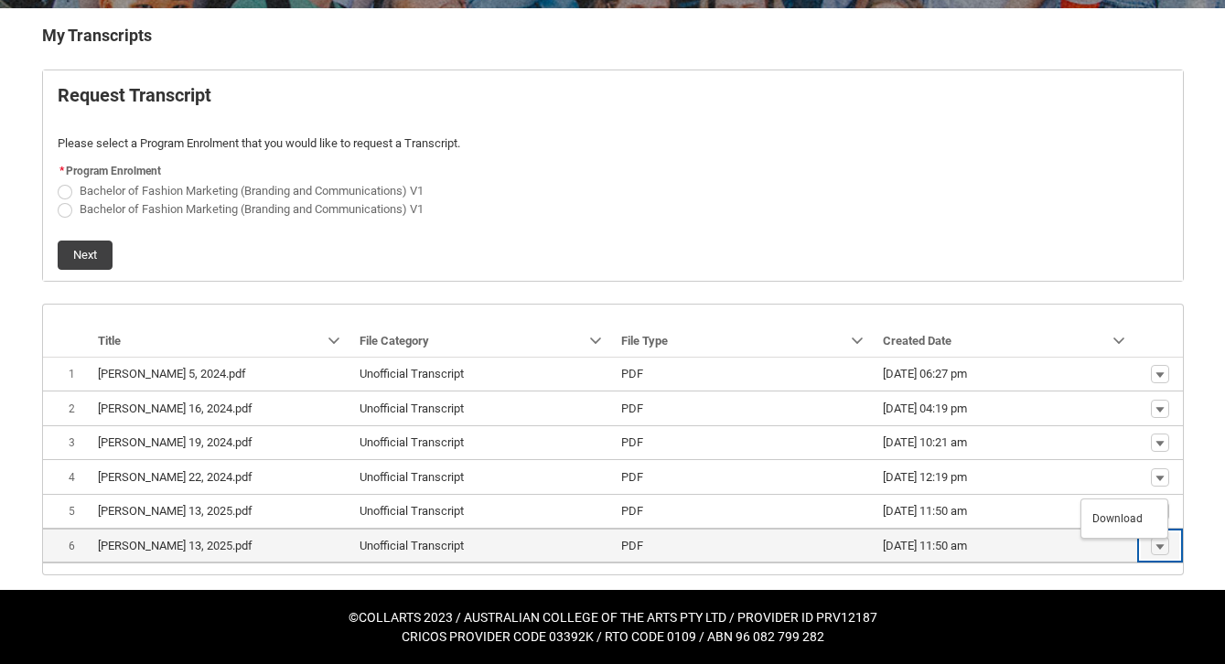
click at [924, 545] on lightning-formatted-date-time "13/08/2025, 11:50 am" at bounding box center [925, 546] width 84 height 14
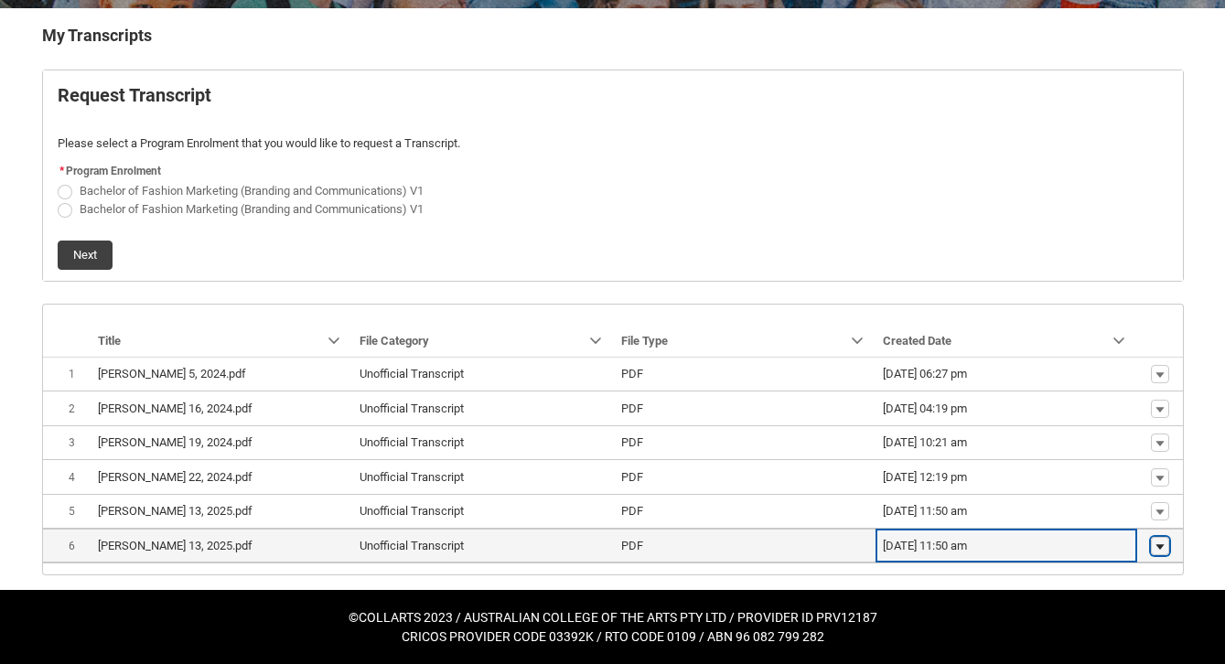
click at [1155, 548] on lightning-primitive-icon "button" at bounding box center [1159, 546] width 11 height 13
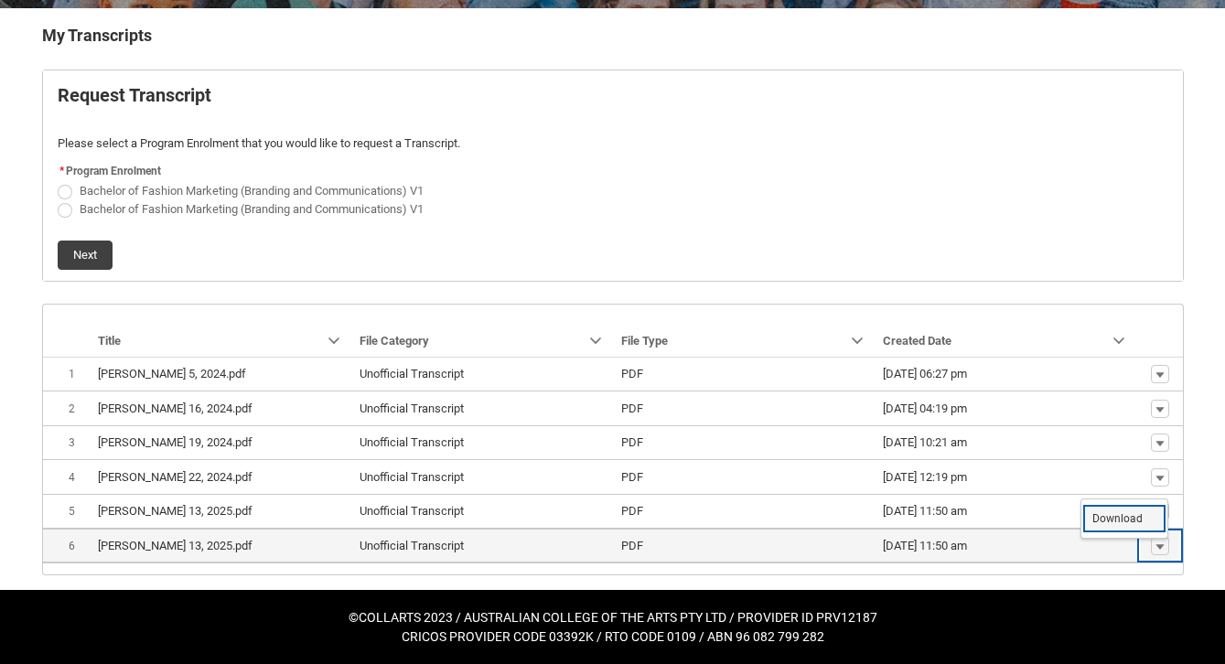
click at [1119, 525] on span "Download" at bounding box center [1117, 518] width 50 height 16
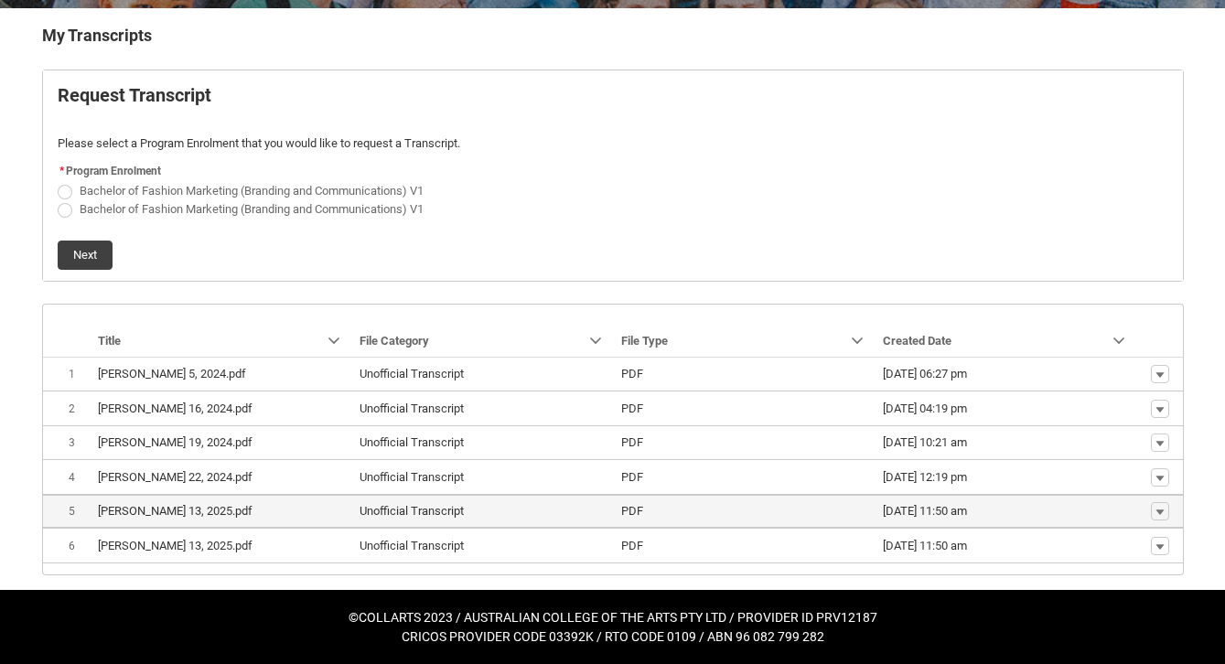
click at [952, 512] on lightning-formatted-date-time "13/08/2025, 11:50 am" at bounding box center [925, 511] width 84 height 14
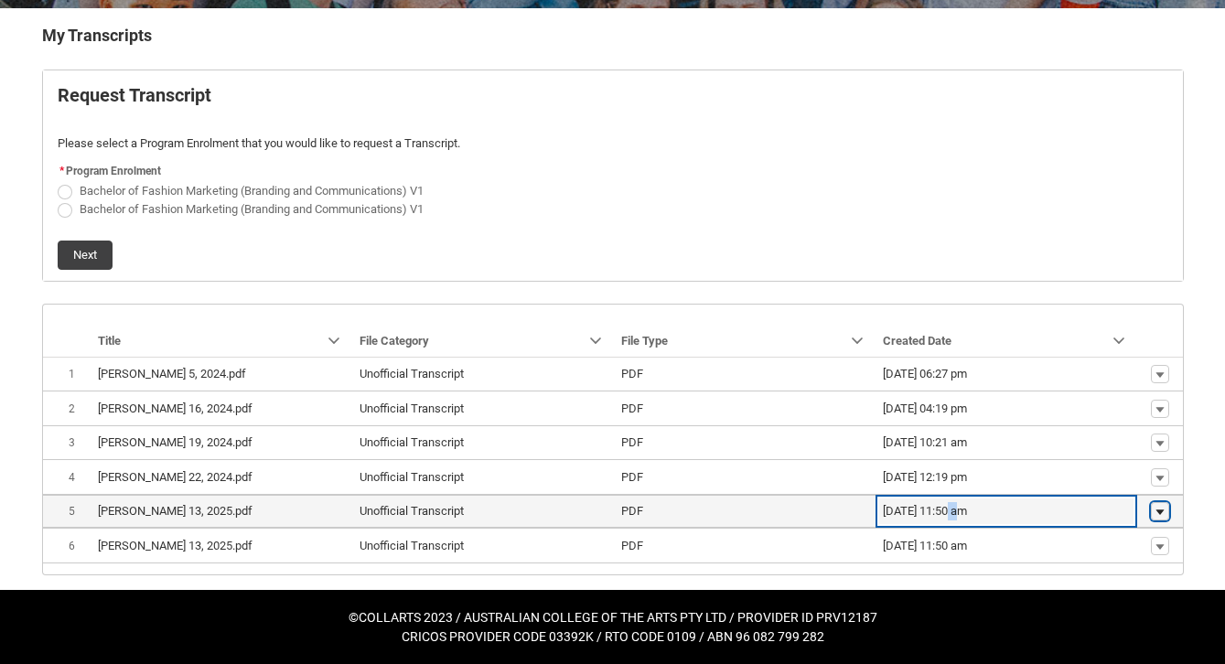
click at [1154, 509] on lightning-primitive-icon "button" at bounding box center [1159, 512] width 11 height 13
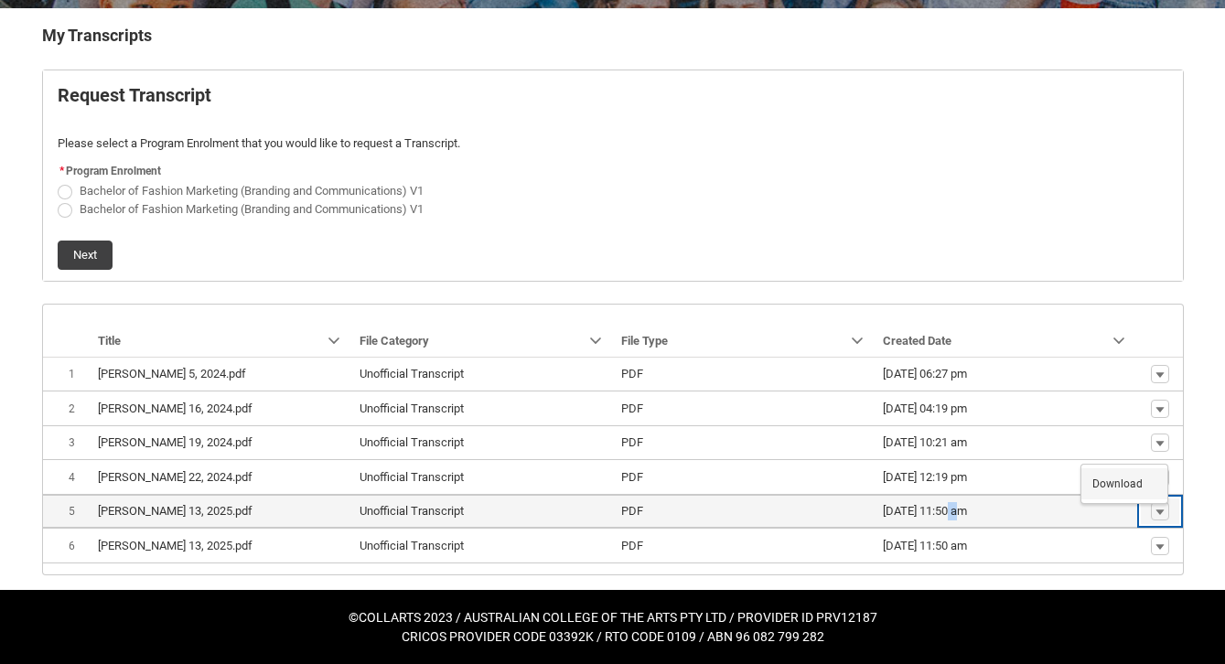
click at [1130, 490] on span "Download" at bounding box center [1117, 484] width 50 height 16
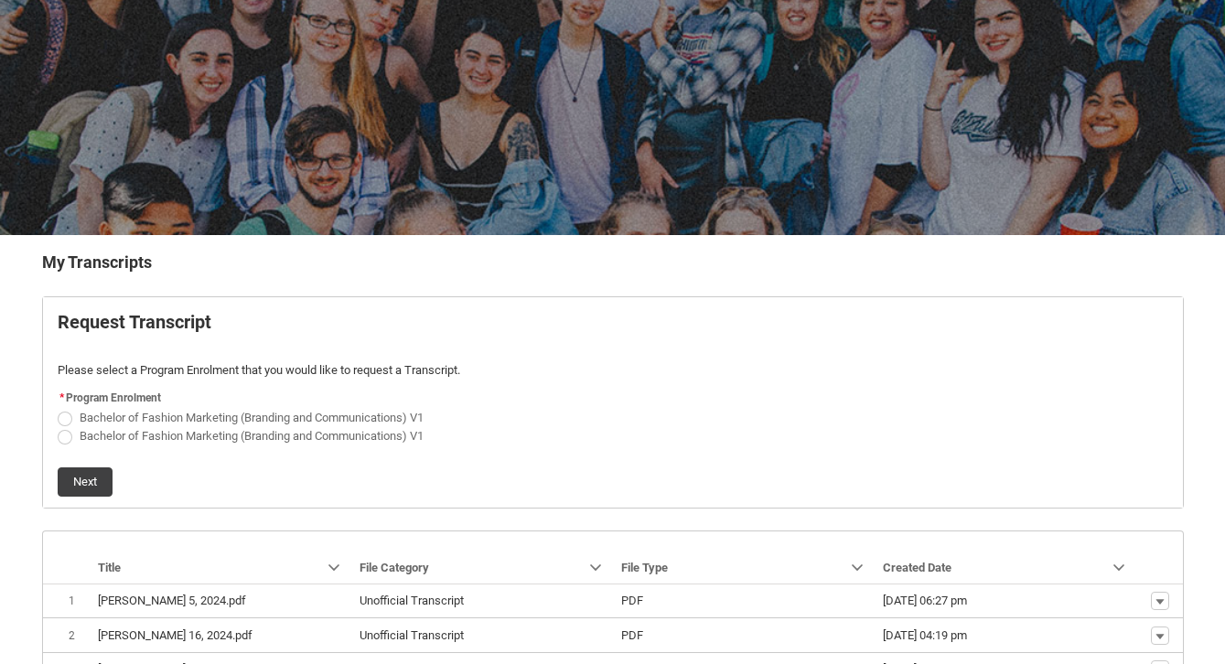
scroll to position [0, 0]
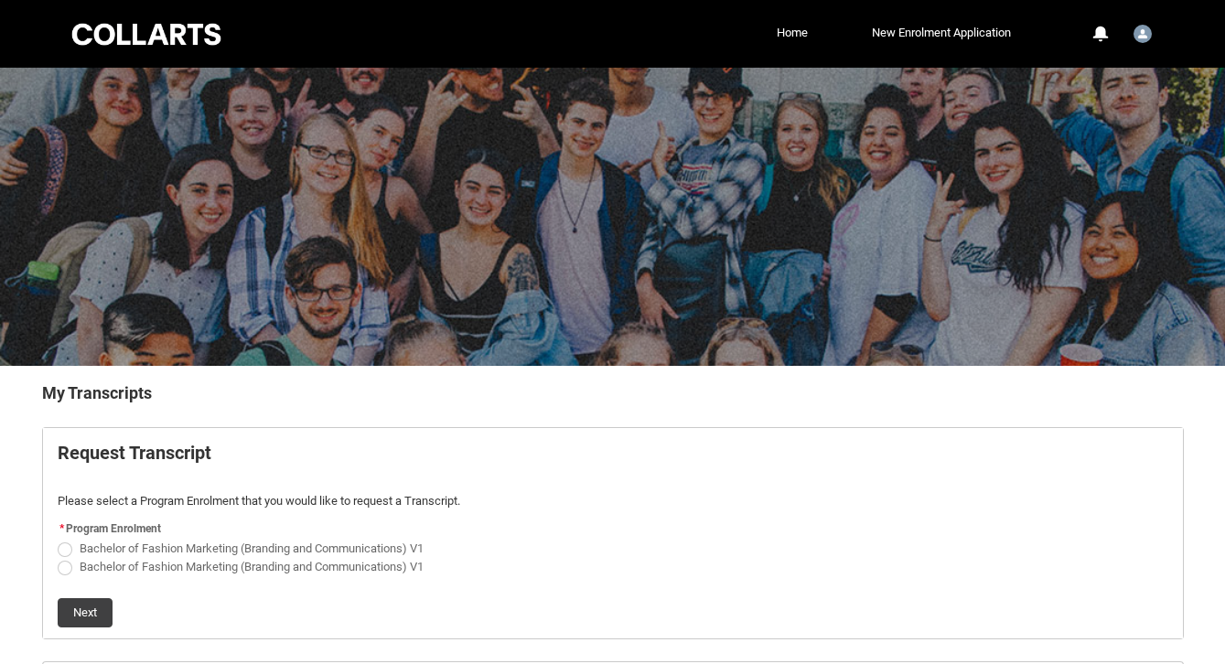
click at [112, 33] on div at bounding box center [146, 34] width 155 height 28
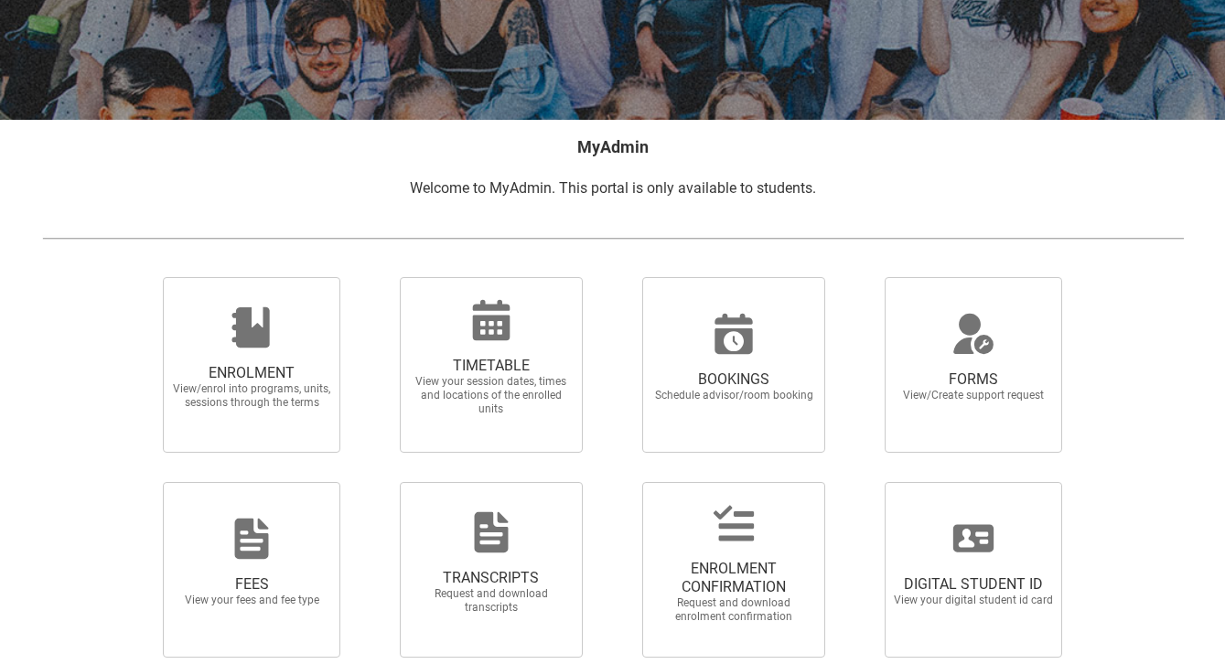
scroll to position [254, 0]
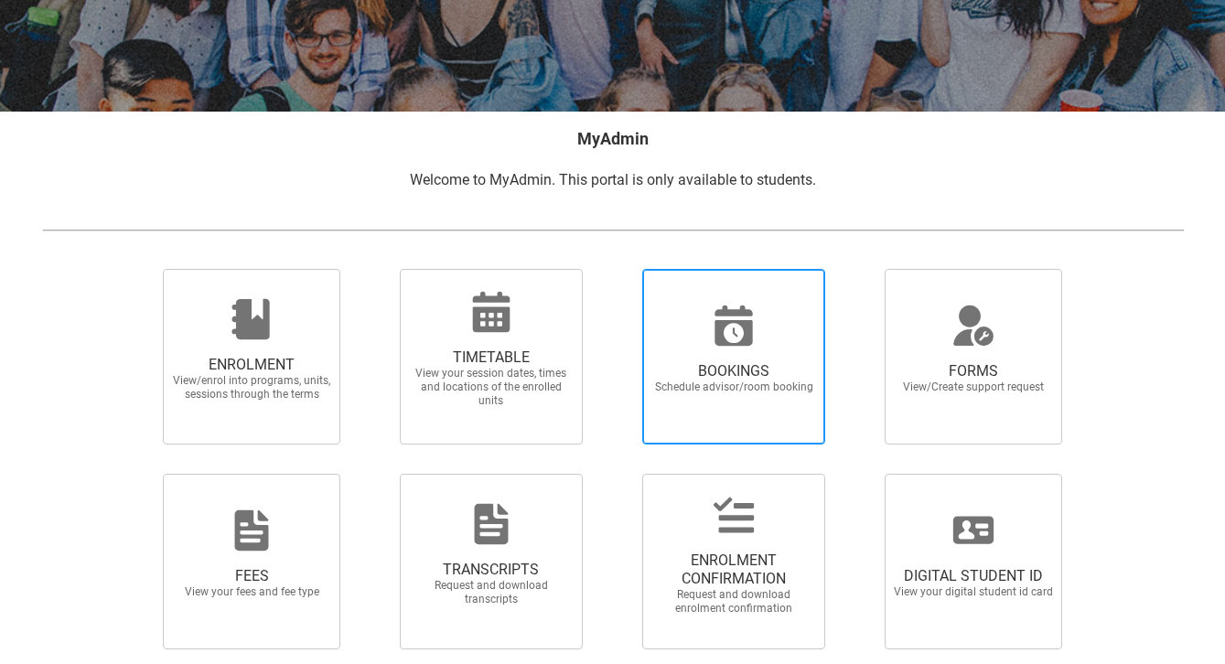
click at [727, 344] on icon at bounding box center [733, 325] width 37 height 40
click at [619, 269] on input "BOOKINGS Schedule advisor/room booking" at bounding box center [618, 268] width 1 height 1
radio input "true"
